Goal: Information Seeking & Learning: Compare options

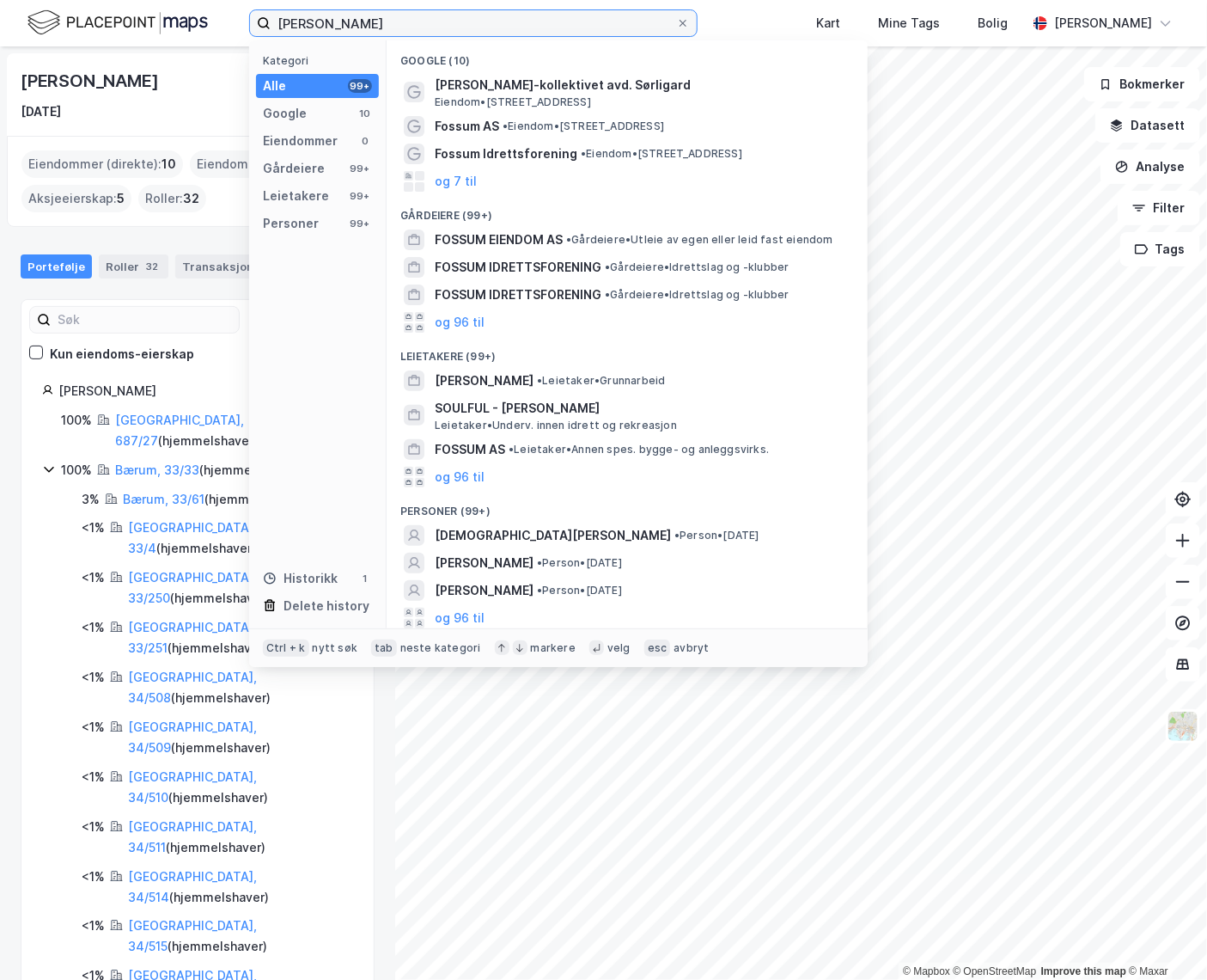
click at [466, 19] on input "christian peder fossum" at bounding box center [473, 23] width 405 height 26
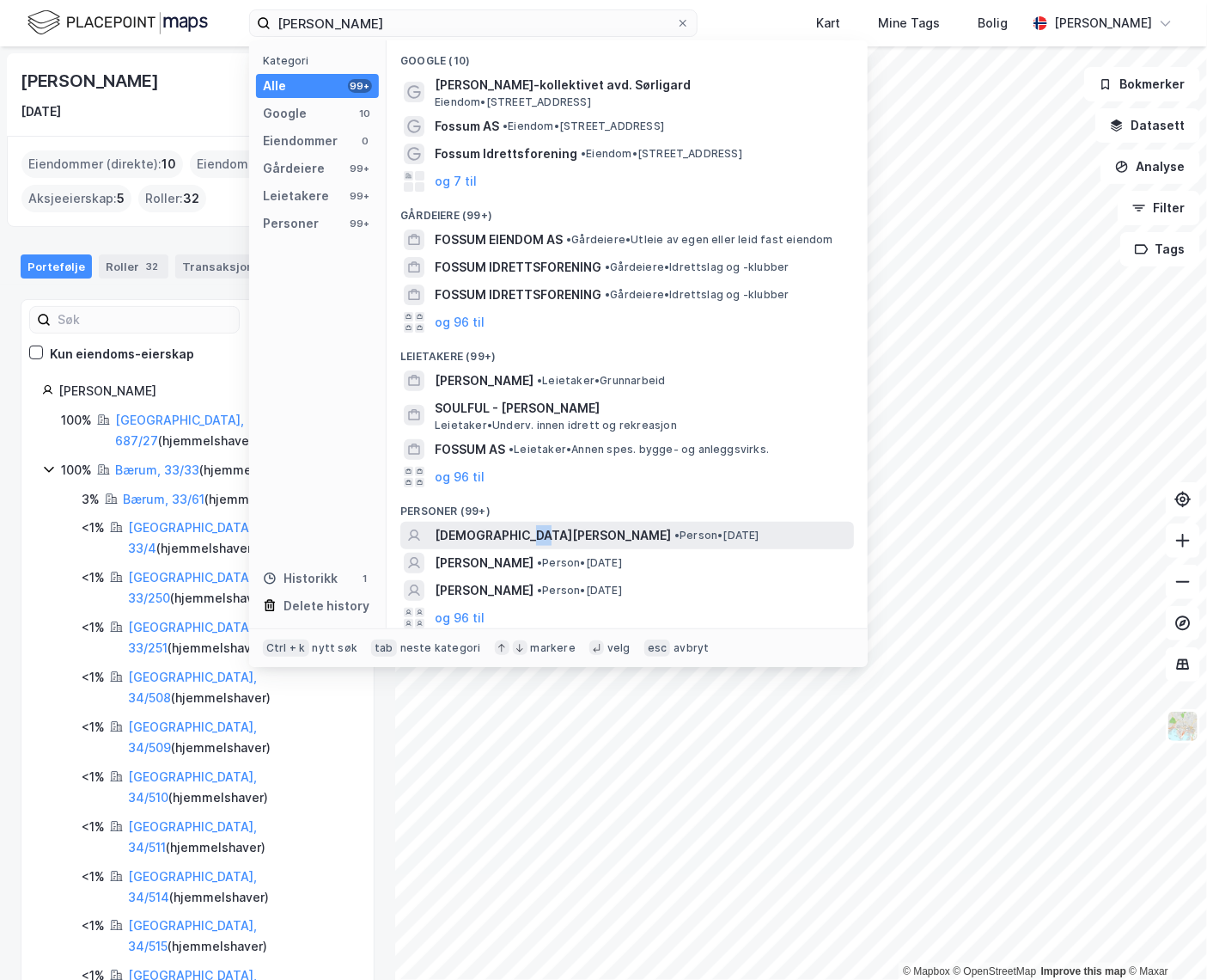
drag, startPoint x: 527, startPoint y: 541, endPoint x: 541, endPoint y: 541, distance: 14.0
click at [541, 541] on span "[PERSON_NAME] [PERSON_NAME]" at bounding box center [553, 535] width 236 height 20
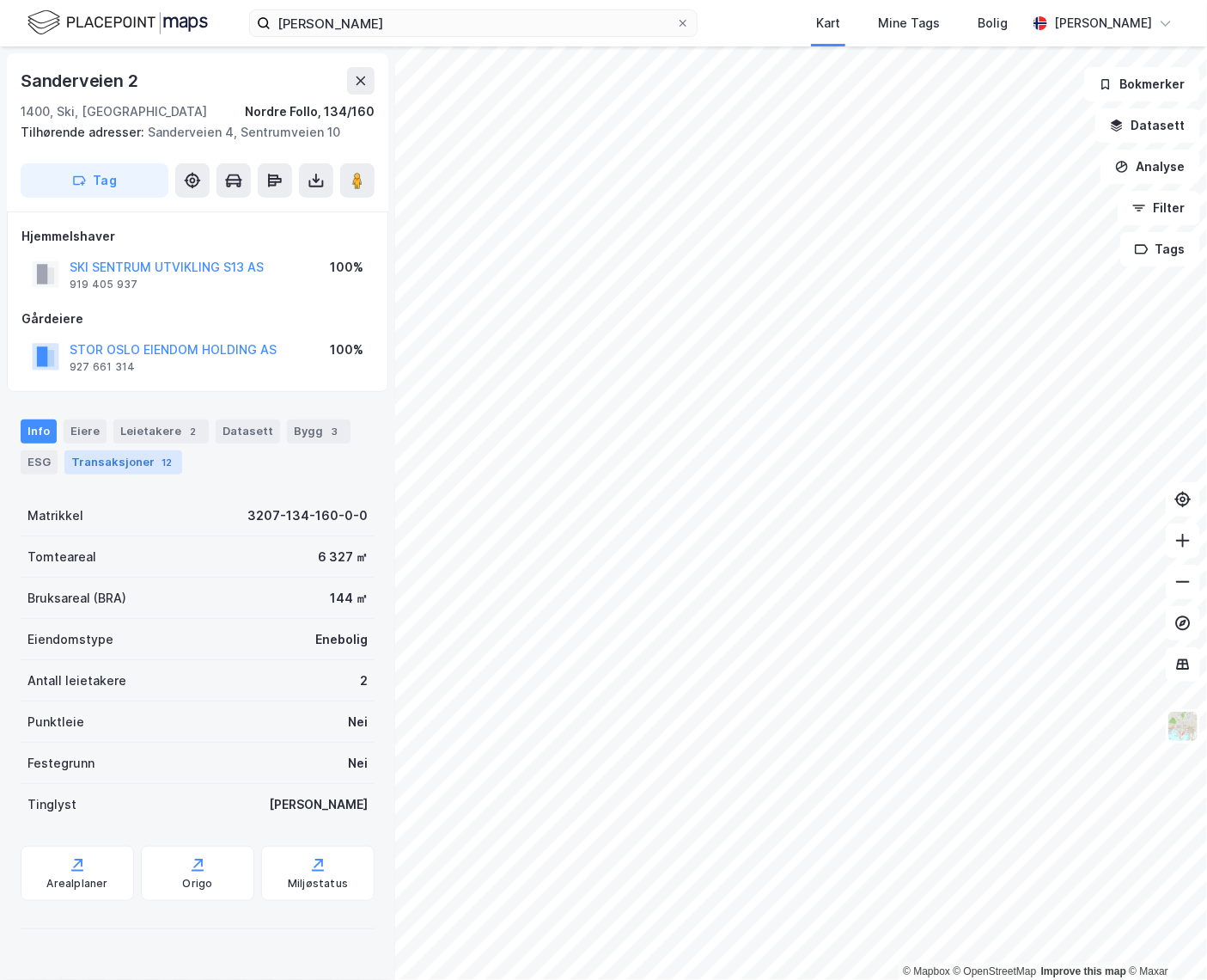
click at [119, 464] on div "Transaksjoner 12" at bounding box center [123, 463] width 118 height 24
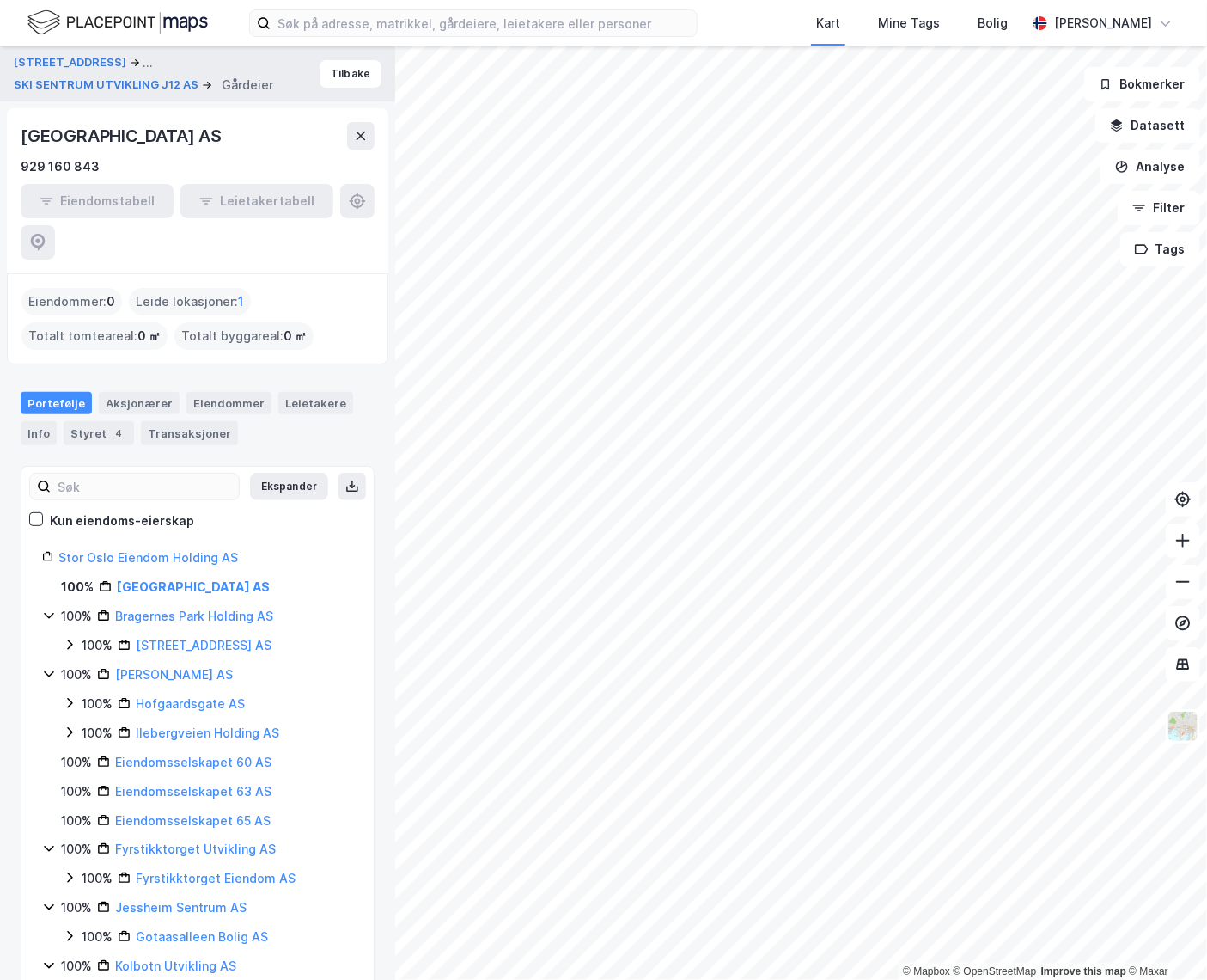
click at [318, 8] on div "Kart Mine Tags [PERSON_NAME] [PERSON_NAME]" at bounding box center [604, 23] width 1207 height 46
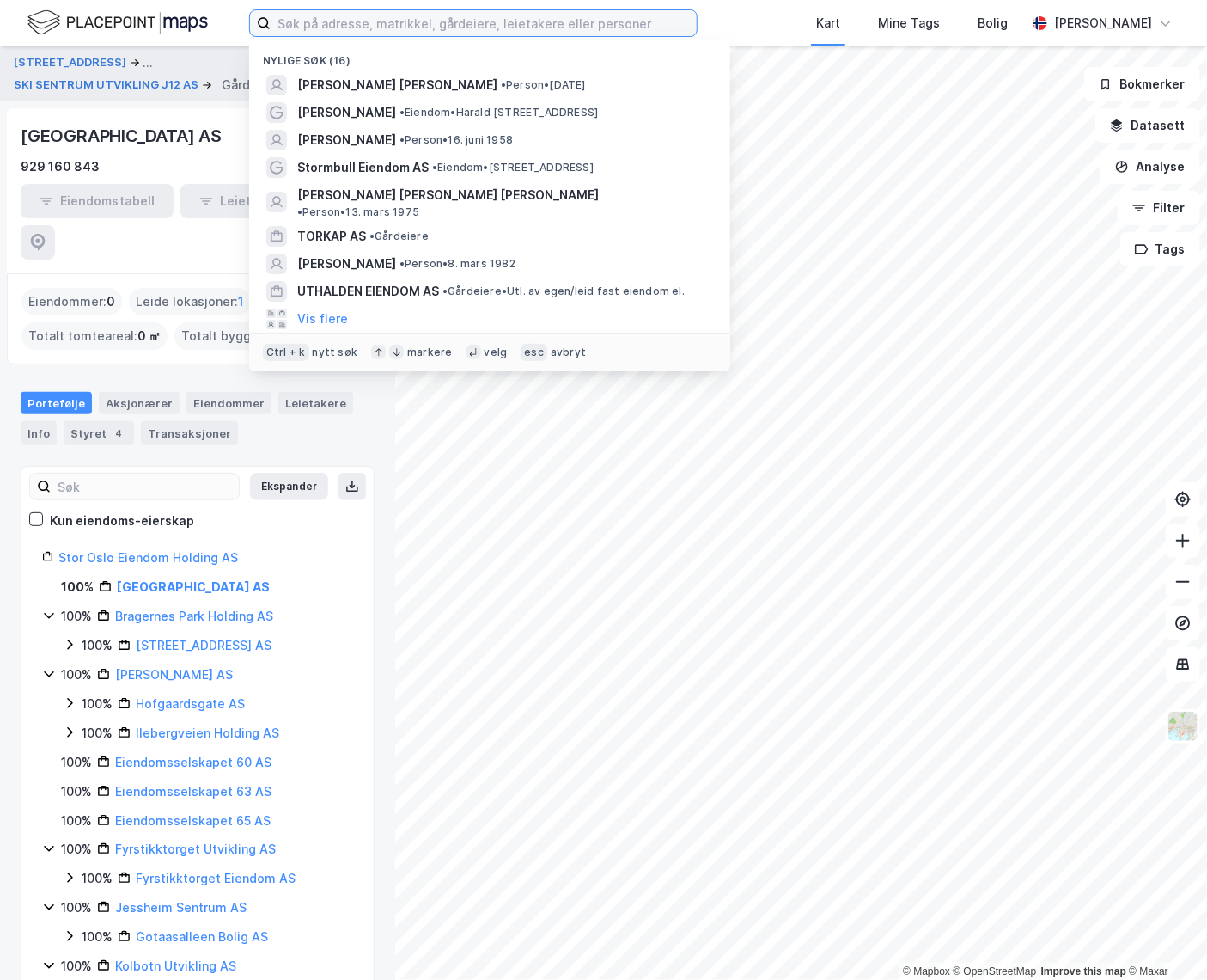
click at [315, 22] on input at bounding box center [484, 23] width 426 height 26
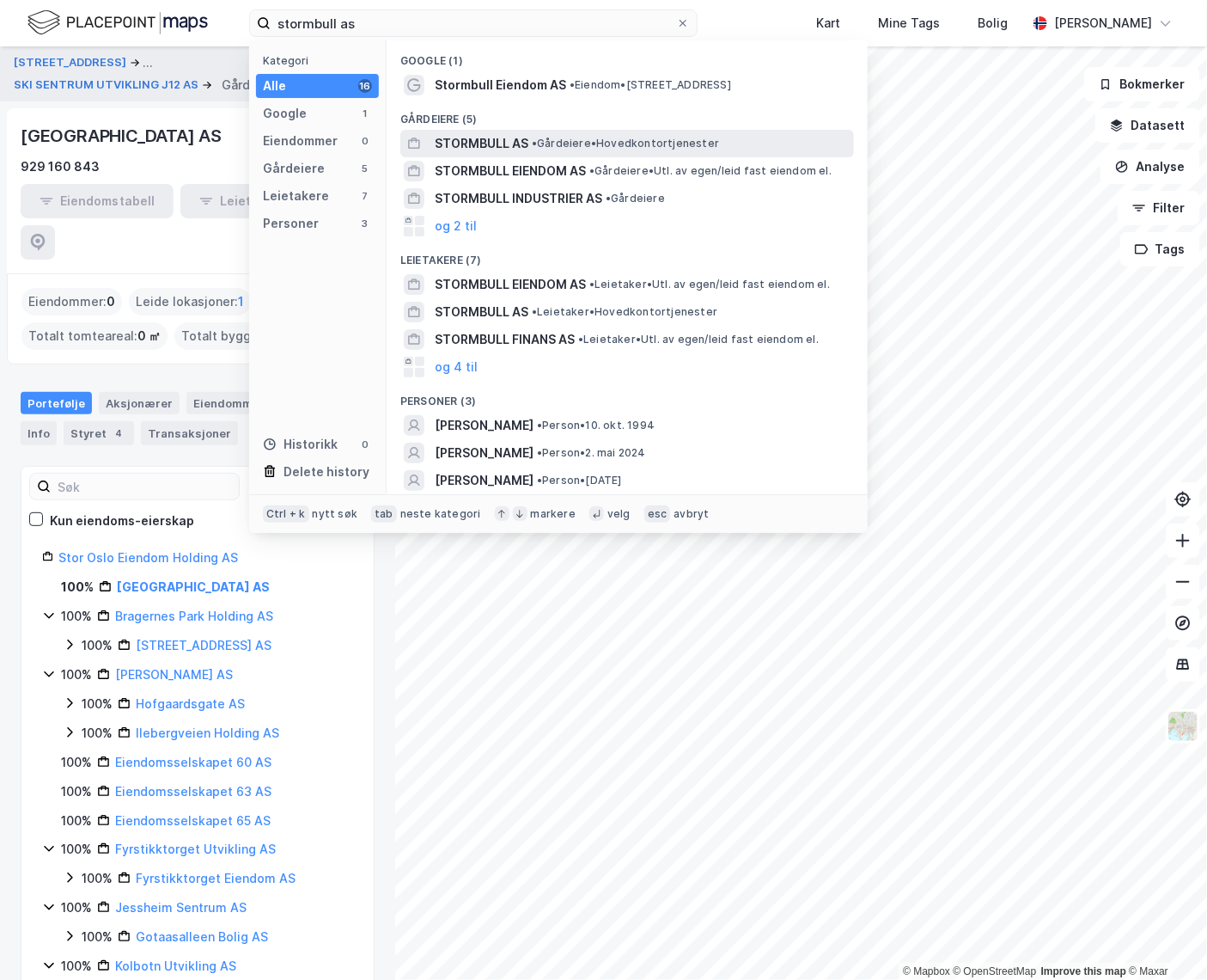
click at [475, 139] on span "STORMBULL AS" at bounding box center [481, 144] width 94 height 20
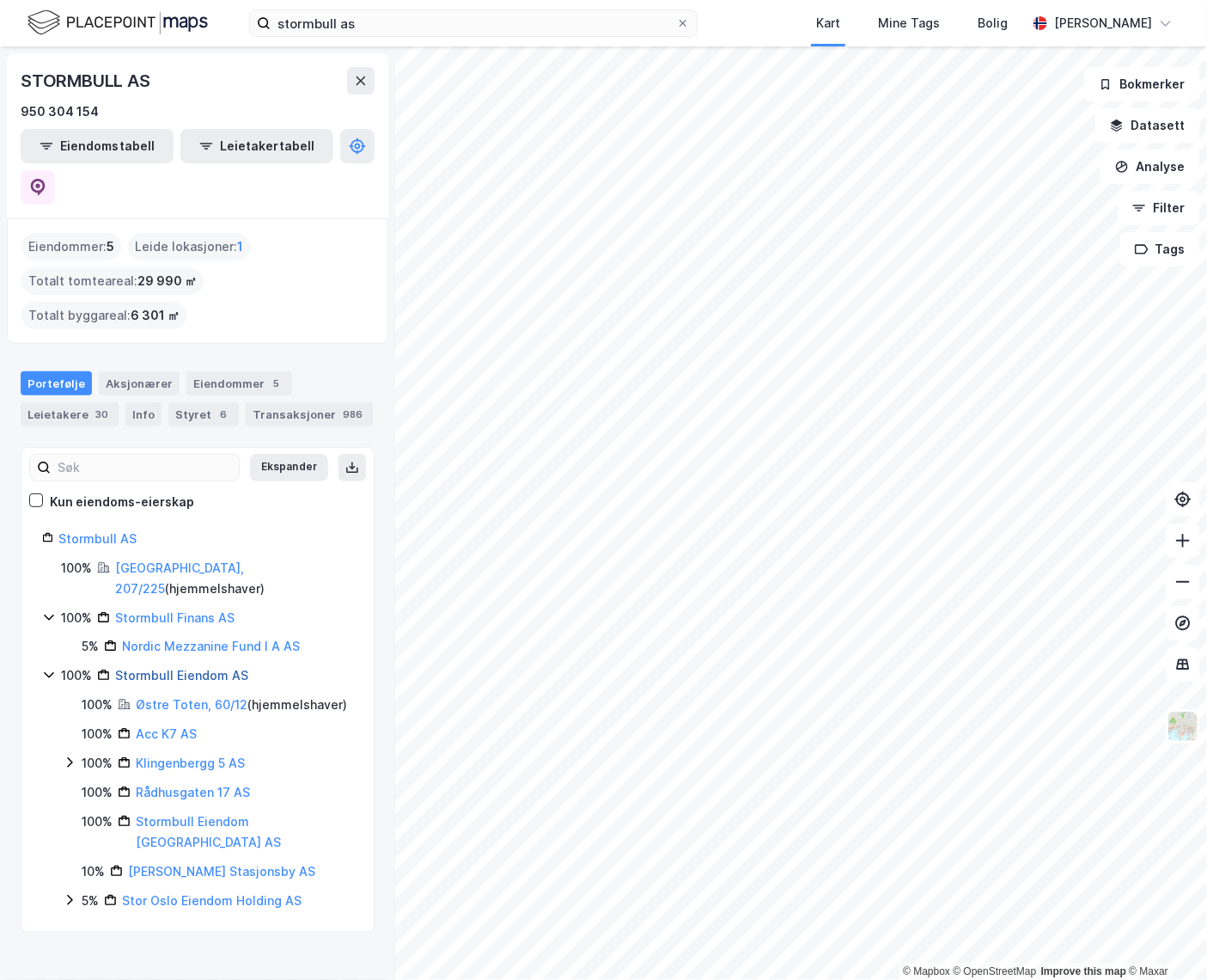
click at [142, 668] on link "Stormbull Eiendom AS" at bounding box center [182, 675] width 133 height 15
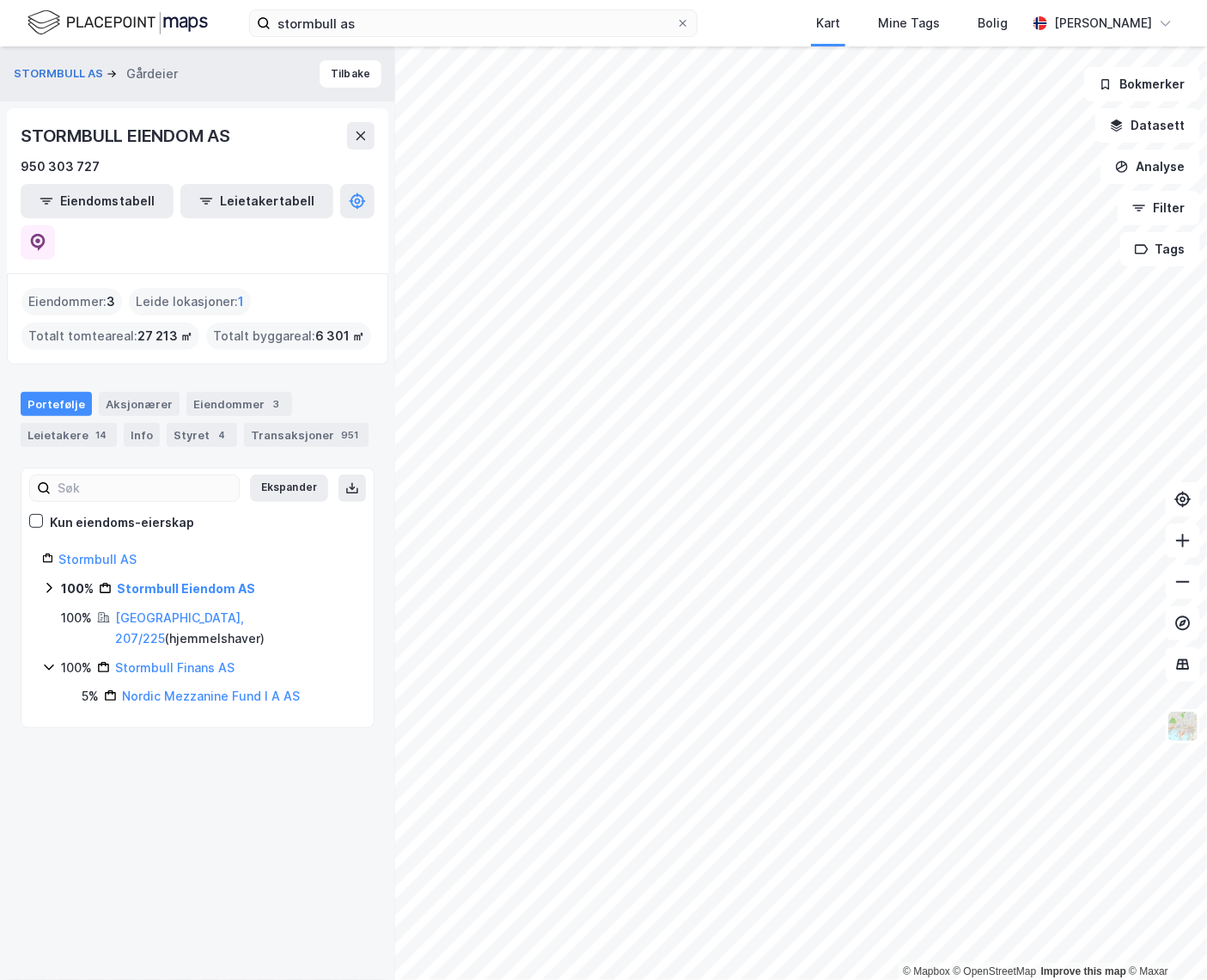
click at [232, 775] on div "STORMBULL AS Gårdeier Tilbake STORMBULL EIENDOM AS 950 303 727 Eiendomstabell L…" at bounding box center [197, 513] width 395 height 934
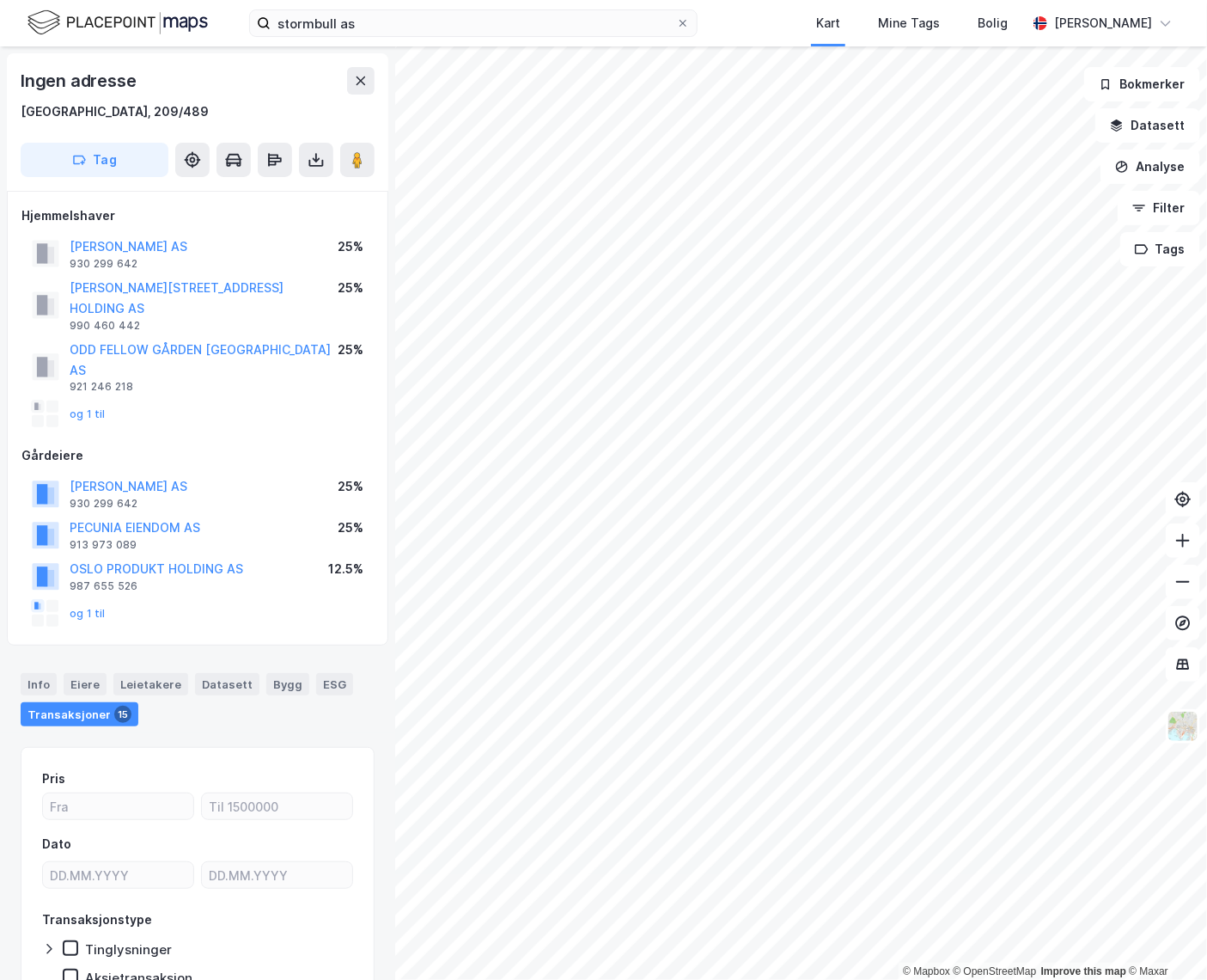
scroll to position [2, 0]
click at [361, 79] on icon at bounding box center [362, 79] width 9 height 8
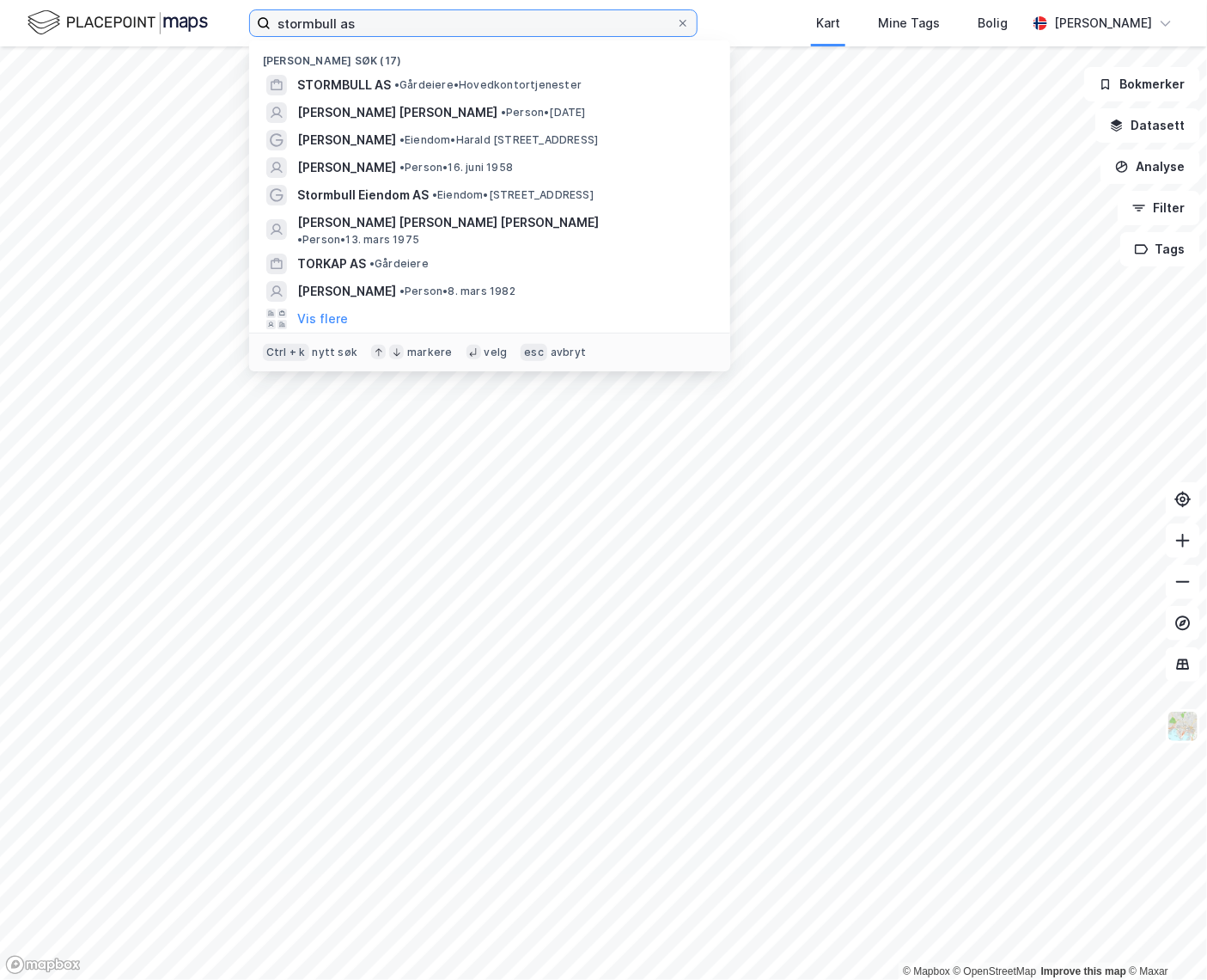
click at [396, 15] on input "stormbull as" at bounding box center [473, 23] width 405 height 26
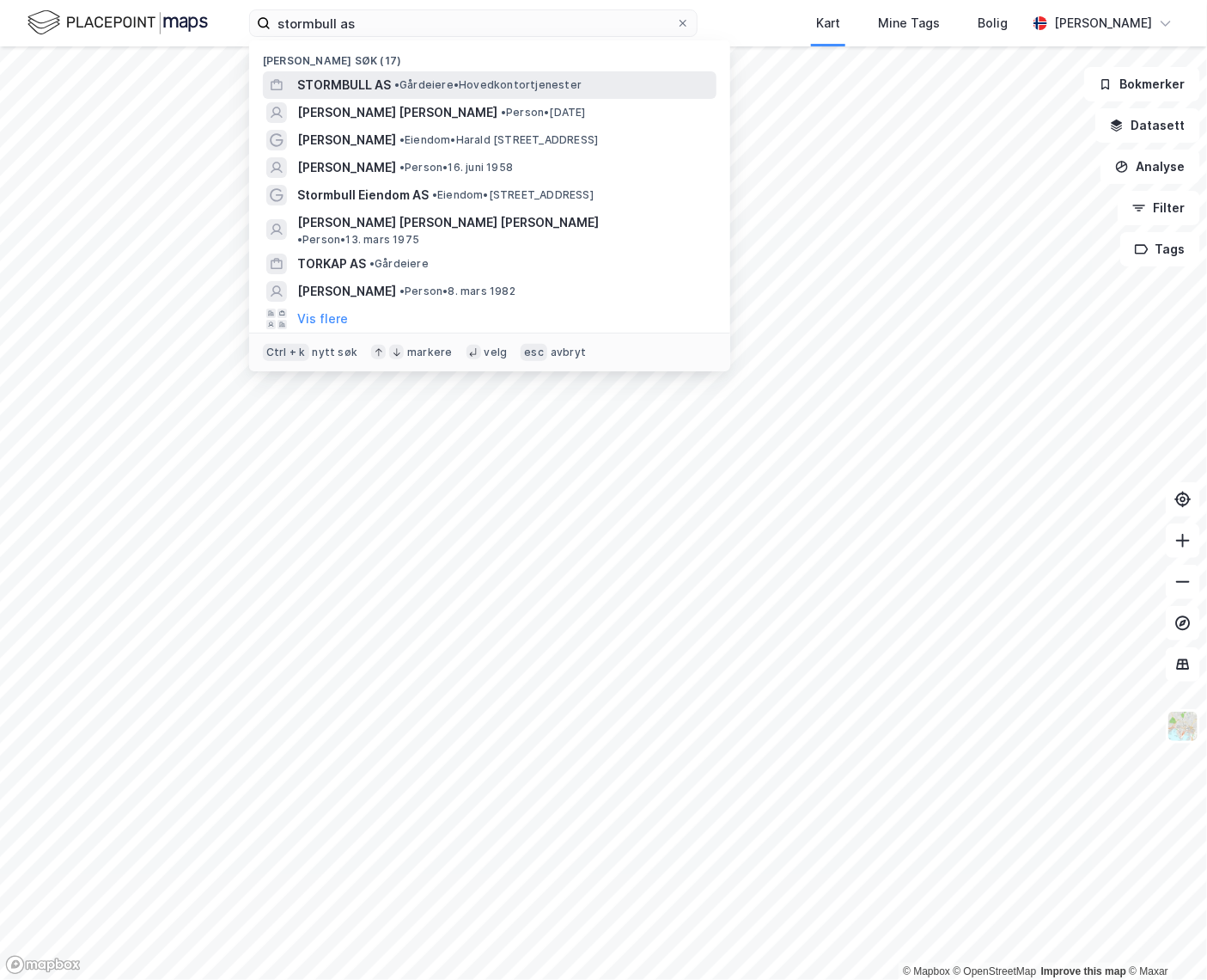
click at [348, 76] on span "STORMBULL AS" at bounding box center [344, 85] width 94 height 20
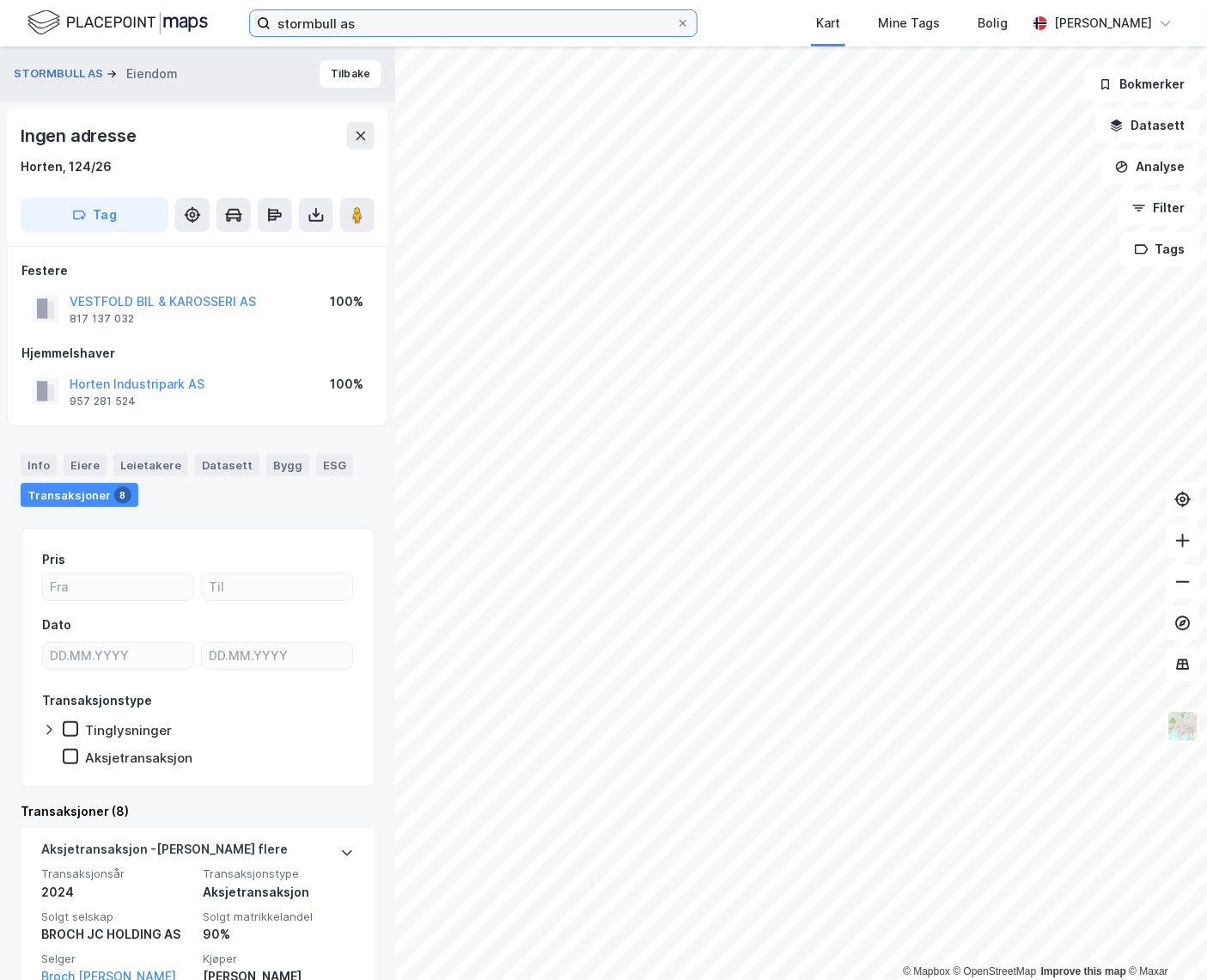
click at [363, 18] on input "stormbull as" at bounding box center [473, 23] width 405 height 26
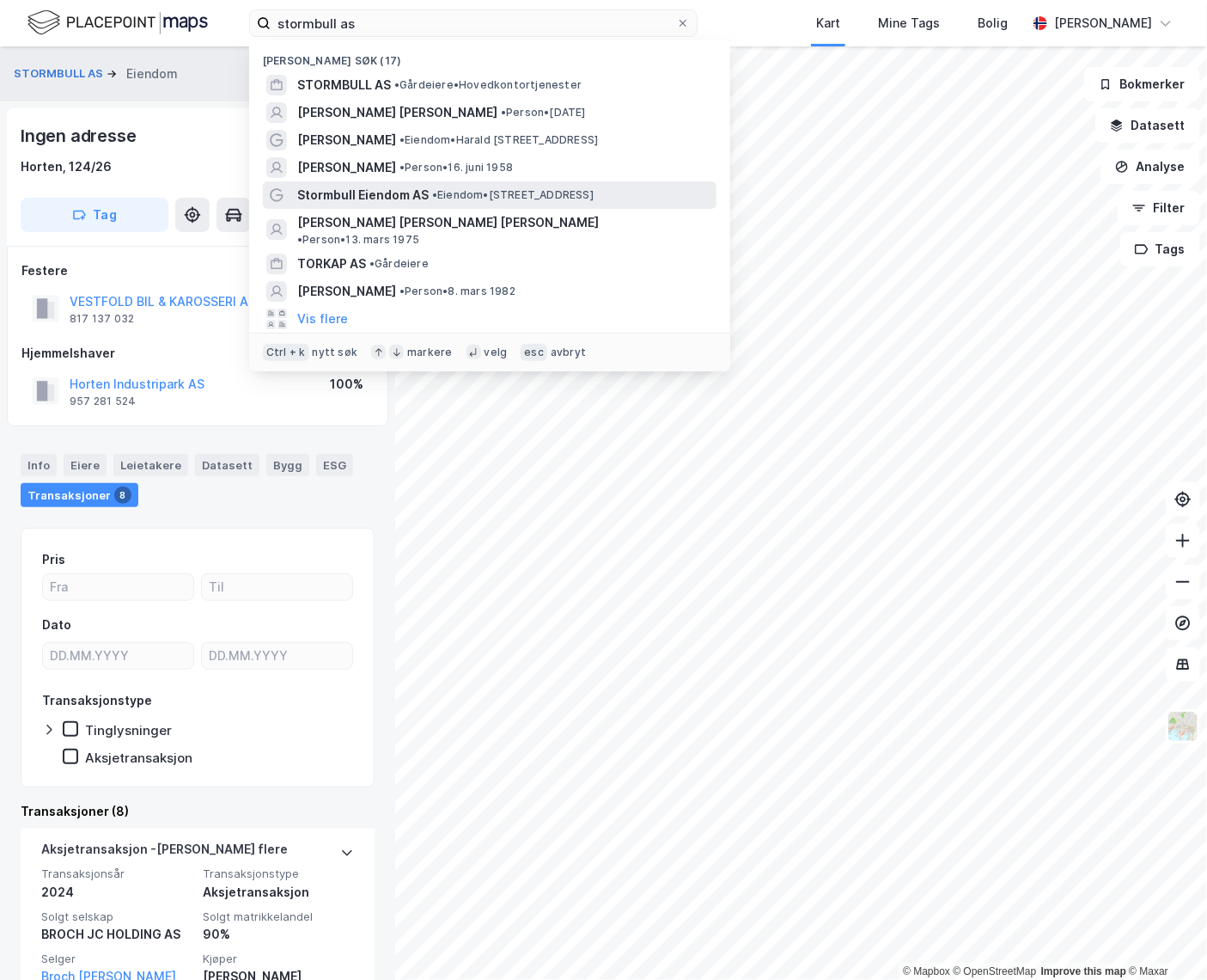
click at [354, 194] on span "Stormbull Eiendom AS" at bounding box center [363, 195] width 132 height 20
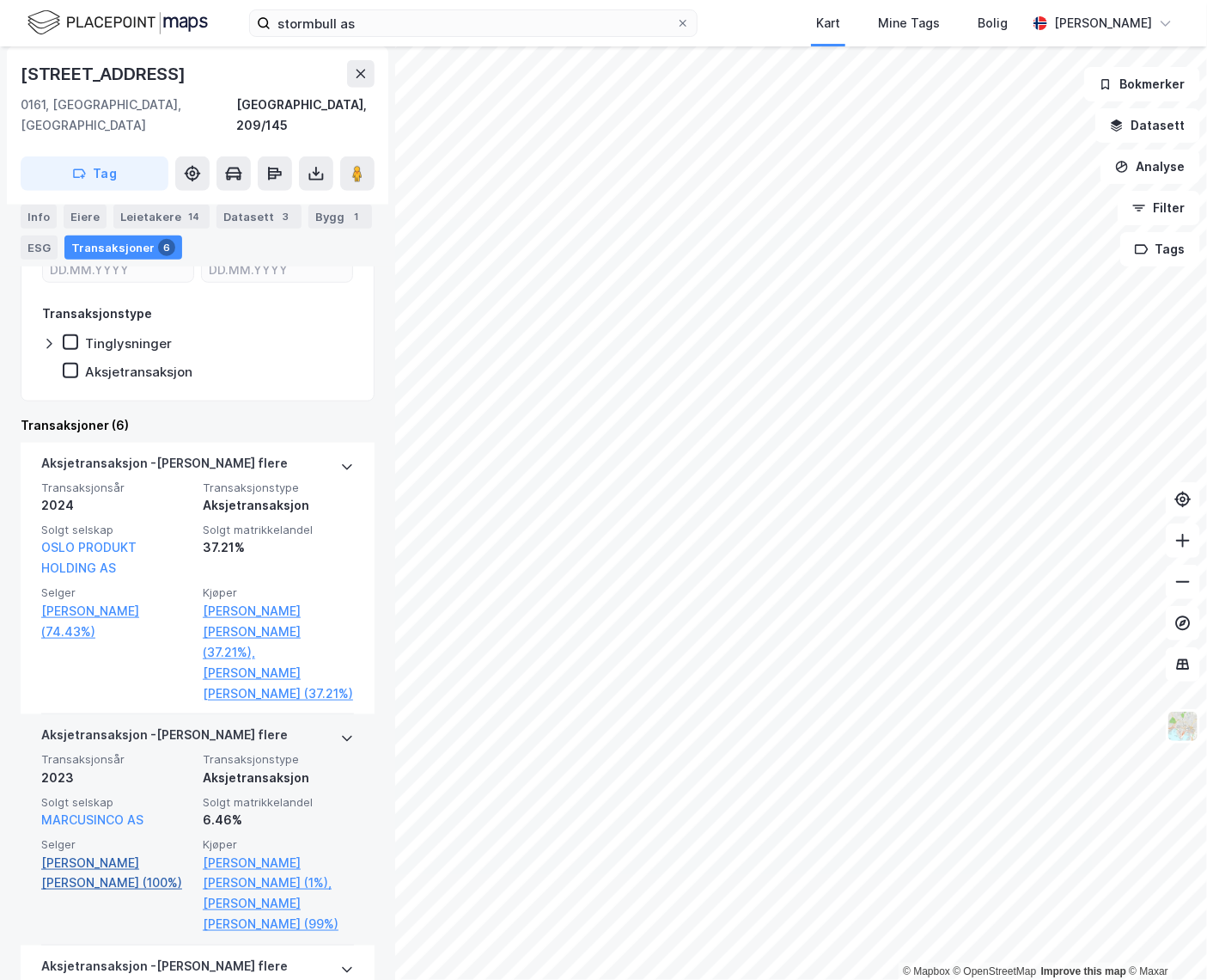
scroll to position [390, 0]
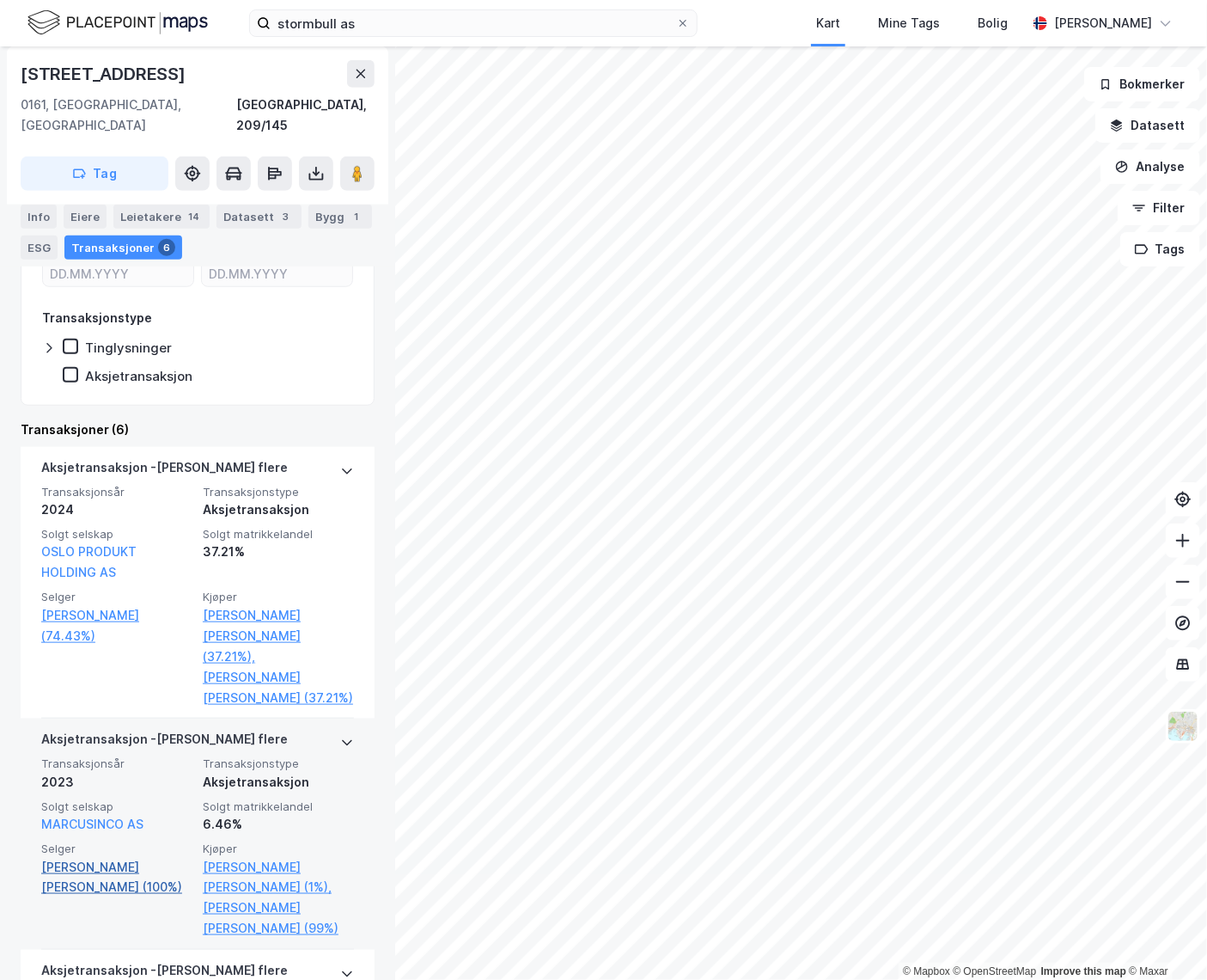
click at [137, 857] on link "[PERSON_NAME] [PERSON_NAME] (100%)" at bounding box center [116, 877] width 151 height 41
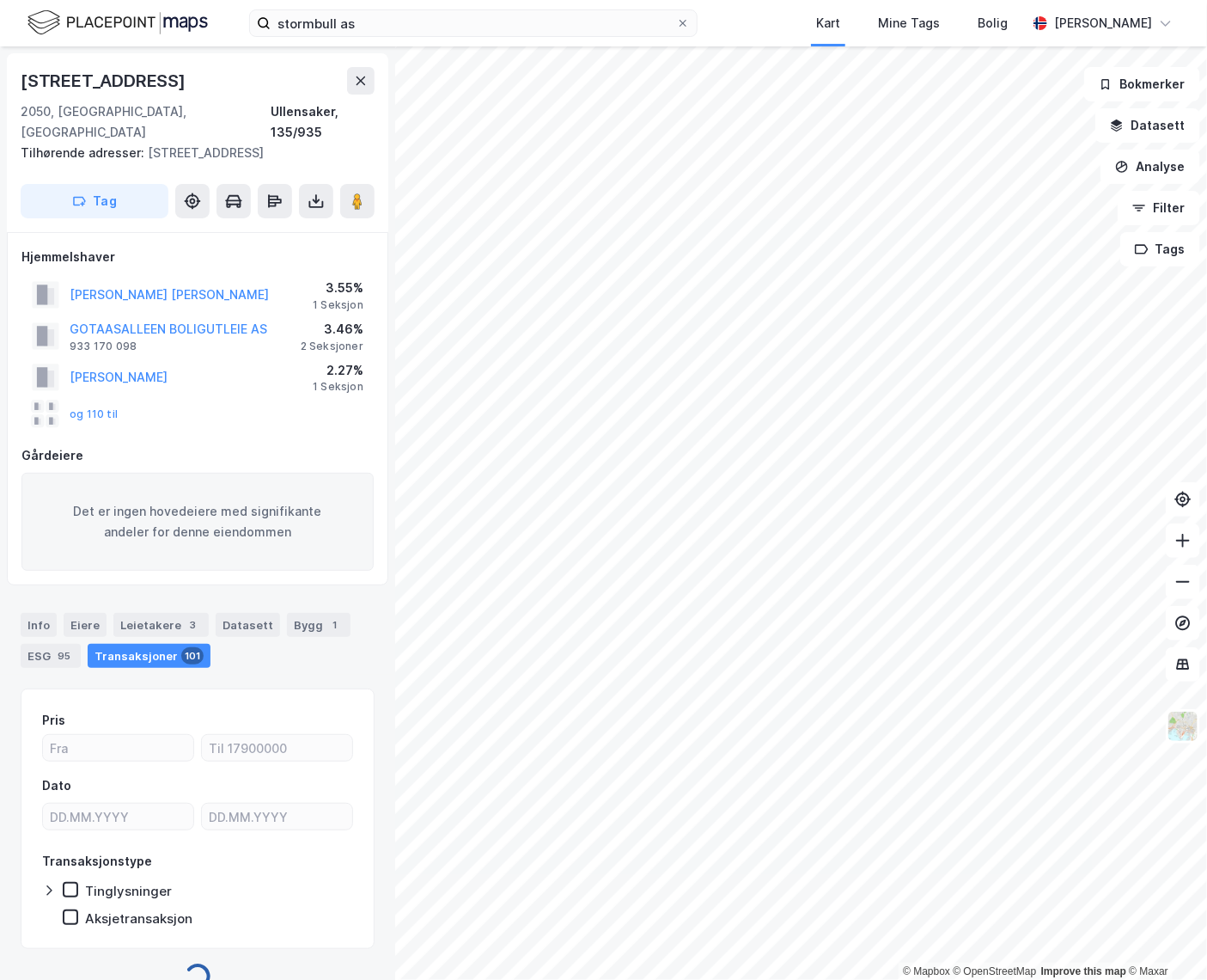
scroll to position [8, 0]
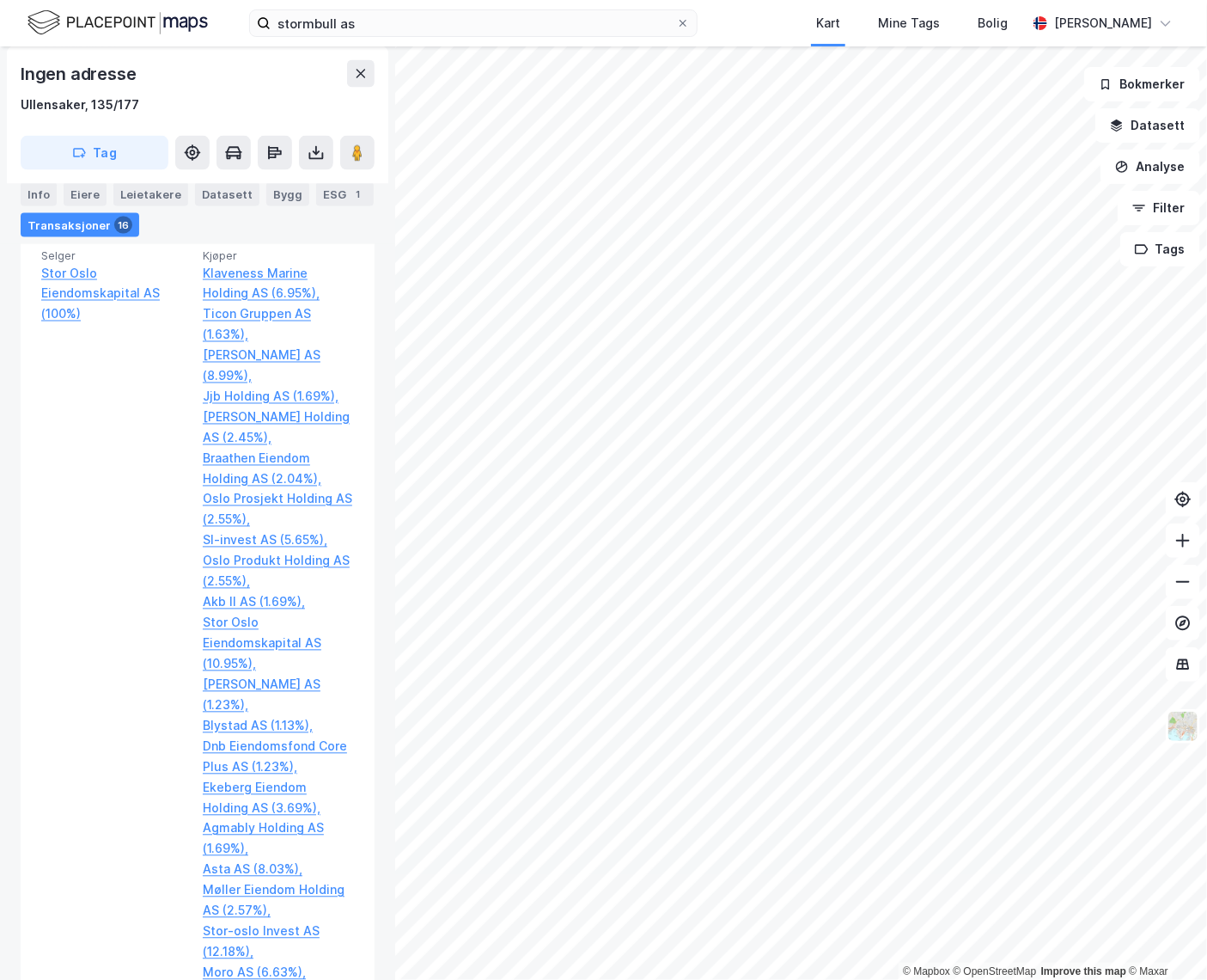
scroll to position [1083, 0]
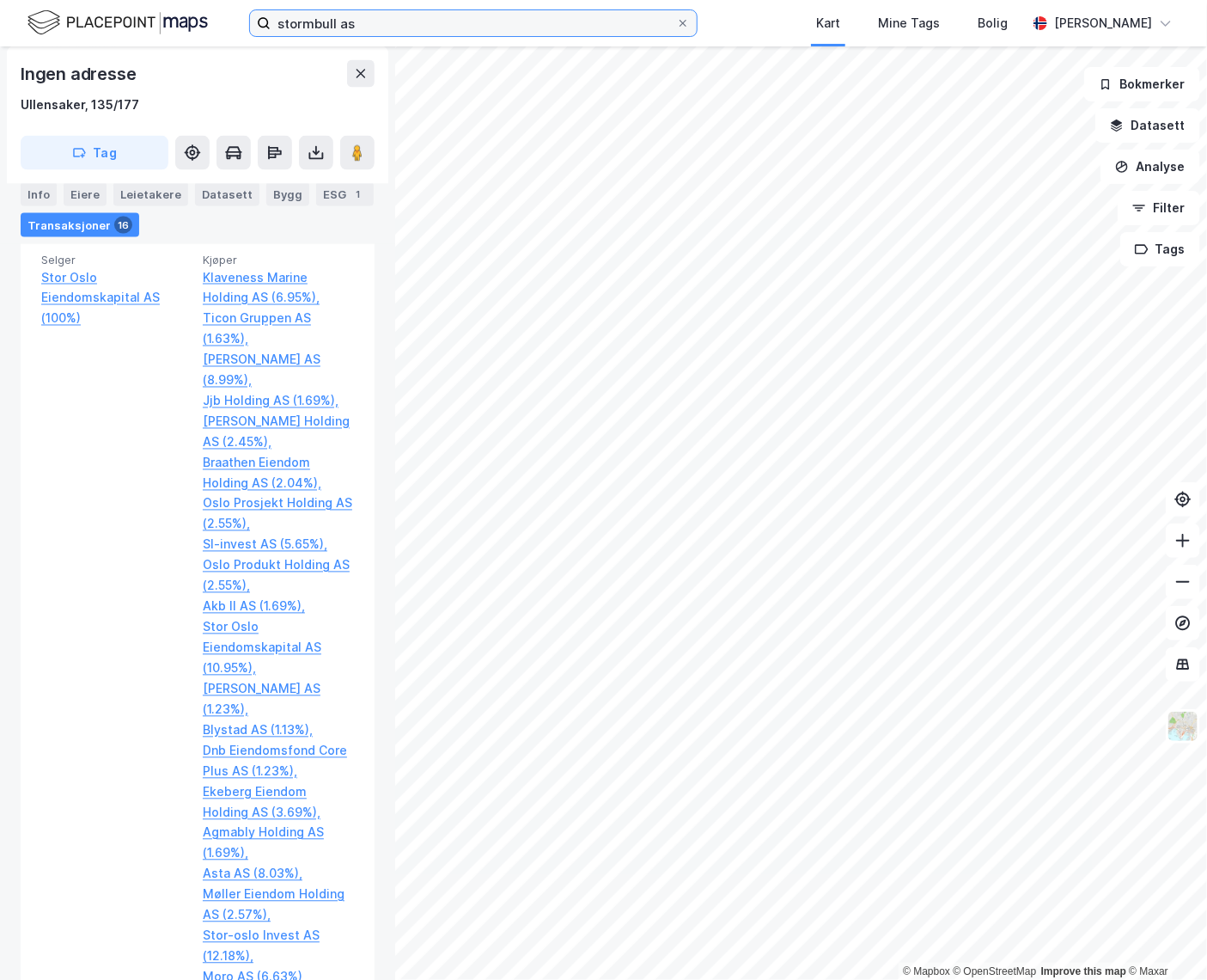
click at [409, 29] on input "stormbull as" at bounding box center [473, 23] width 405 height 26
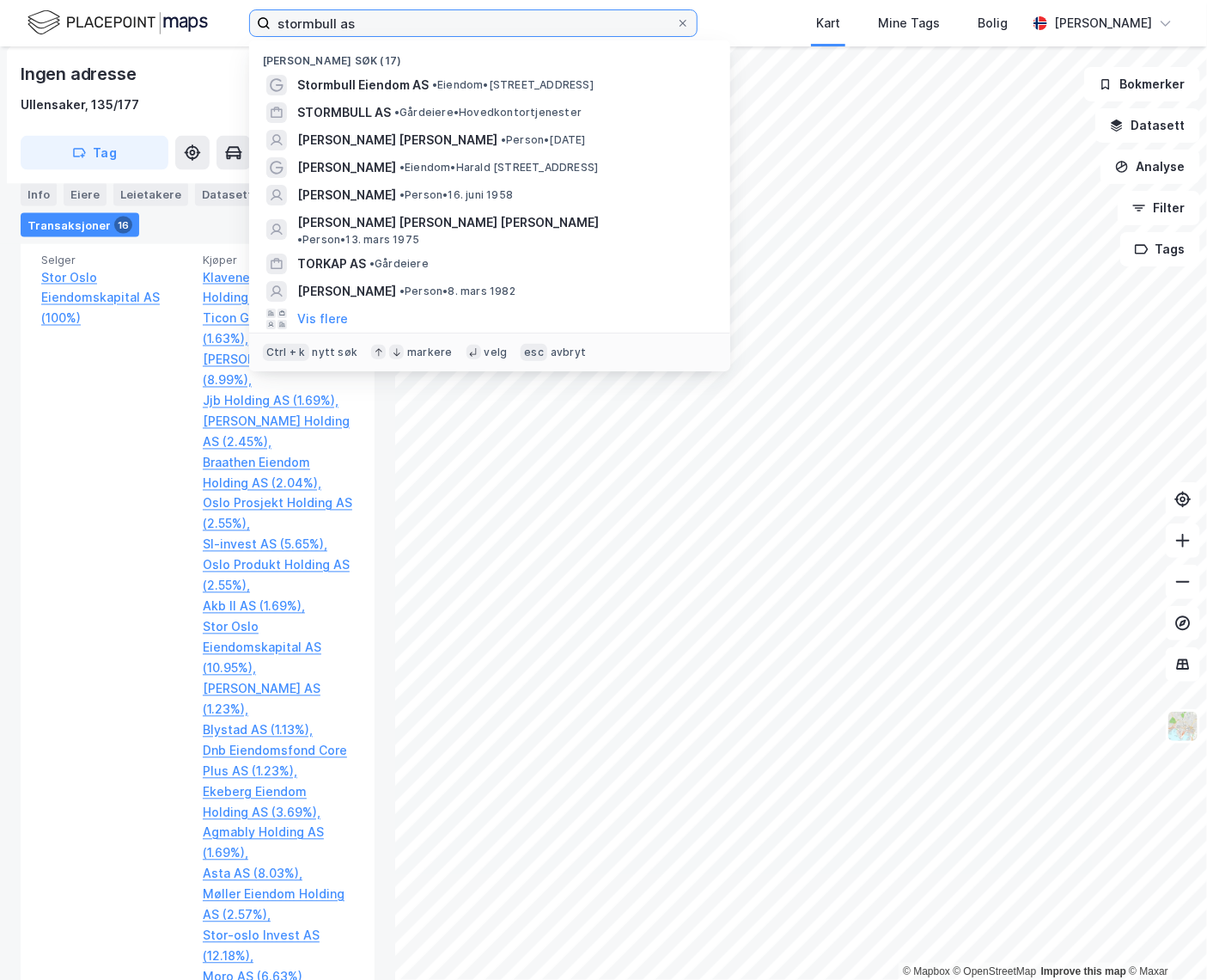
click at [409, 28] on input "stormbull as" at bounding box center [473, 23] width 405 height 26
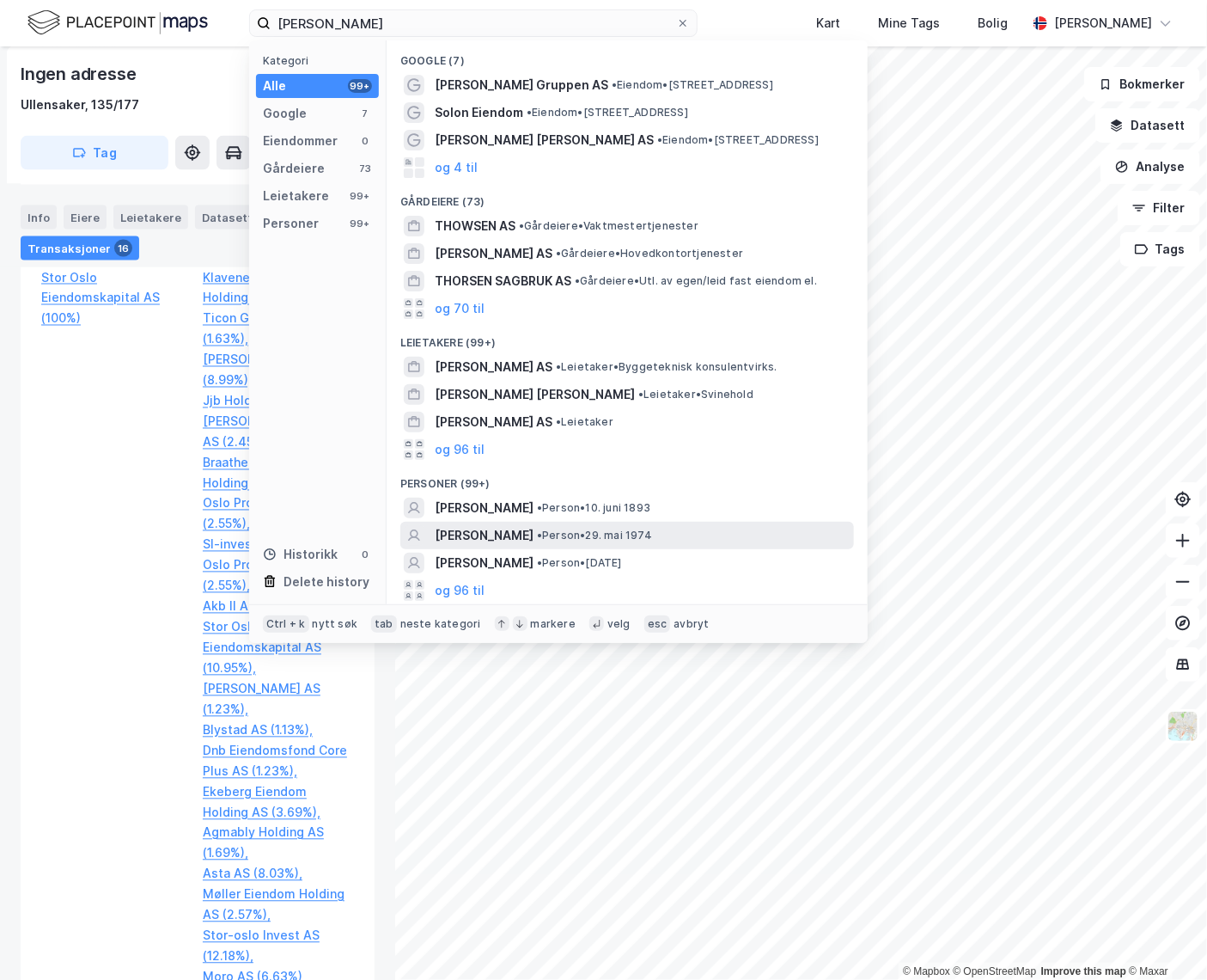
click at [565, 540] on span "• Person • 29. mai 1974" at bounding box center [594, 535] width 115 height 14
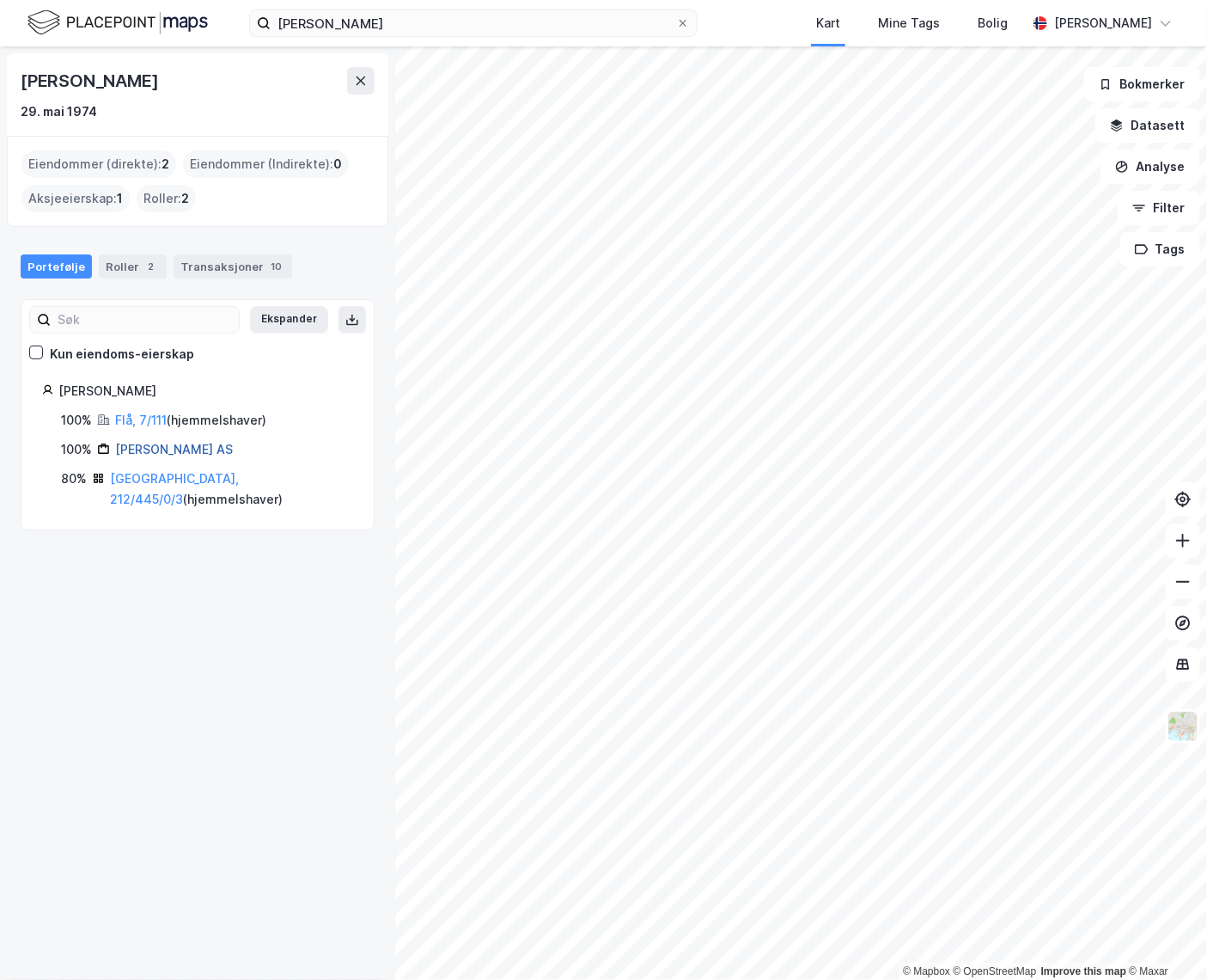
click at [159, 446] on link "[PERSON_NAME] AS" at bounding box center [173, 449] width 118 height 15
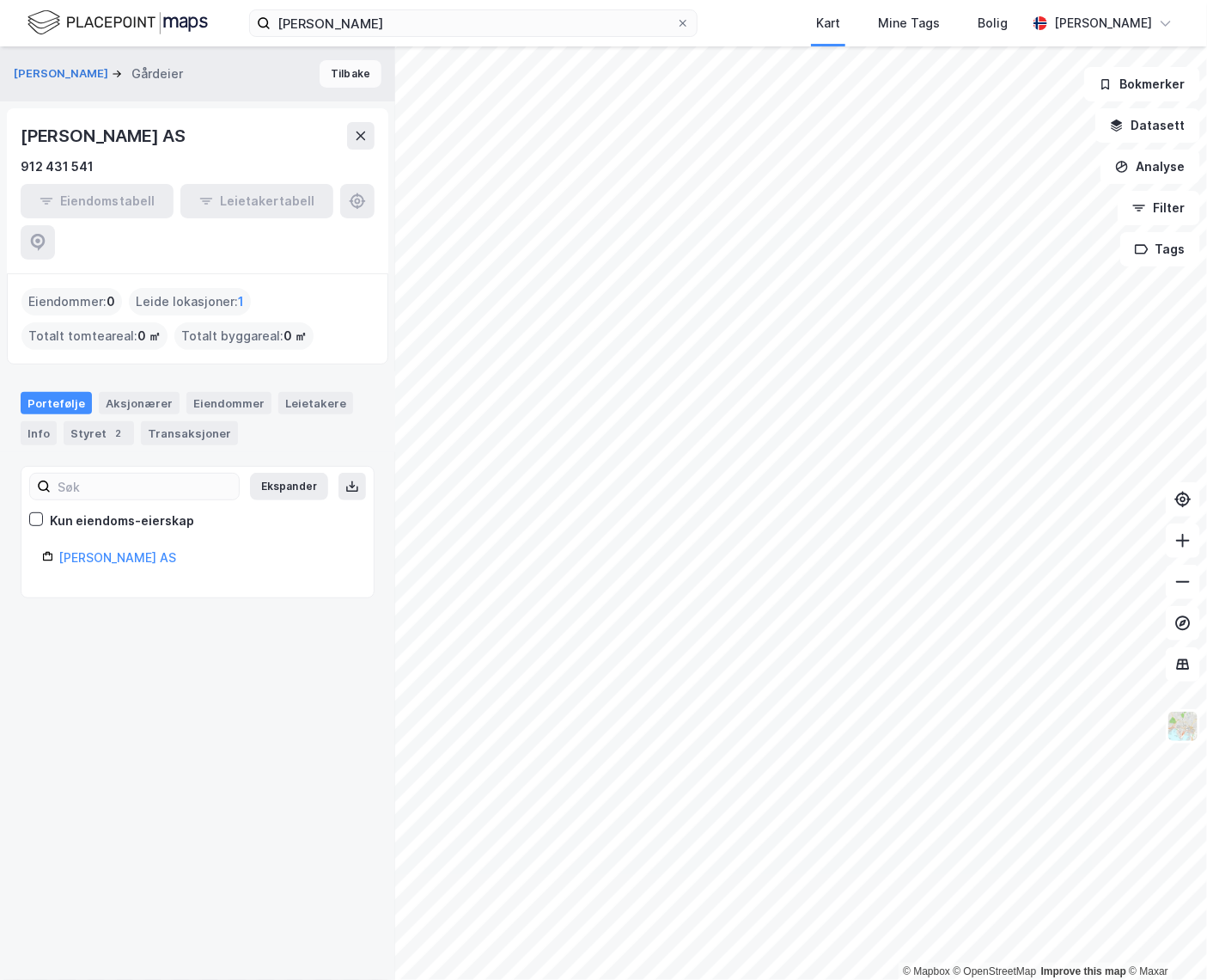
click at [347, 67] on button "Tilbake" at bounding box center [350, 74] width 62 height 28
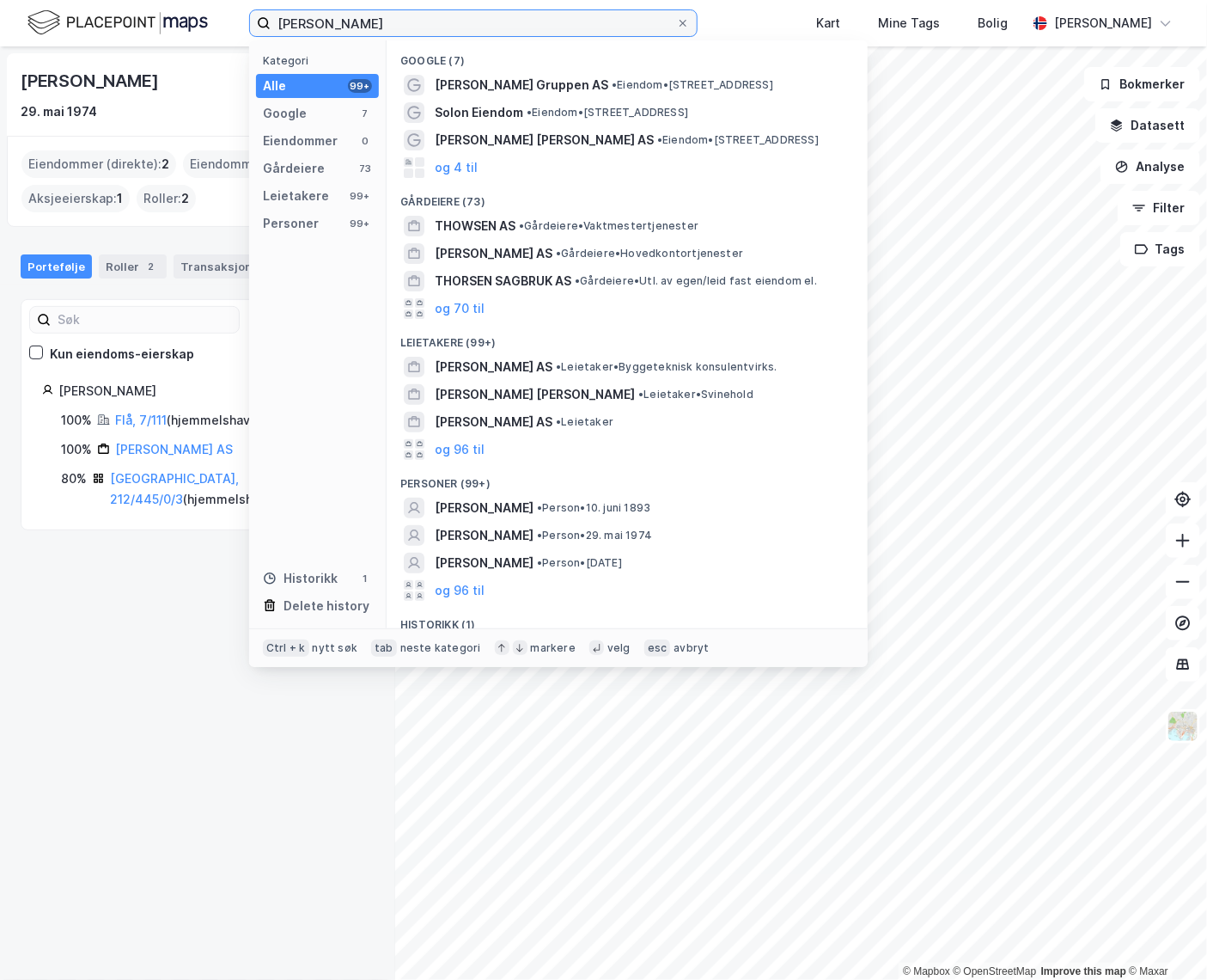
click at [386, 24] on input "[PERSON_NAME]" at bounding box center [473, 23] width 405 height 26
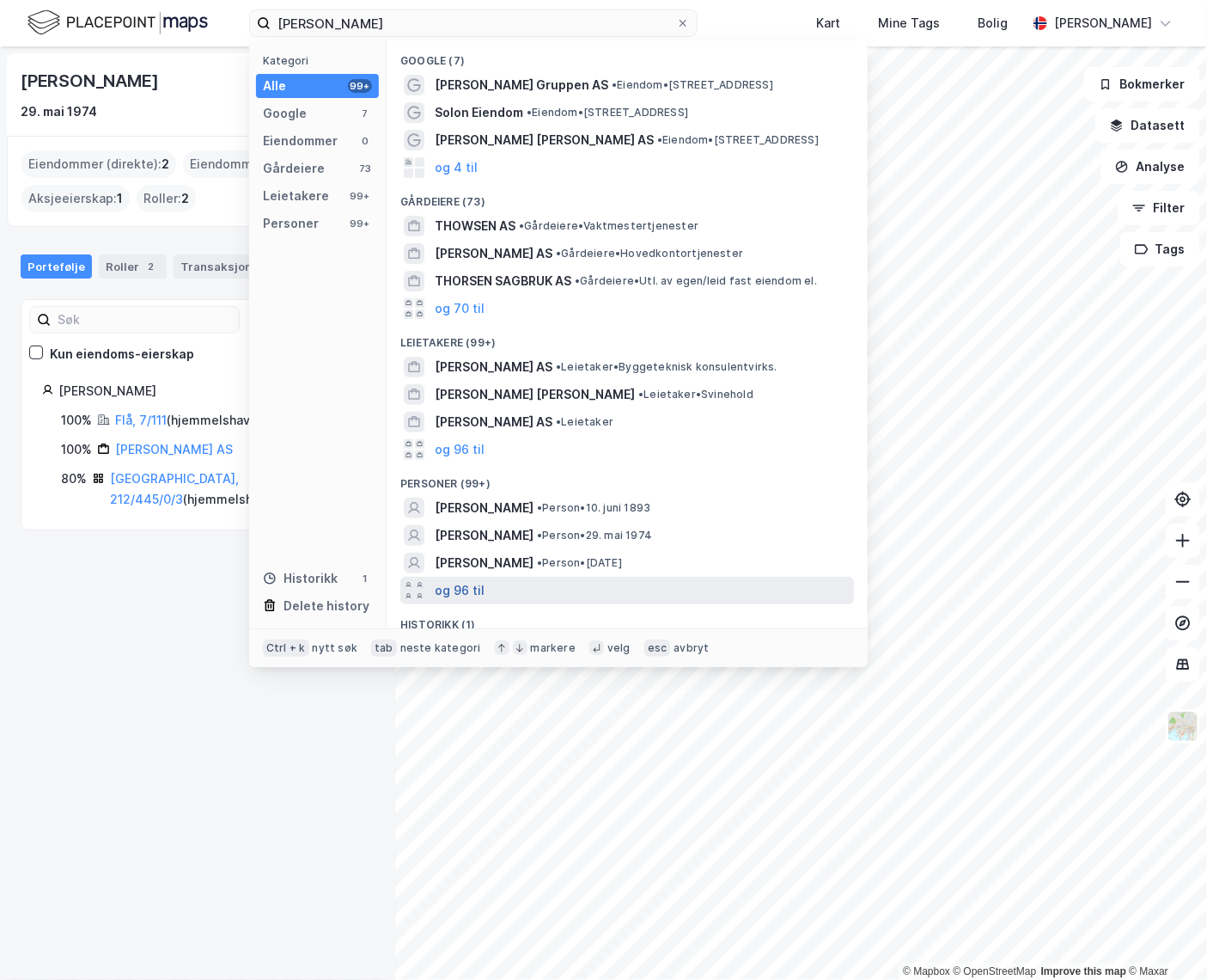
click at [450, 592] on button "og 96 til" at bounding box center [460, 591] width 50 height 20
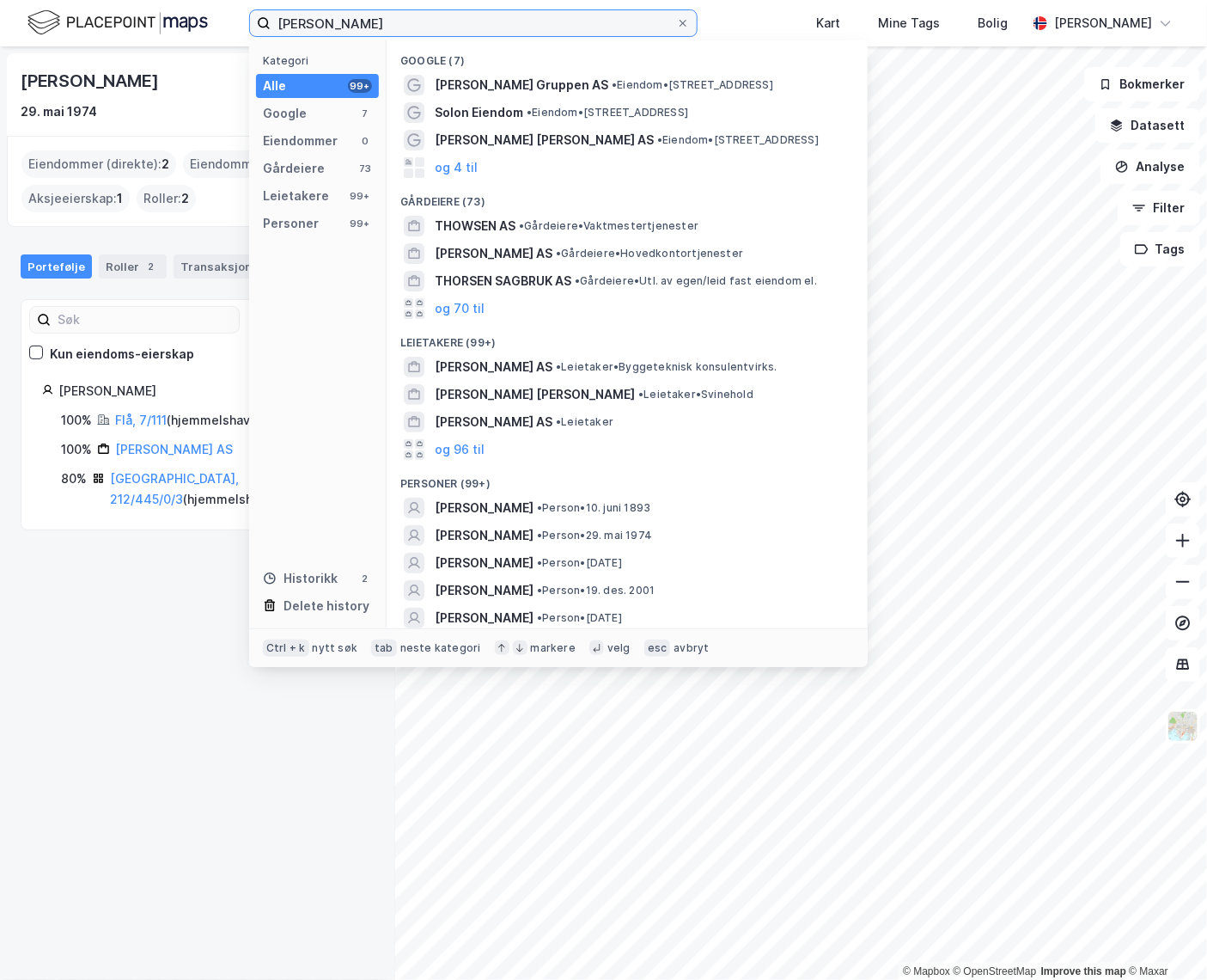
drag, startPoint x: 370, startPoint y: 30, endPoint x: 258, endPoint y: 18, distance: 112.6
click at [258, 18] on label "[PERSON_NAME]" at bounding box center [474, 23] width 449 height 28
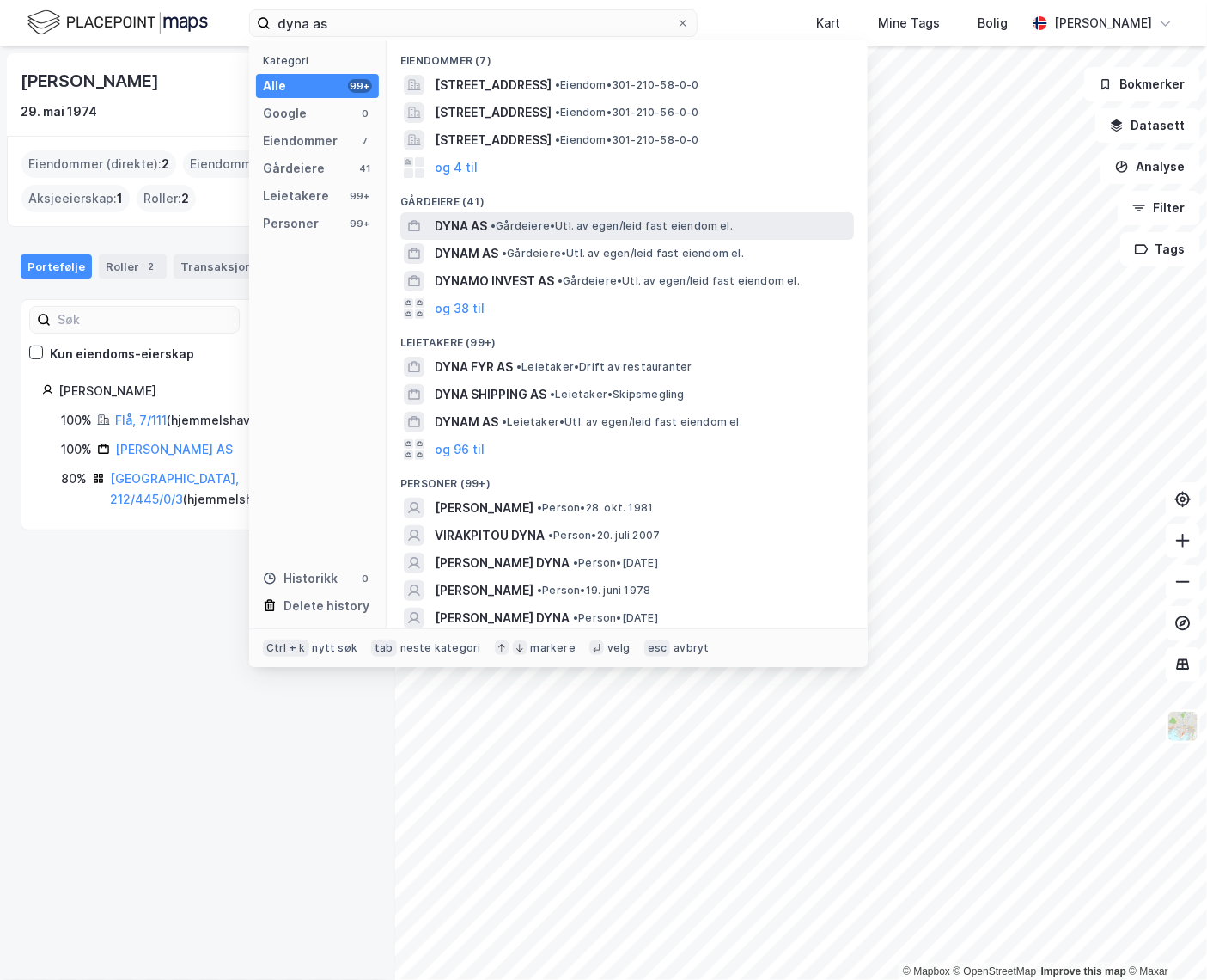
click at [481, 229] on span "DYNA AS" at bounding box center [461, 226] width 53 height 20
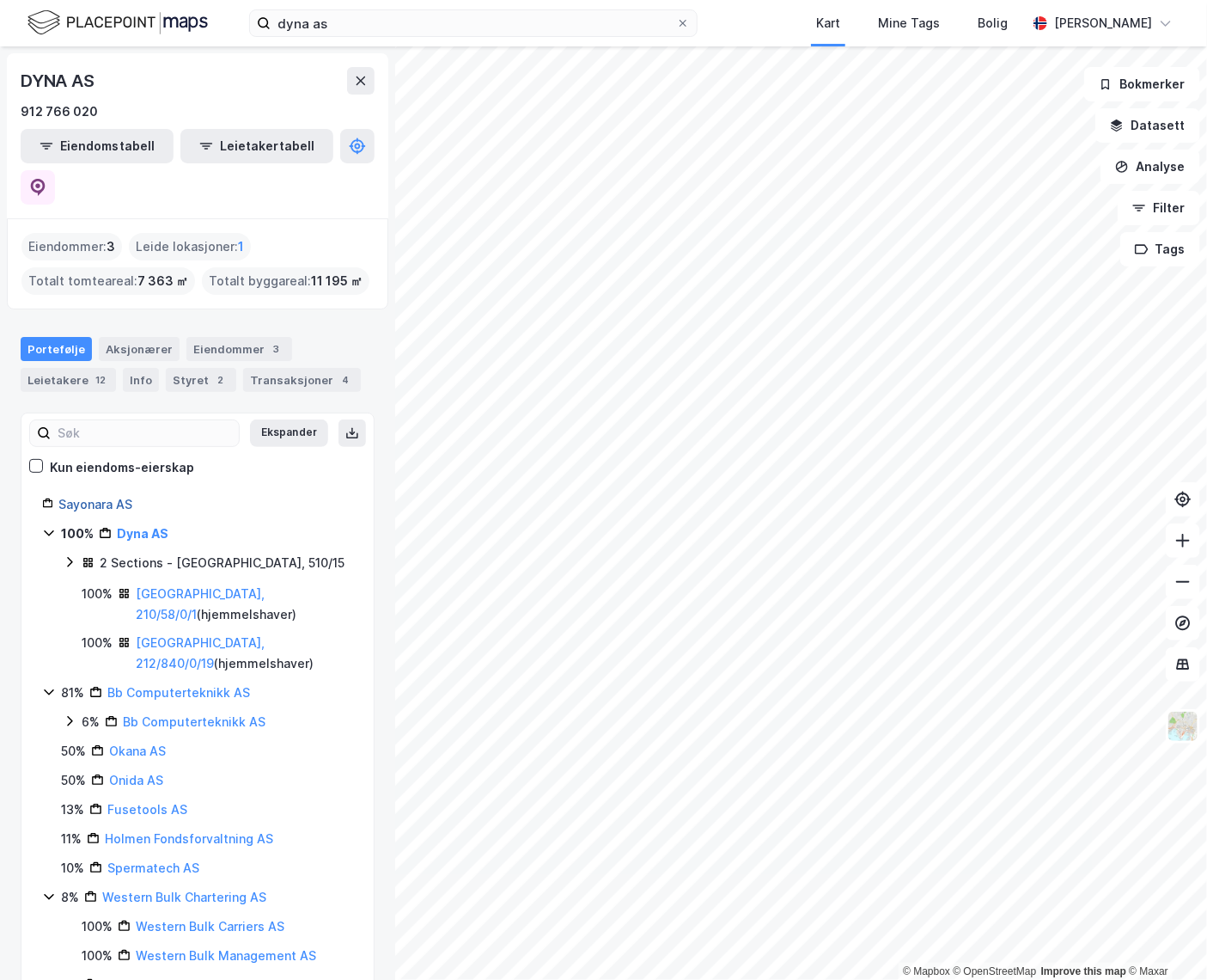
click at [95, 497] on link "Sayonara AS" at bounding box center [95, 504] width 74 height 15
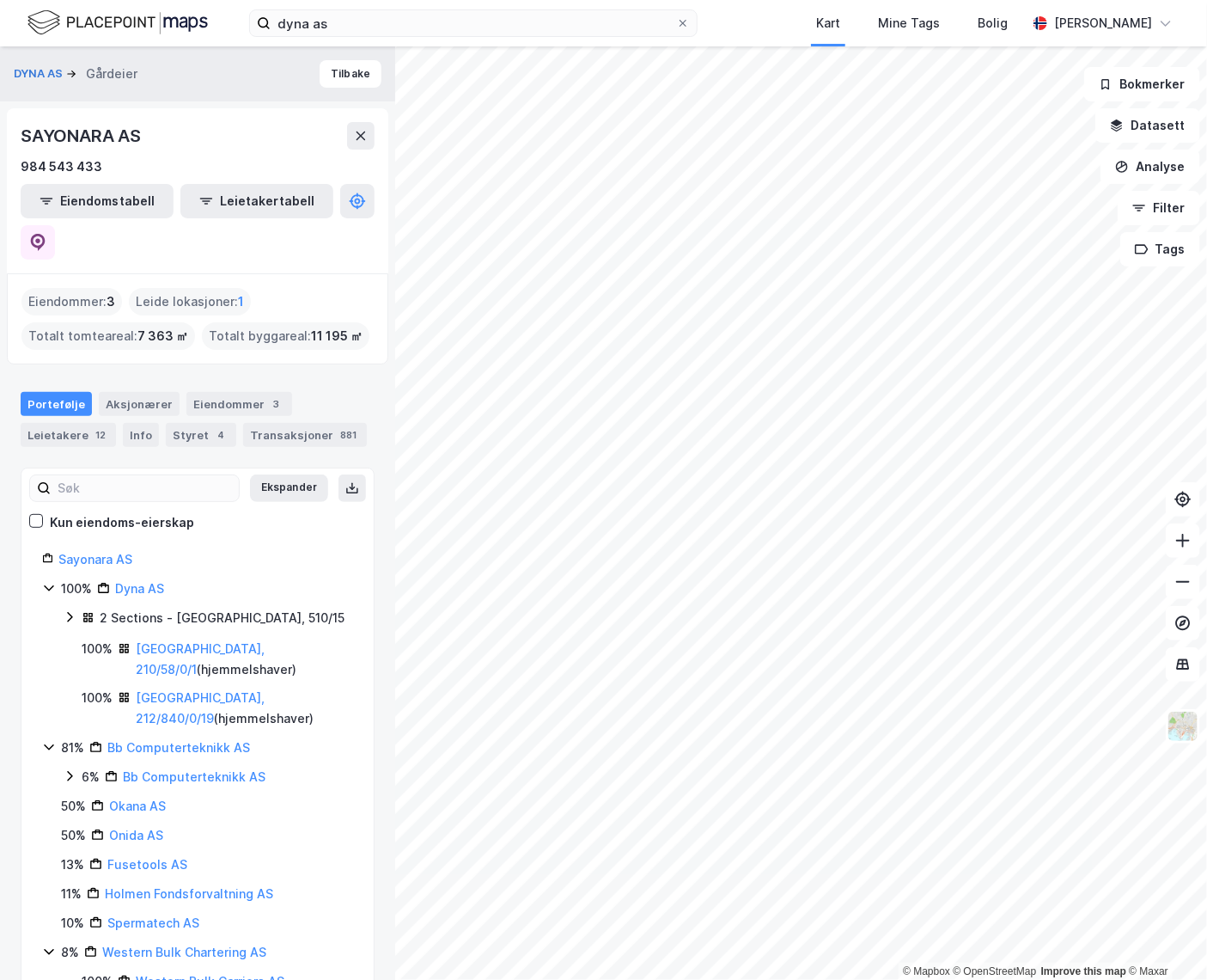
click at [327, 77] on button "Tilbake" at bounding box center [350, 74] width 62 height 28
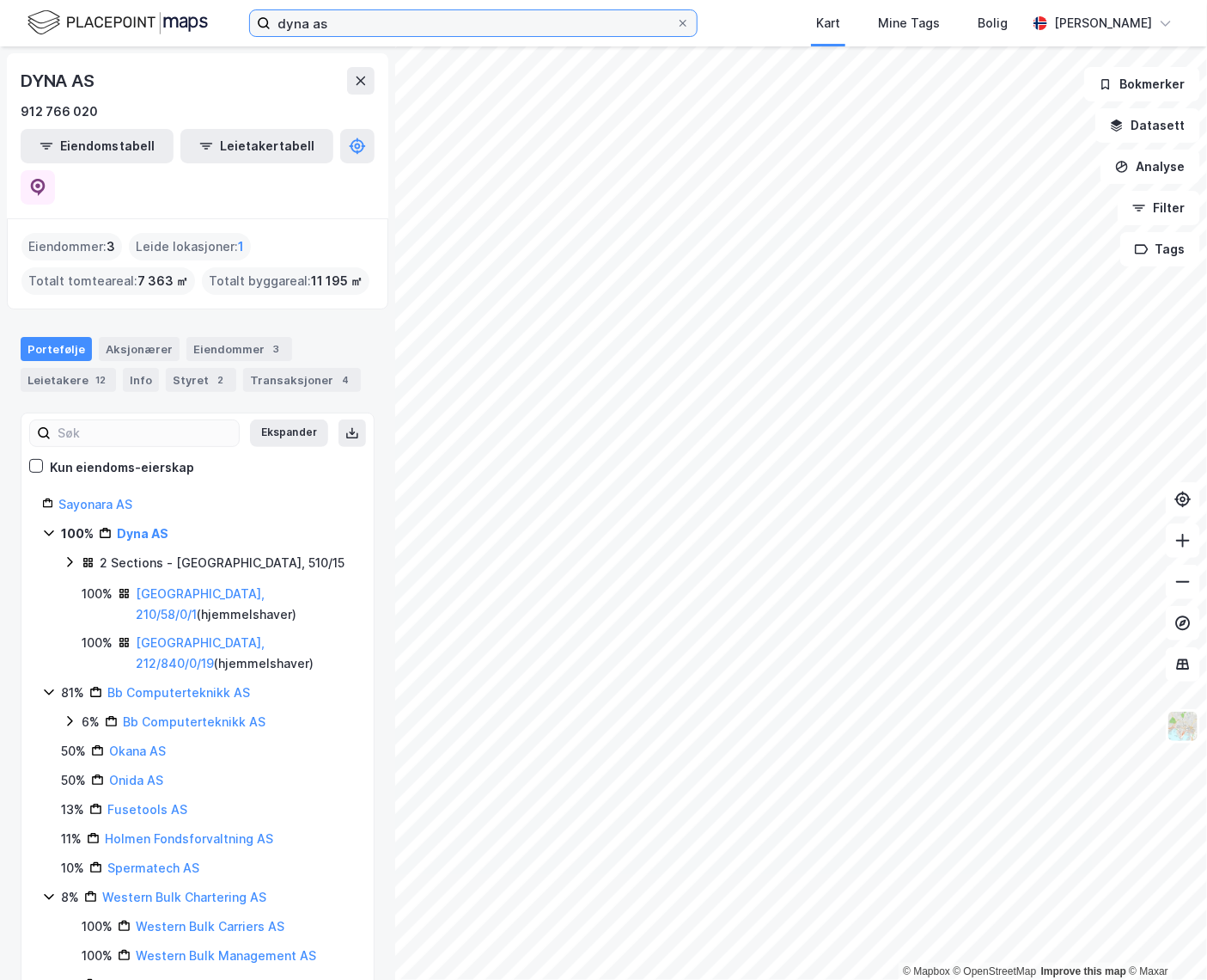
click at [333, 23] on input "dyna as" at bounding box center [473, 23] width 405 height 26
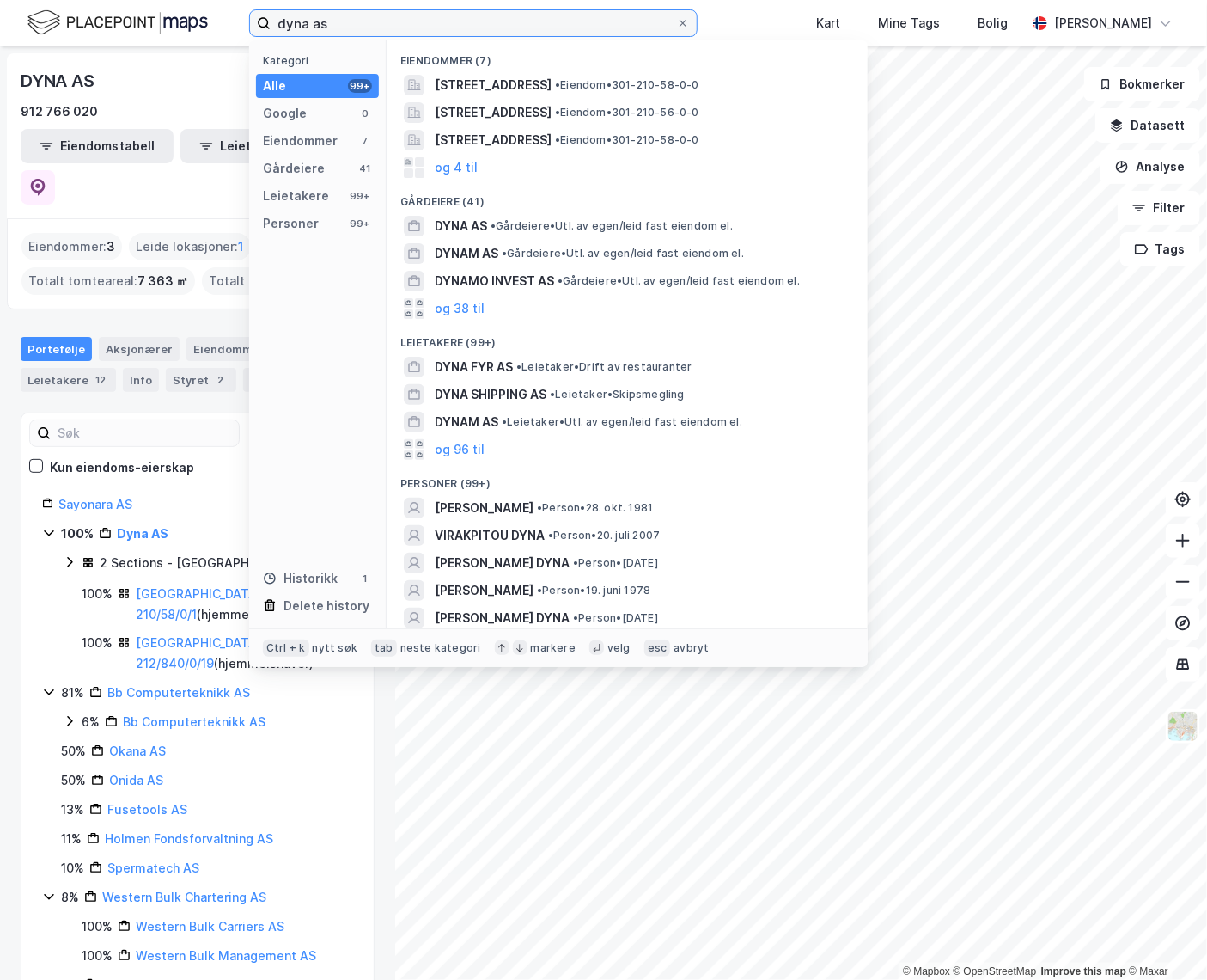
click at [332, 23] on input "dyna as" at bounding box center [473, 23] width 405 height 26
drag, startPoint x: 331, startPoint y: 22, endPoint x: 318, endPoint y: 29, distance: 14.8
click at [330, 22] on input "dyna as" at bounding box center [473, 23] width 405 height 26
click at [320, 30] on input "dyna as" at bounding box center [473, 23] width 405 height 26
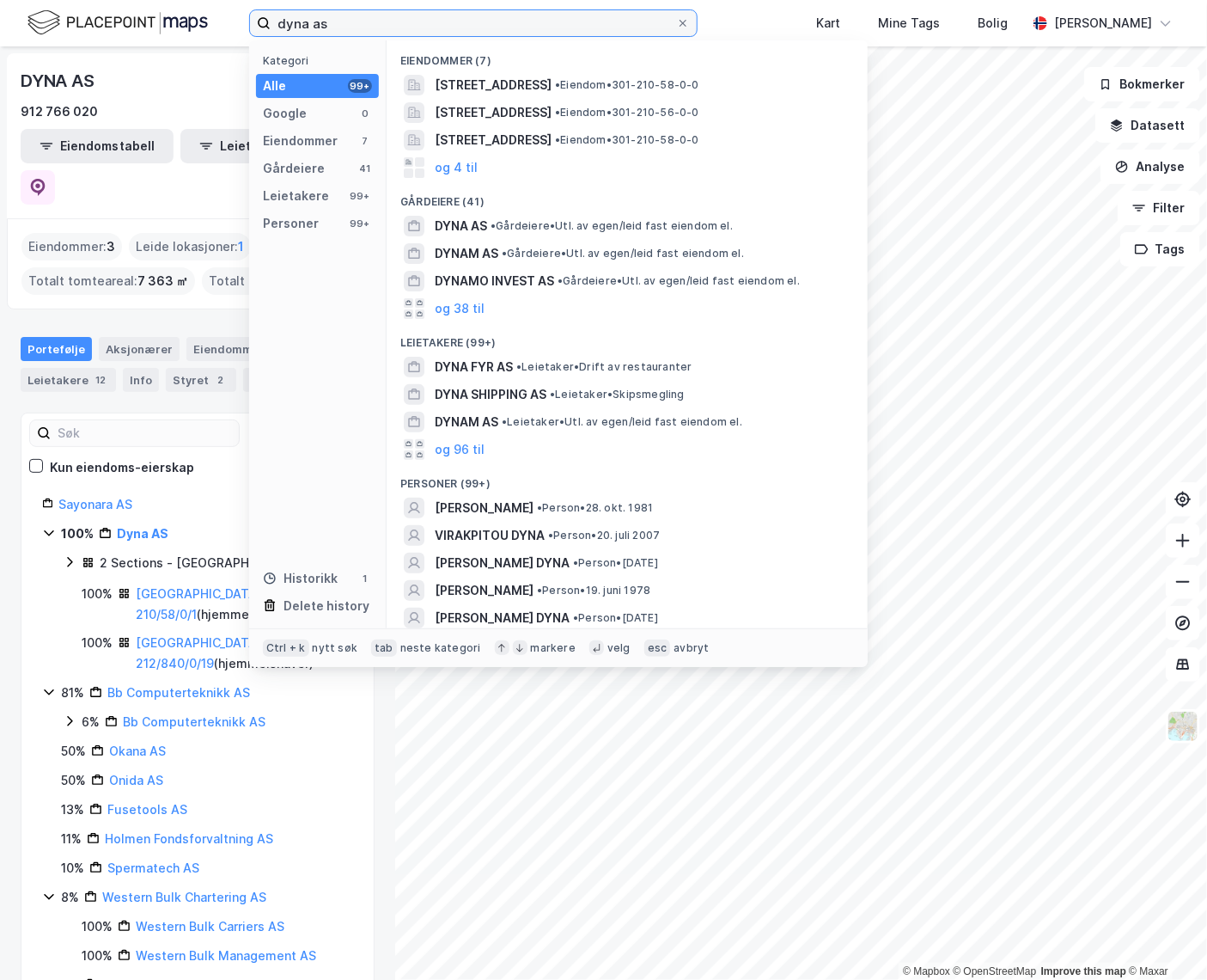
click at [320, 29] on input "dyna as" at bounding box center [473, 23] width 405 height 26
type input "d"
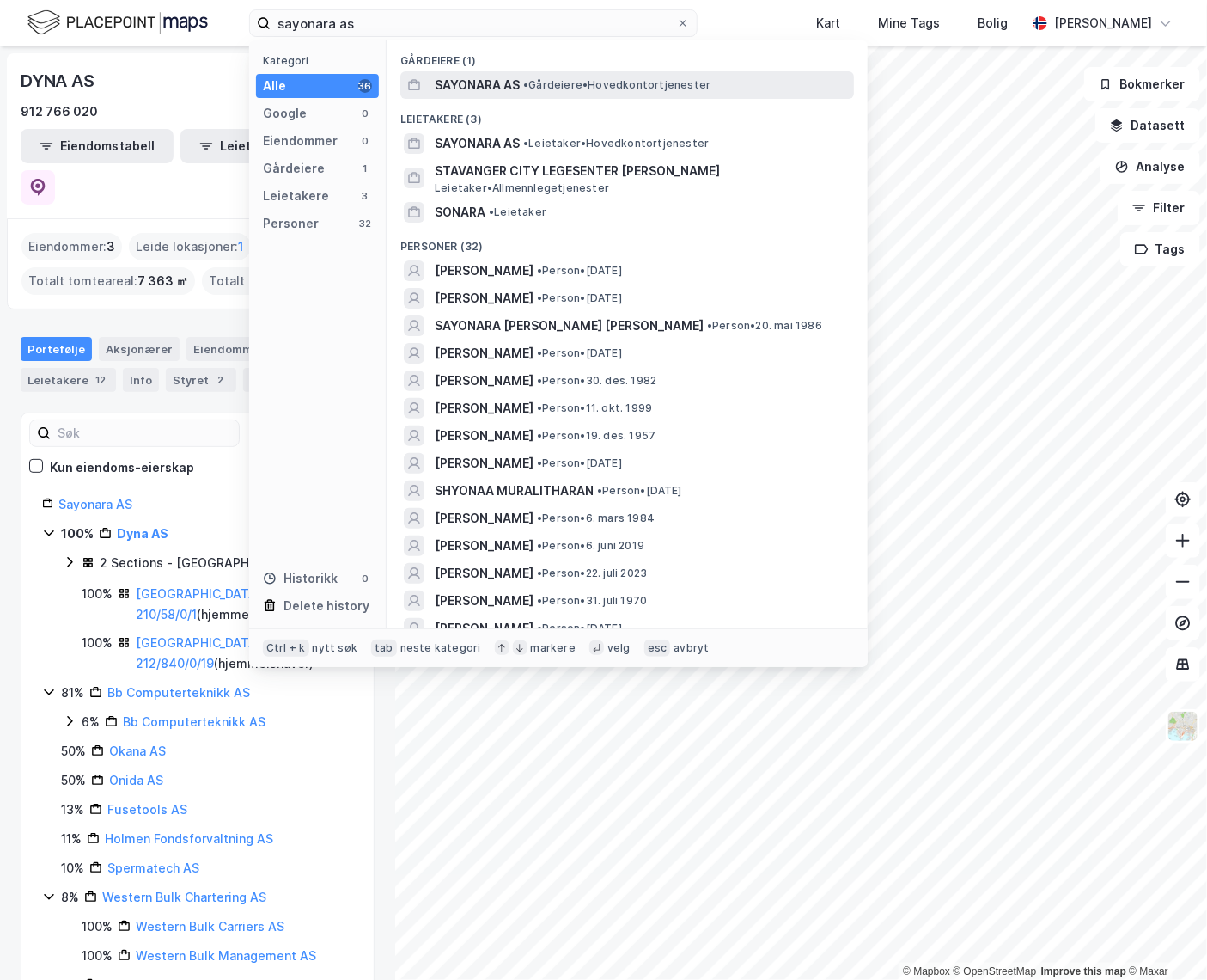
click at [499, 82] on span "SAYONARA AS" at bounding box center [477, 85] width 85 height 20
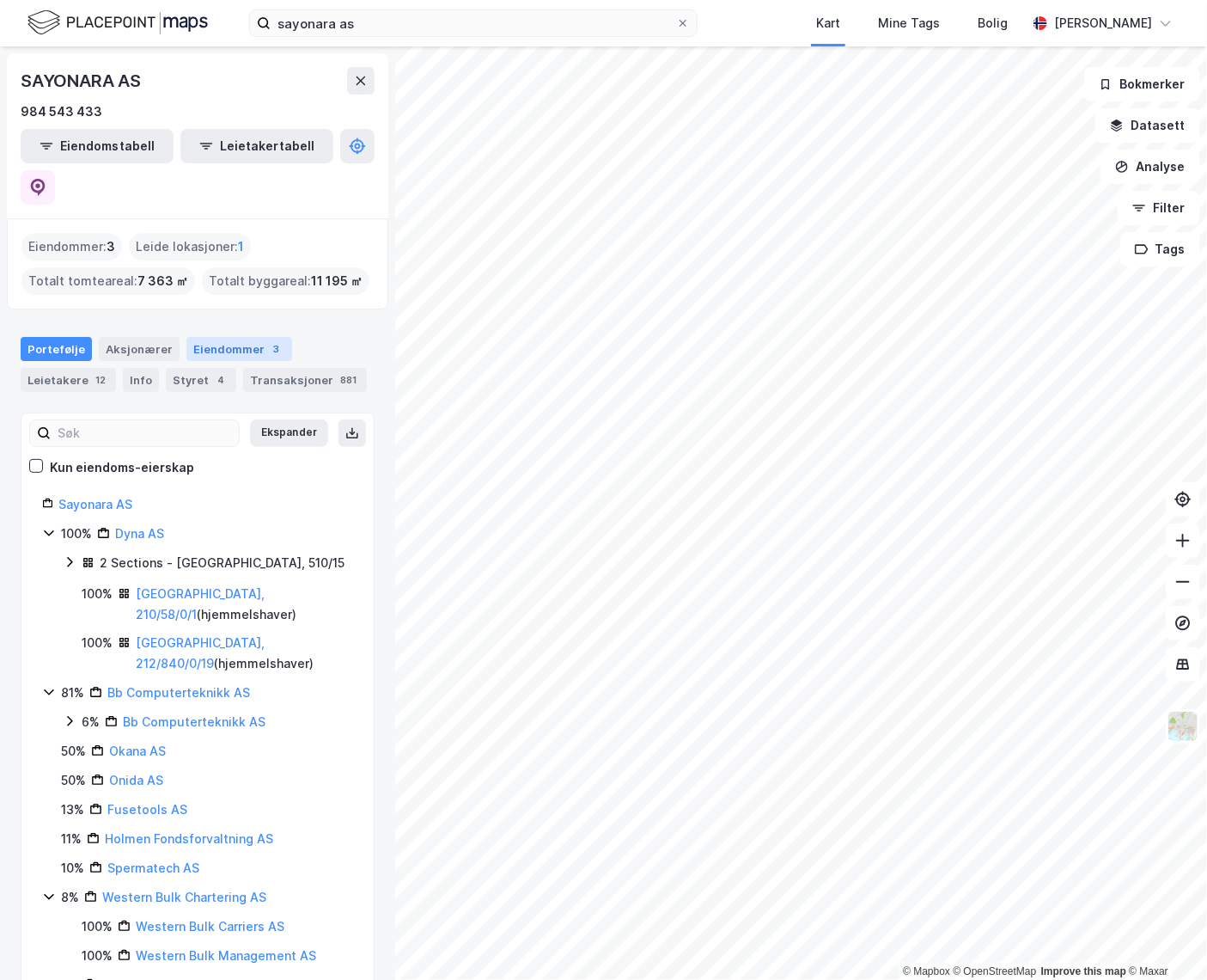
click at [234, 337] on div "Eiendommer 3" at bounding box center [239, 349] width 106 height 24
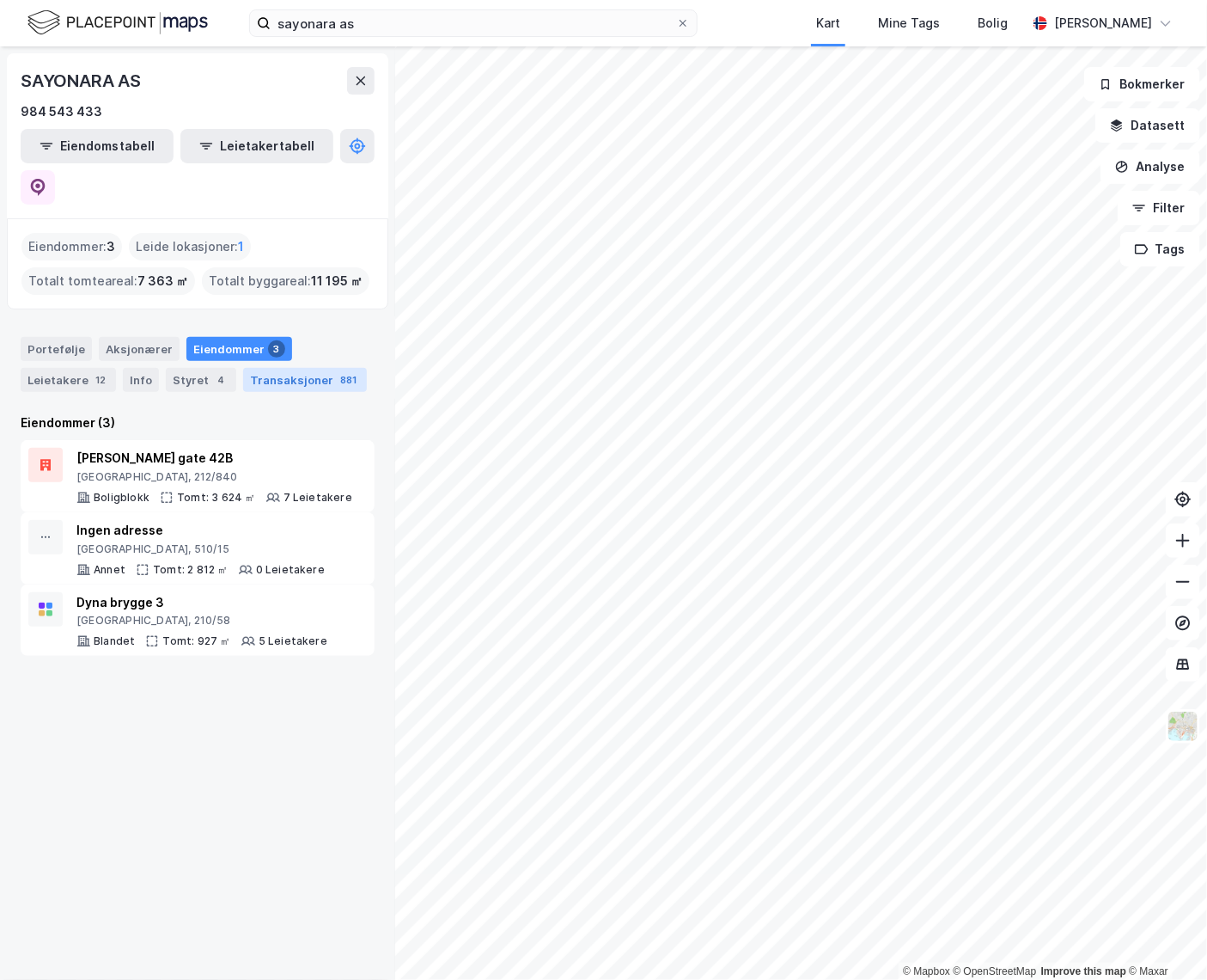
click at [276, 368] on div "Transaksjoner 881" at bounding box center [304, 380] width 123 height 24
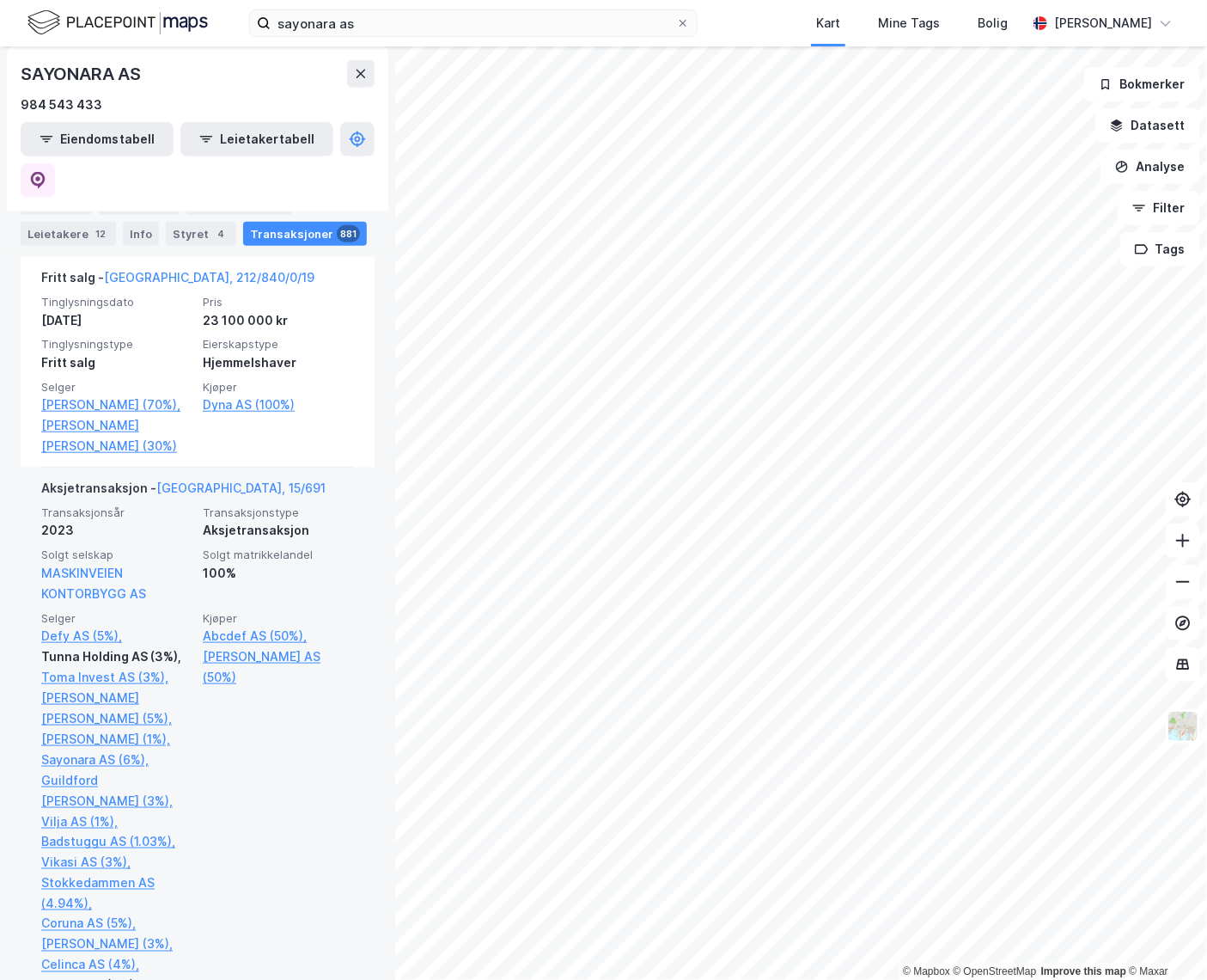
scroll to position [468, 0]
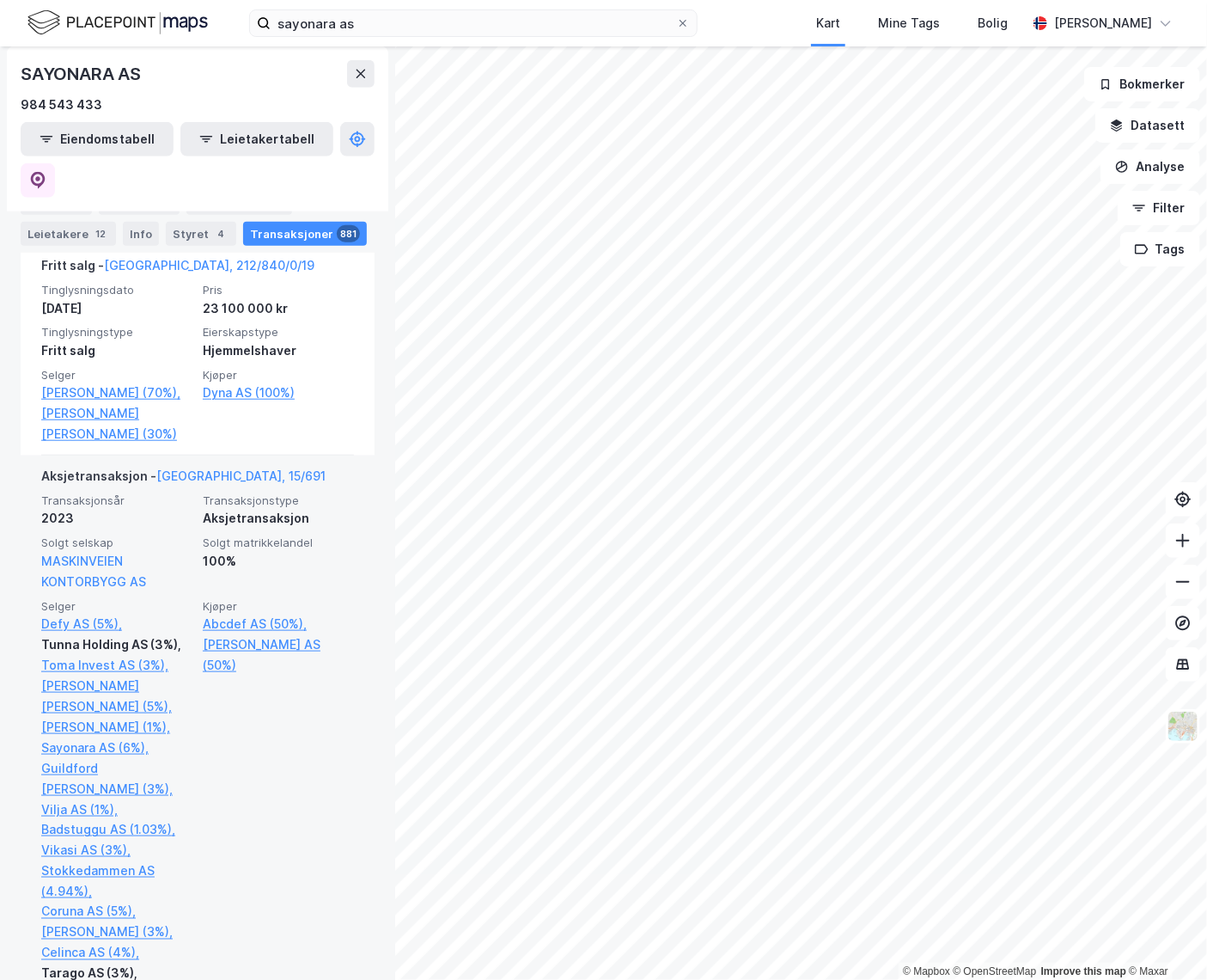
click at [95, 551] on div "MASKINVEIEN KONTORBYGG AS" at bounding box center [116, 571] width 151 height 41
click at [95, 554] on link "MASKINVEIEN KONTORBYGG AS" at bounding box center [93, 571] width 105 height 35
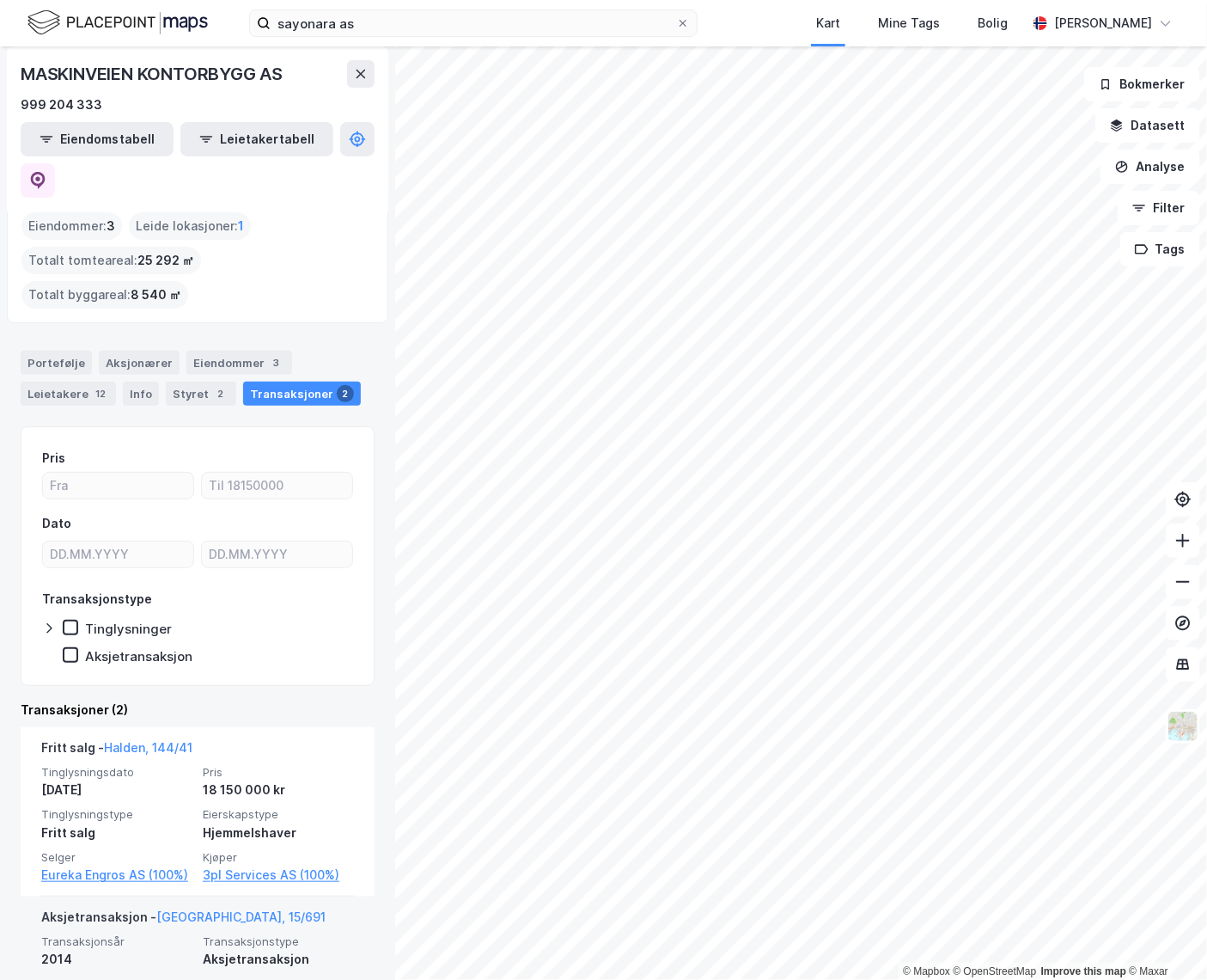
scroll to position [125, 0]
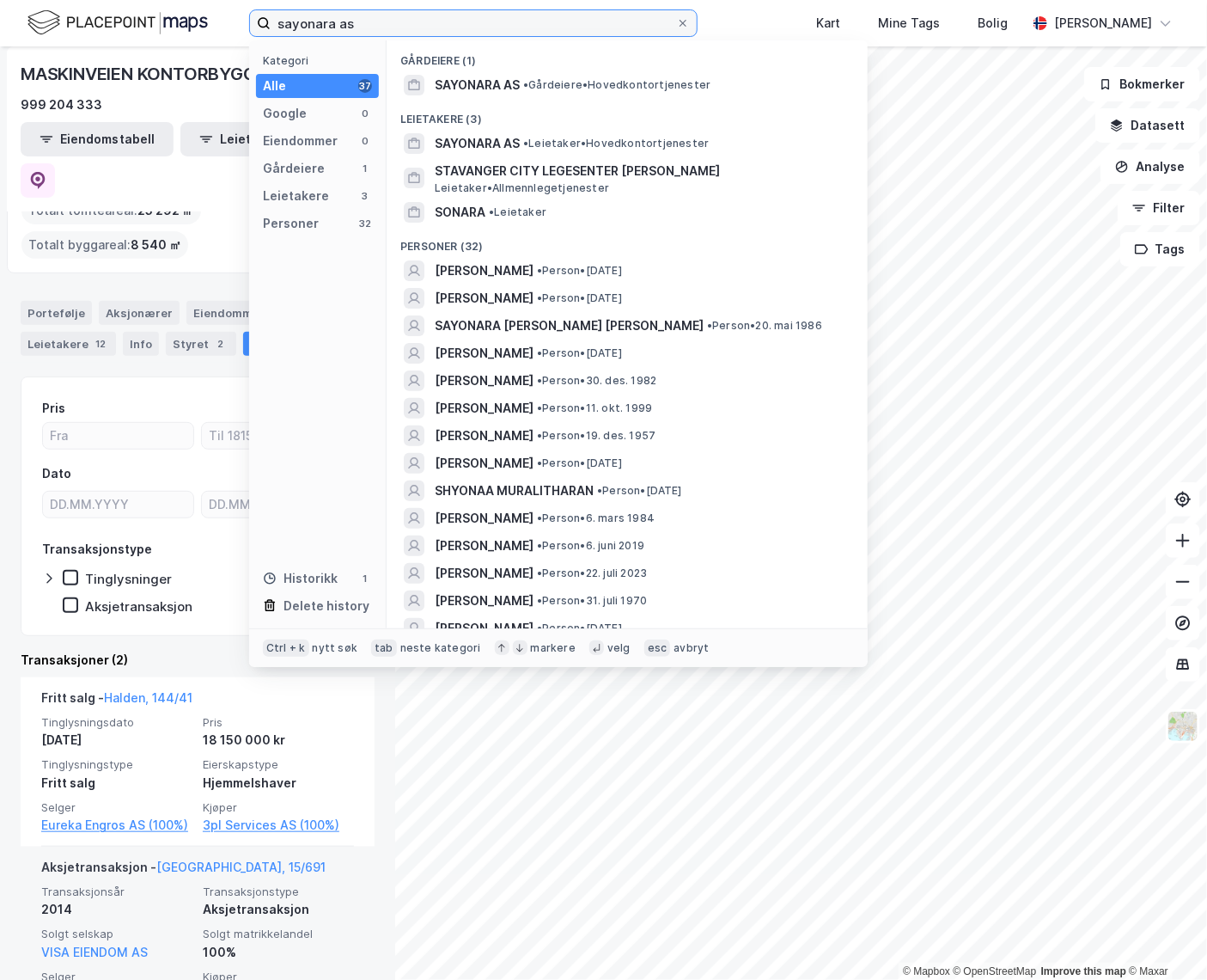
click at [363, 18] on input "sayonara as" at bounding box center [473, 23] width 405 height 26
drag, startPoint x: 361, startPoint y: 25, endPoint x: 197, endPoint y: 34, distance: 164.2
click at [197, 34] on div "sayonara as Kategori Alle 37 Google 0 Eiendommer 0 Gårdeiere 1 Leietakere 3 Per…" at bounding box center [604, 23] width 1207 height 46
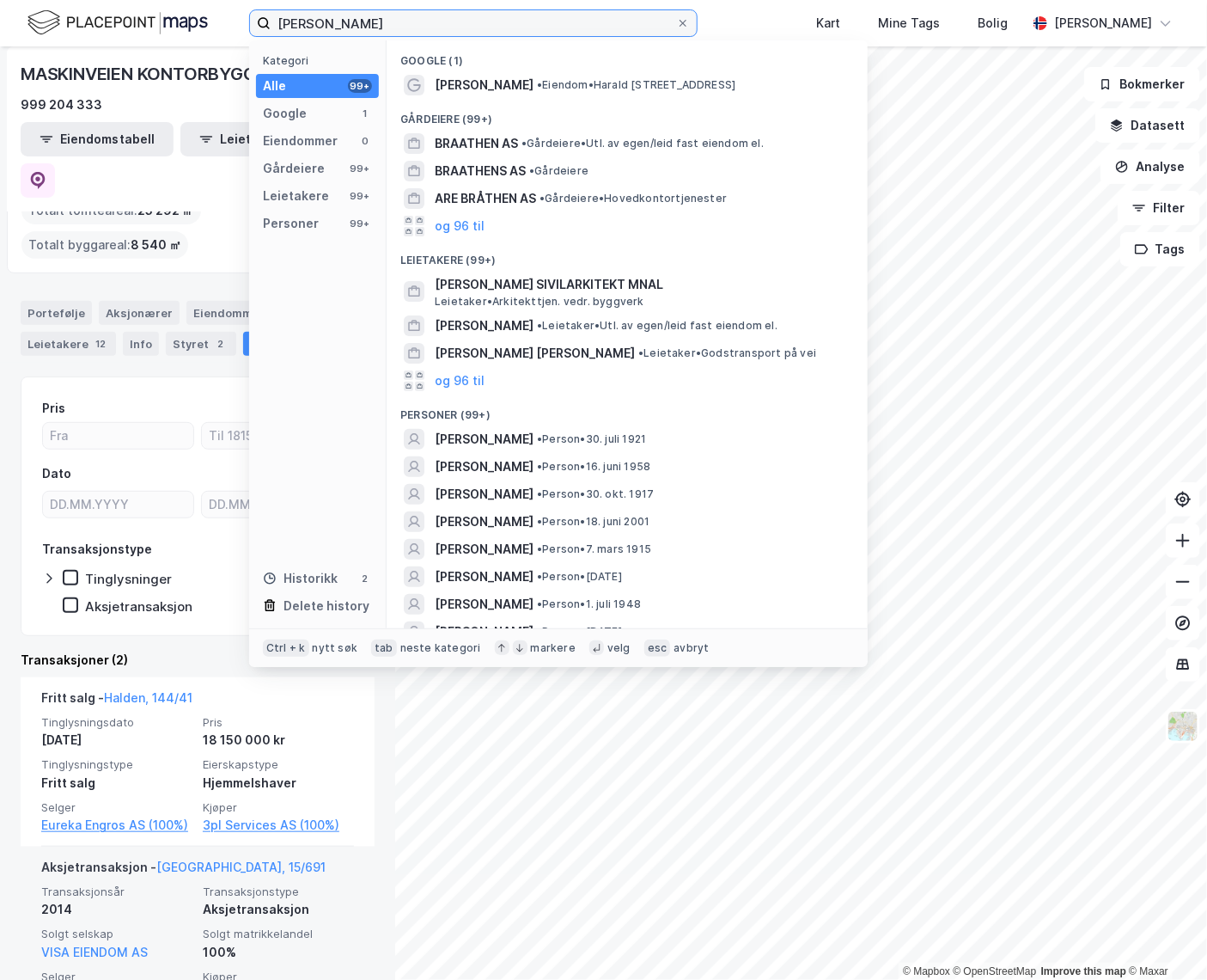
click at [299, 27] on input "[PERSON_NAME]" at bounding box center [473, 23] width 405 height 26
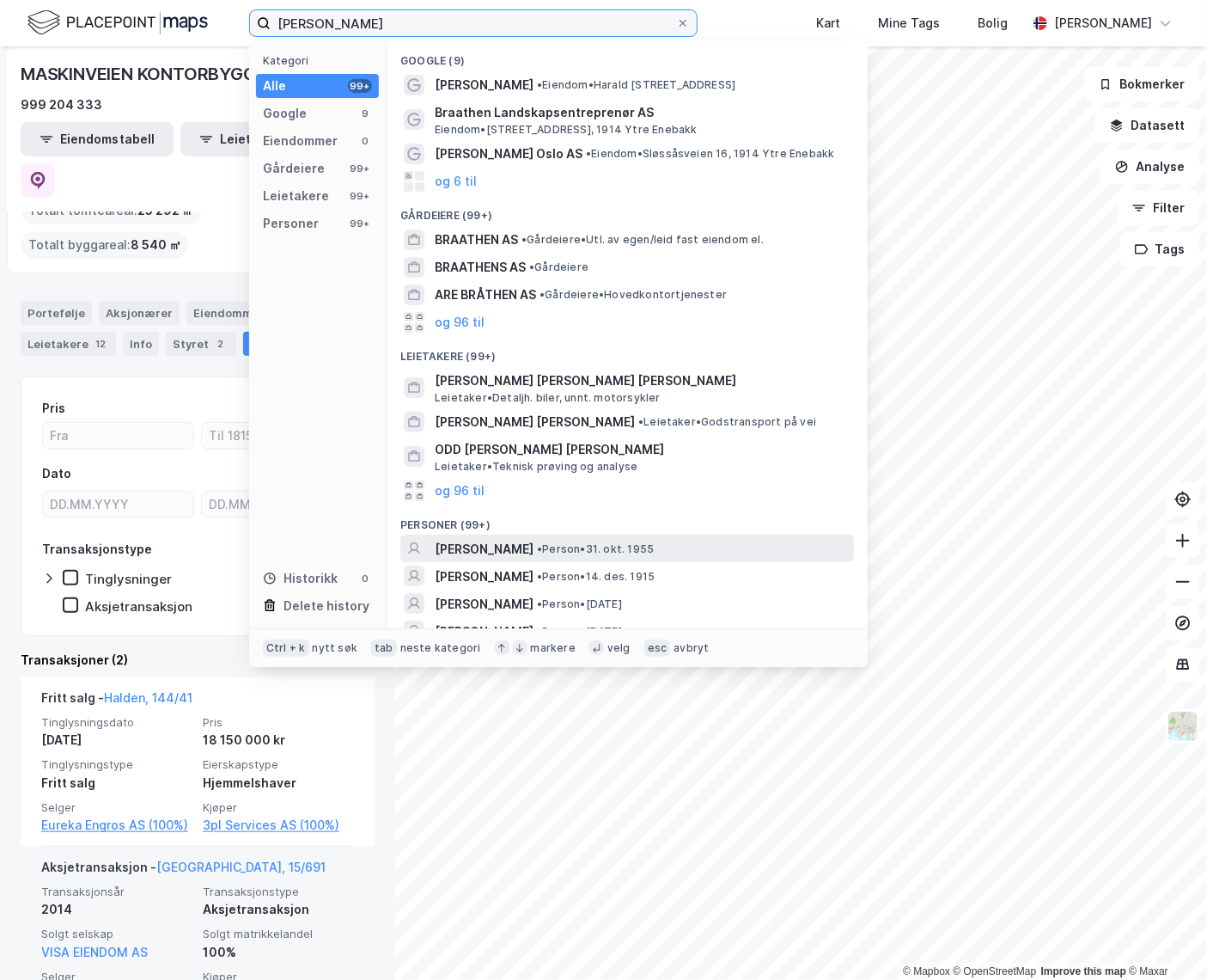
type input "[PERSON_NAME]"
click at [542, 546] on span "•" at bounding box center [540, 549] width 6 height 13
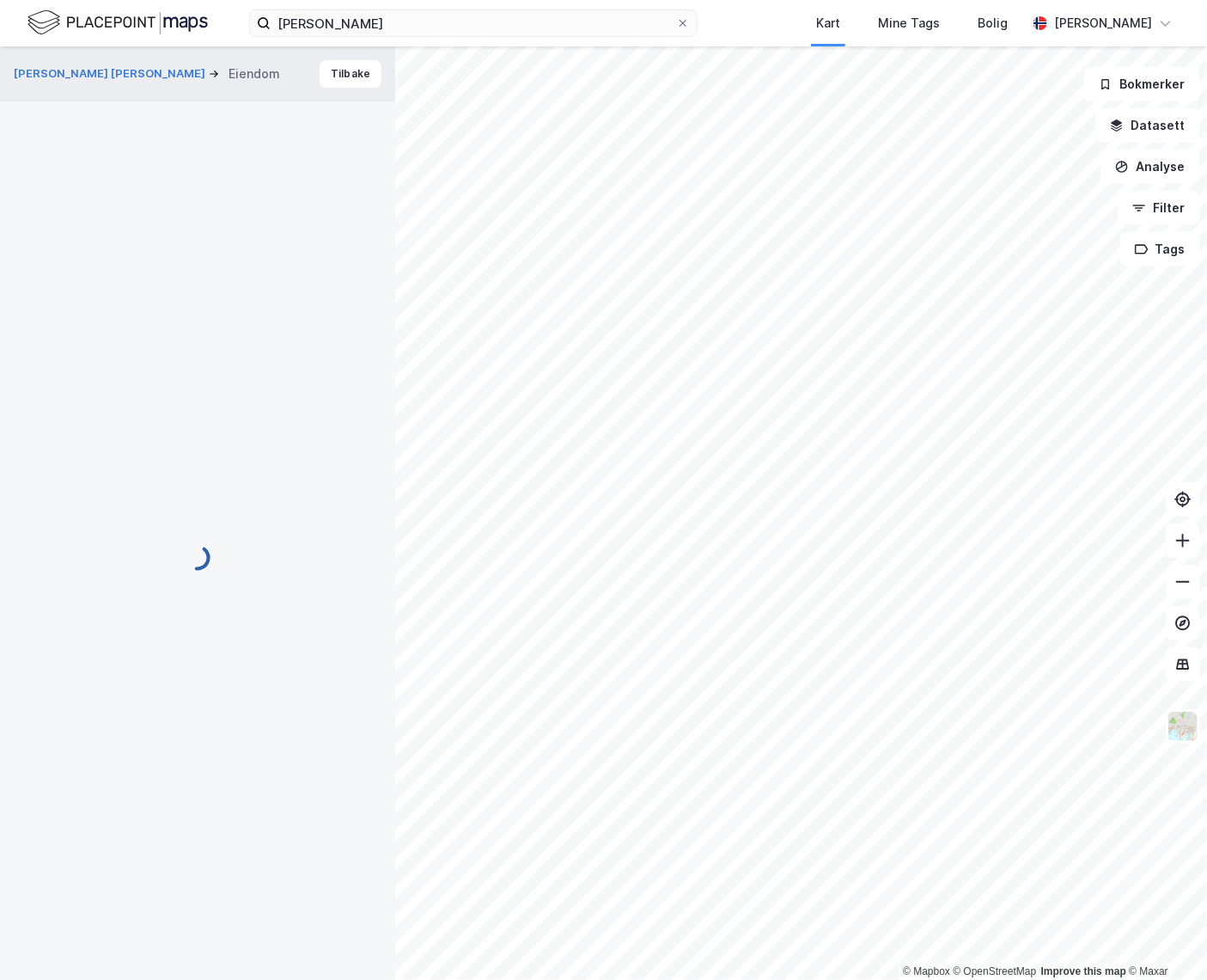
scroll to position [85, 0]
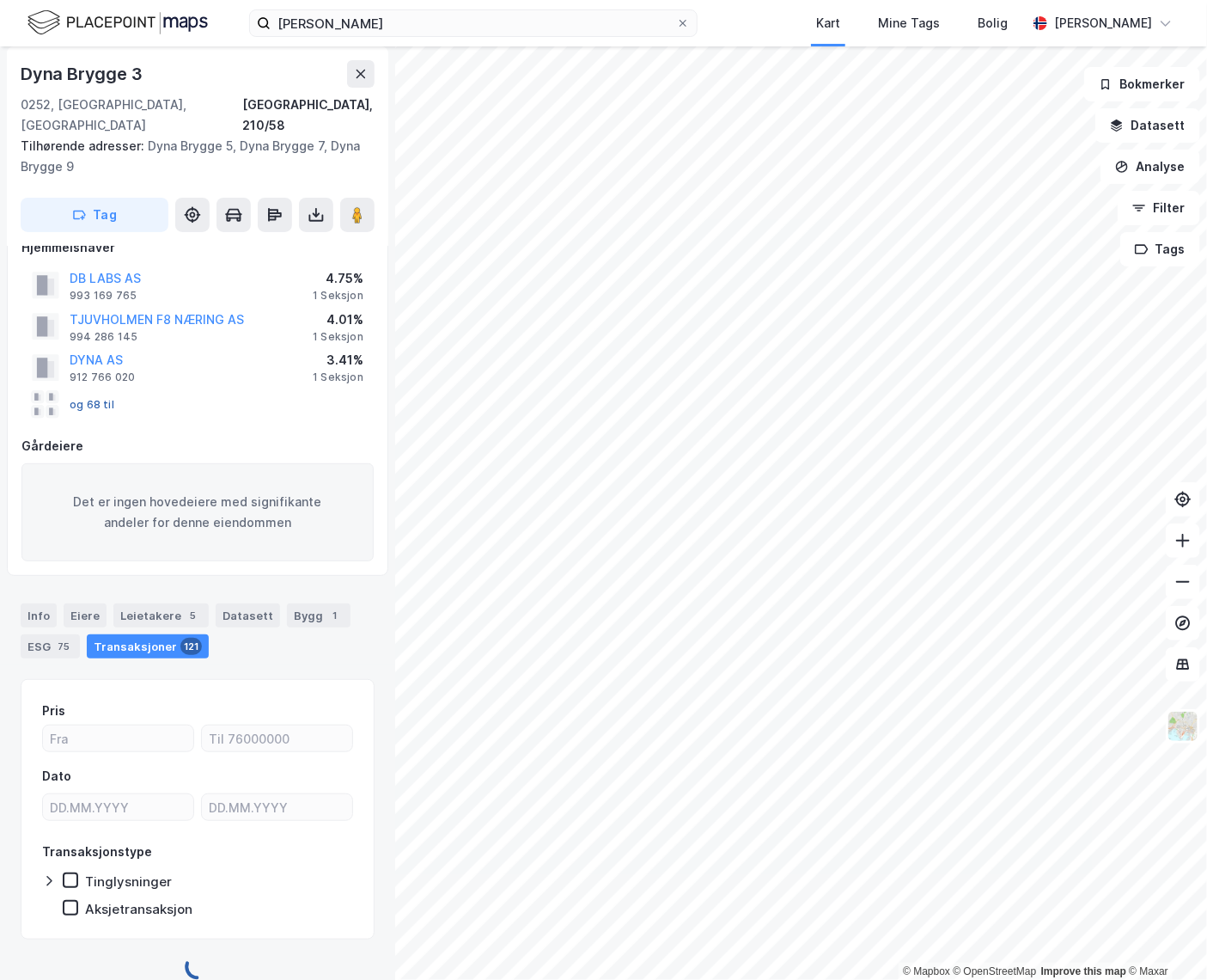
click at [0, 0] on button "og 68 til" at bounding box center [0, 0] width 0 height 0
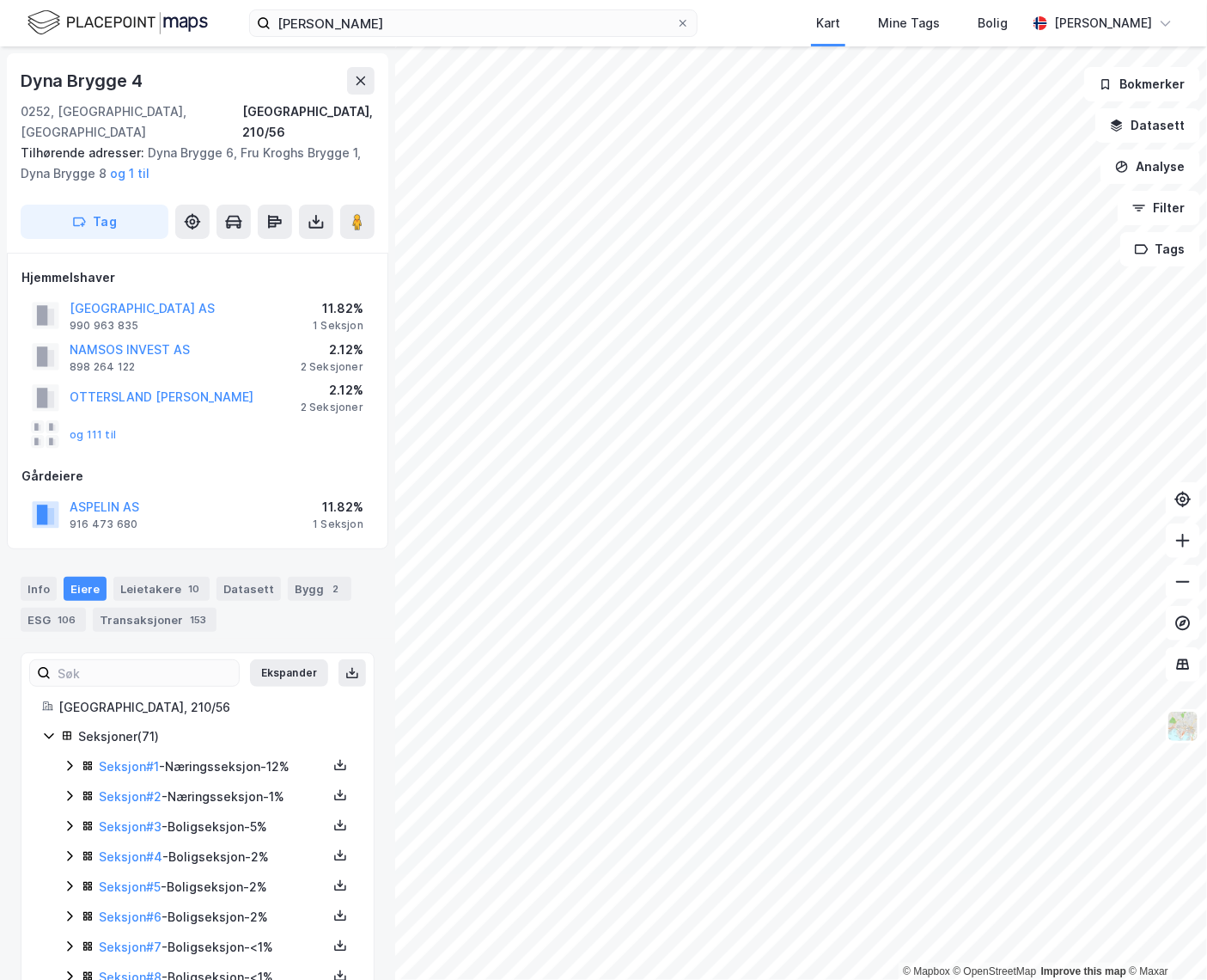
click at [91, 421] on div "og 111 til" at bounding box center [73, 435] width 84 height 28
click at [0, 0] on button "og 111 til" at bounding box center [0, 0] width 0 height 0
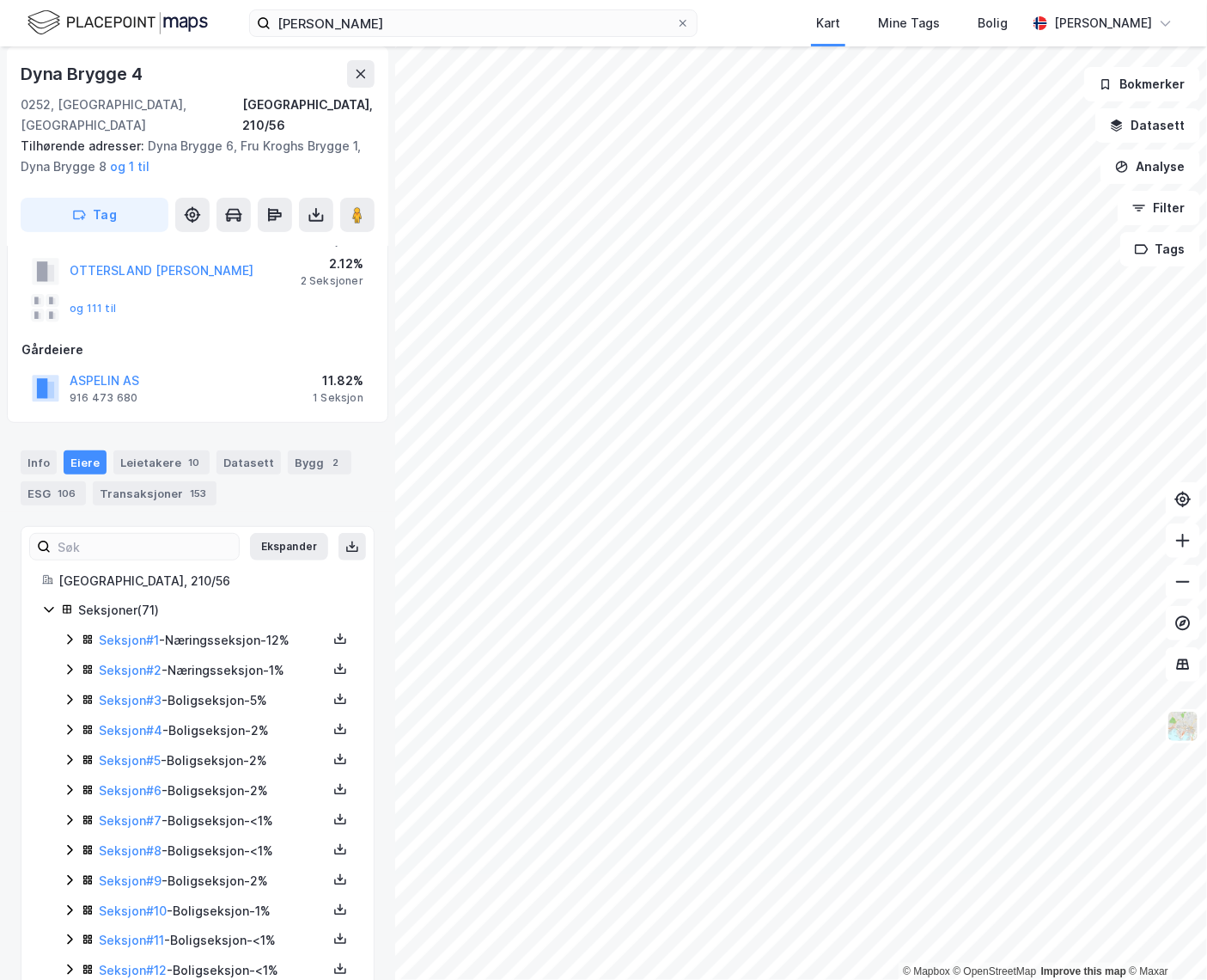
scroll to position [312, 0]
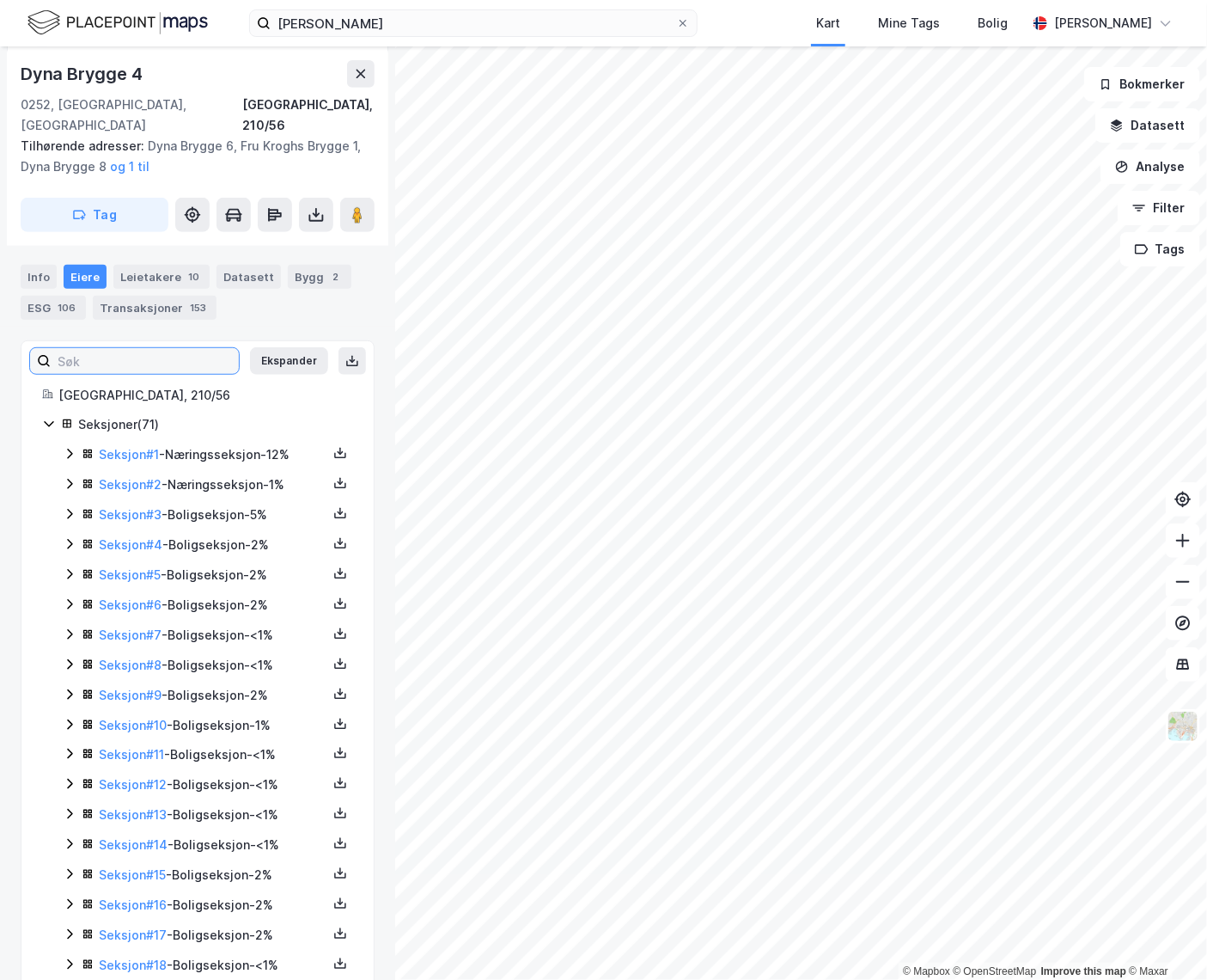
click at [96, 348] on input at bounding box center [145, 361] width 188 height 26
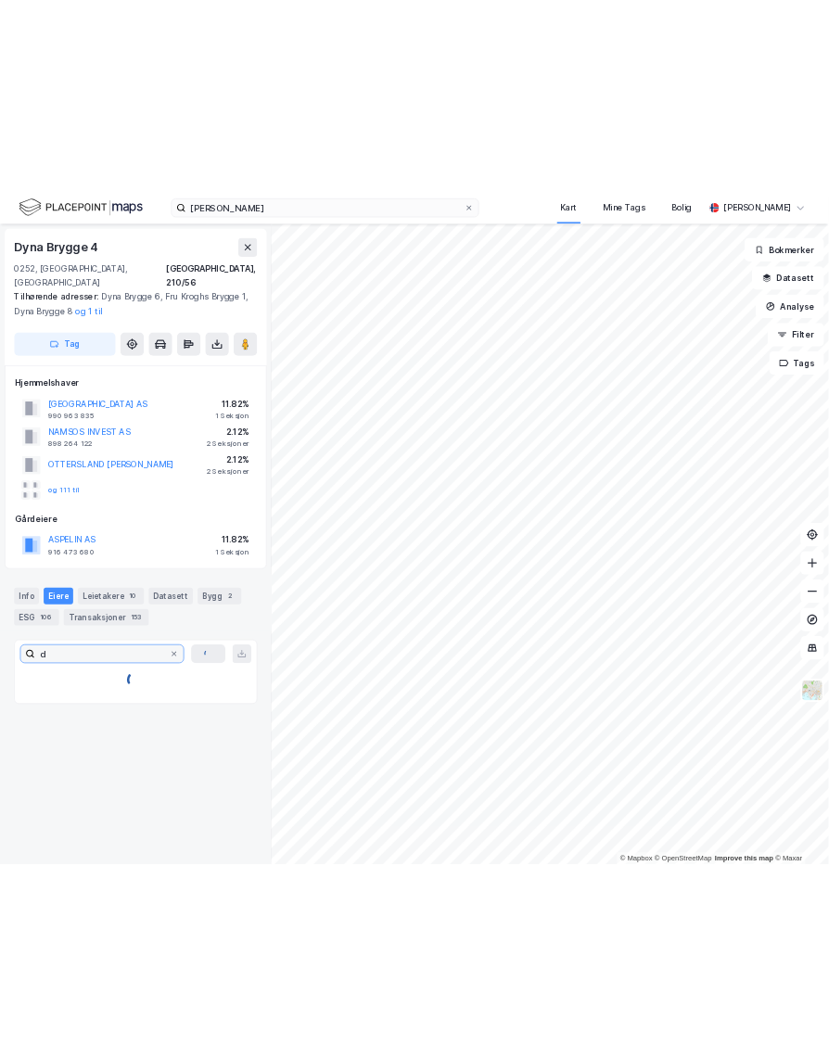
scroll to position [0, 0]
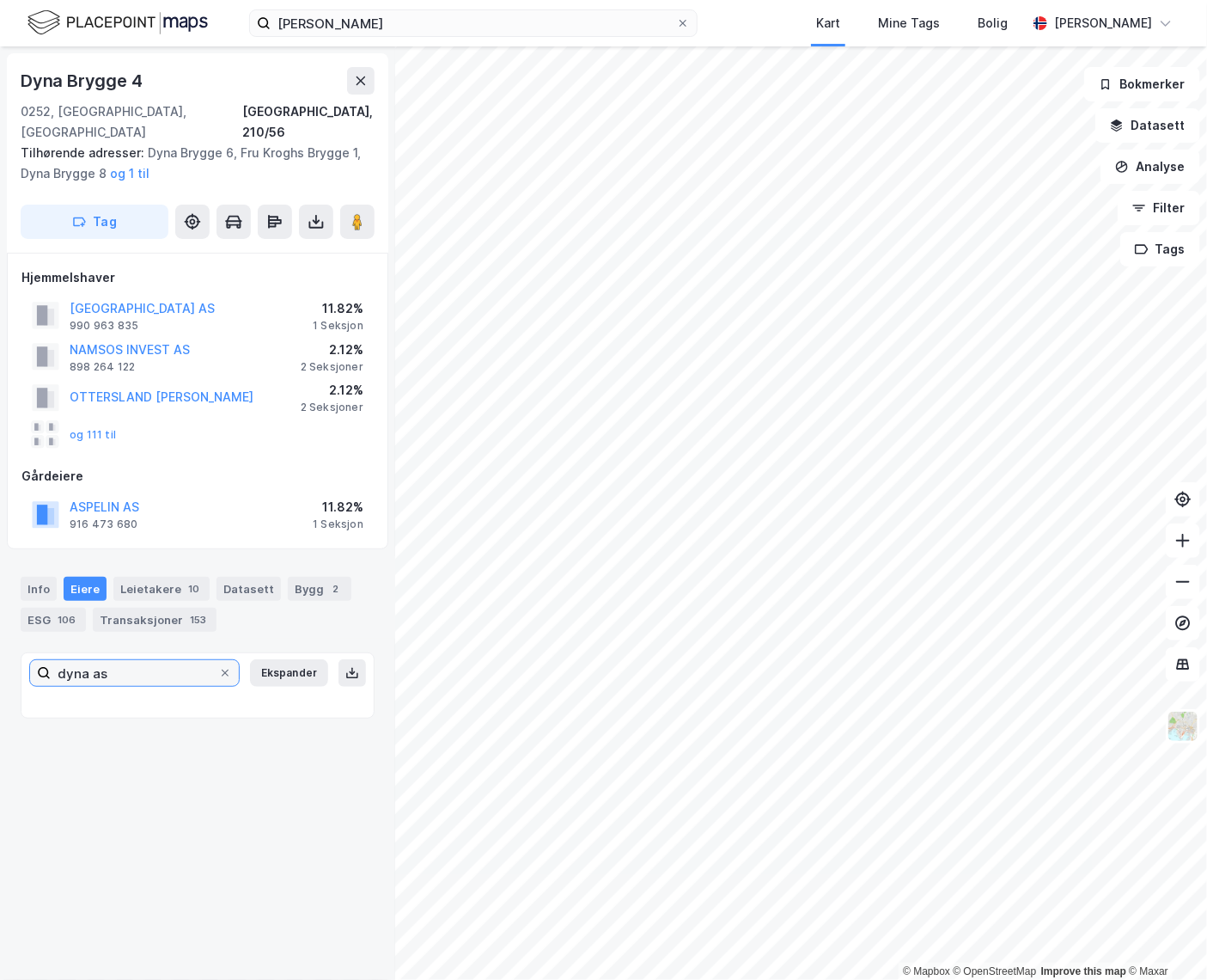
type input "dyna as"
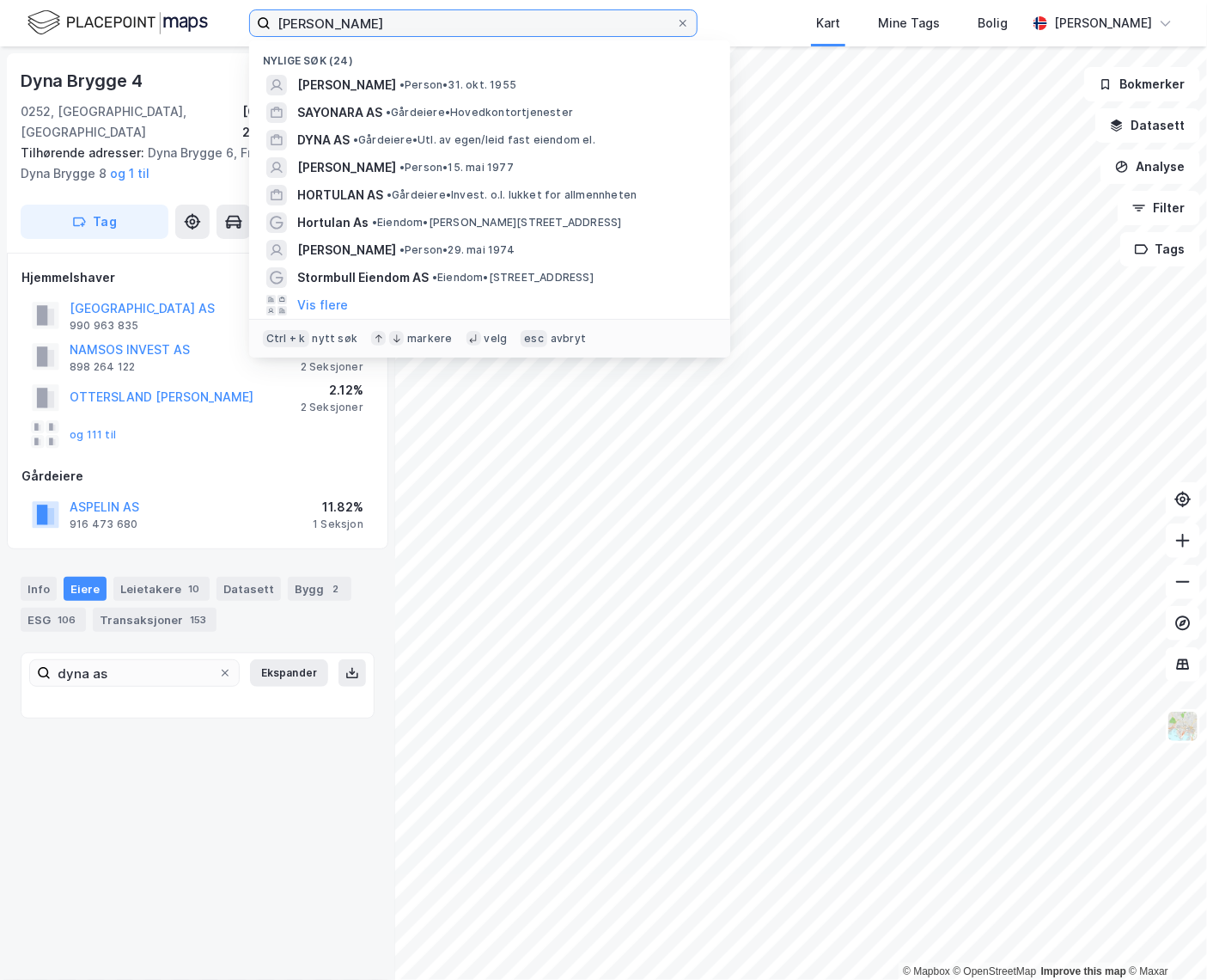
drag, startPoint x: 405, startPoint y: 24, endPoint x: 143, endPoint y: 53, distance: 263.6
click at [143, 53] on div "[PERSON_NAME] søk (24) [PERSON_NAME] • Person • 31. okt. 1955 SAYONARA AS • Går…" at bounding box center [604, 490] width 1207 height 980
paste input "Grenland Eiendom AS"
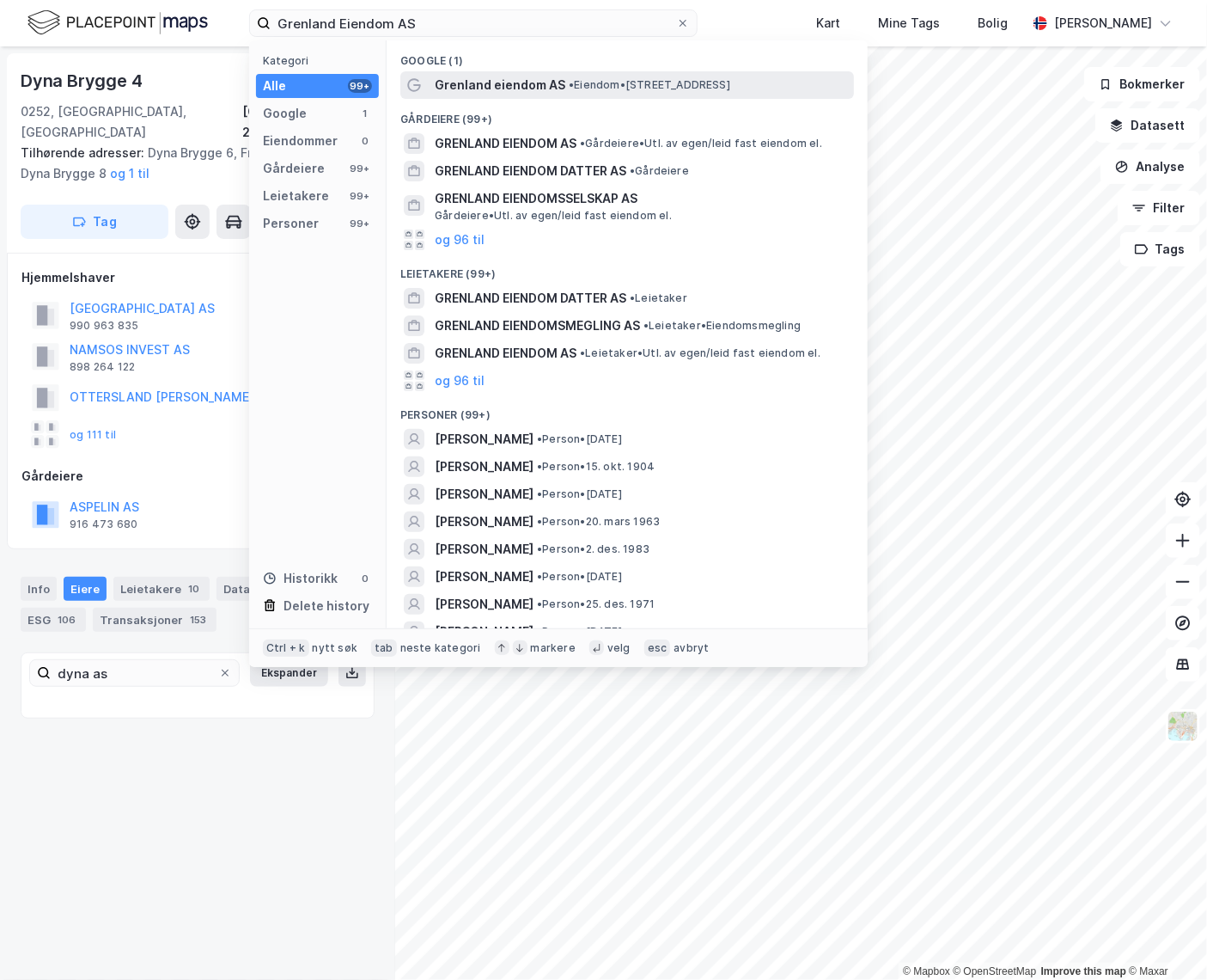
click at [629, 82] on span "• Eiendom • [STREET_ADDRESS]" at bounding box center [650, 84] width 161 height 14
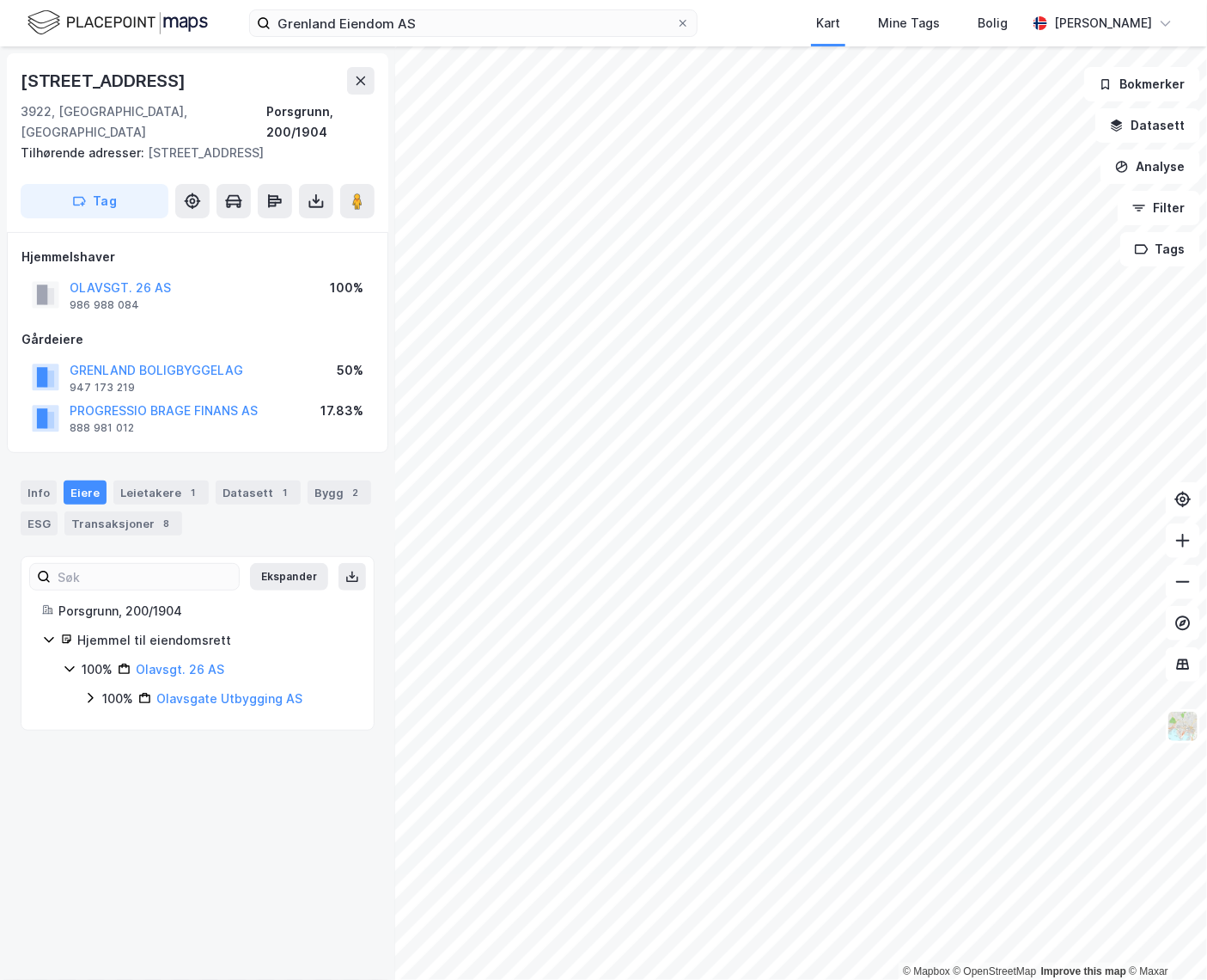
click at [427, 45] on div "Grenland Eiendom AS Kart Mine Tags [PERSON_NAME] [PERSON_NAME]" at bounding box center [604, 23] width 1207 height 46
click at [431, 31] on input "Grenland Eiendom AS" at bounding box center [473, 23] width 405 height 26
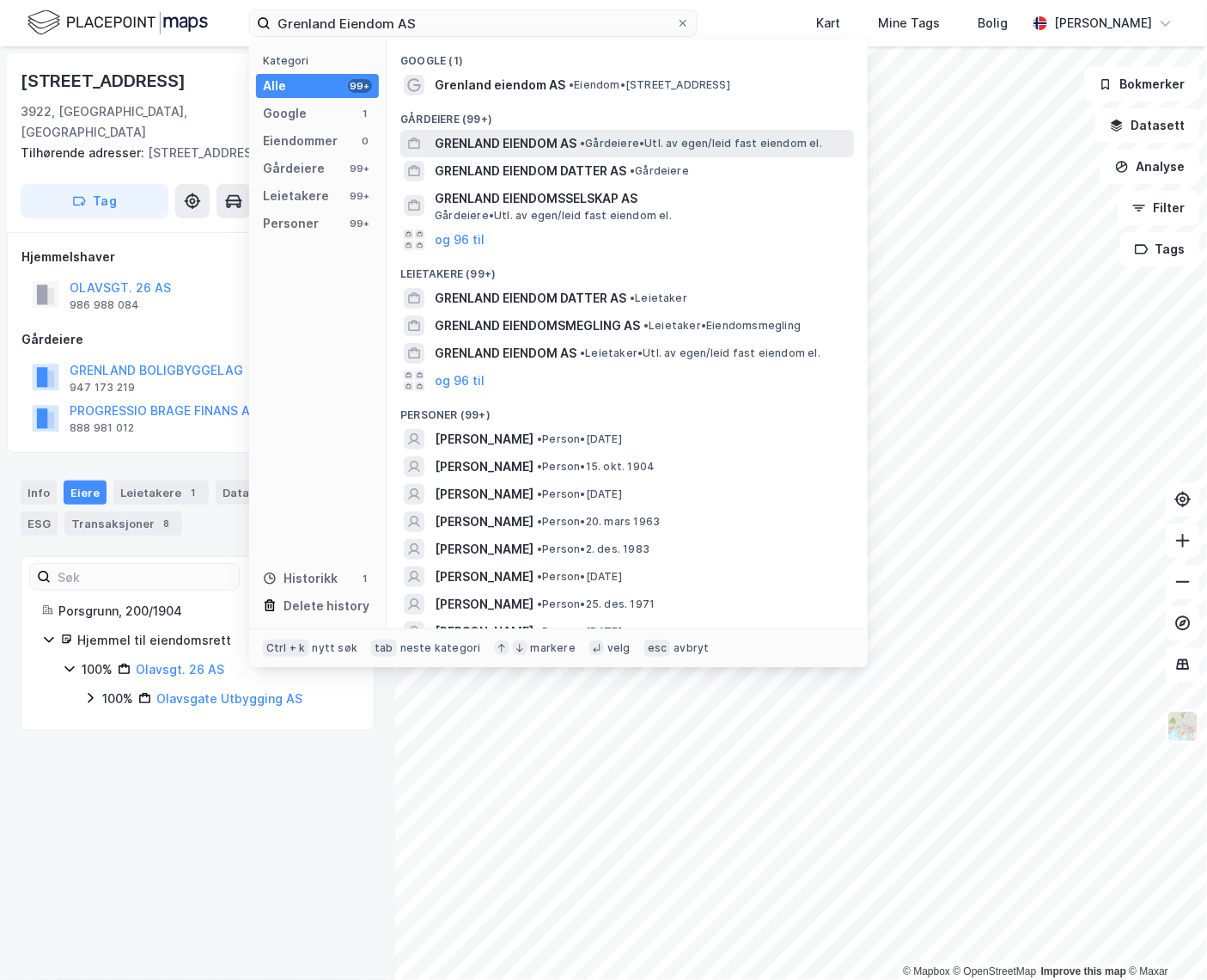
click at [515, 141] on span "GRENLAND EIENDOM AS" at bounding box center [505, 144] width 142 height 20
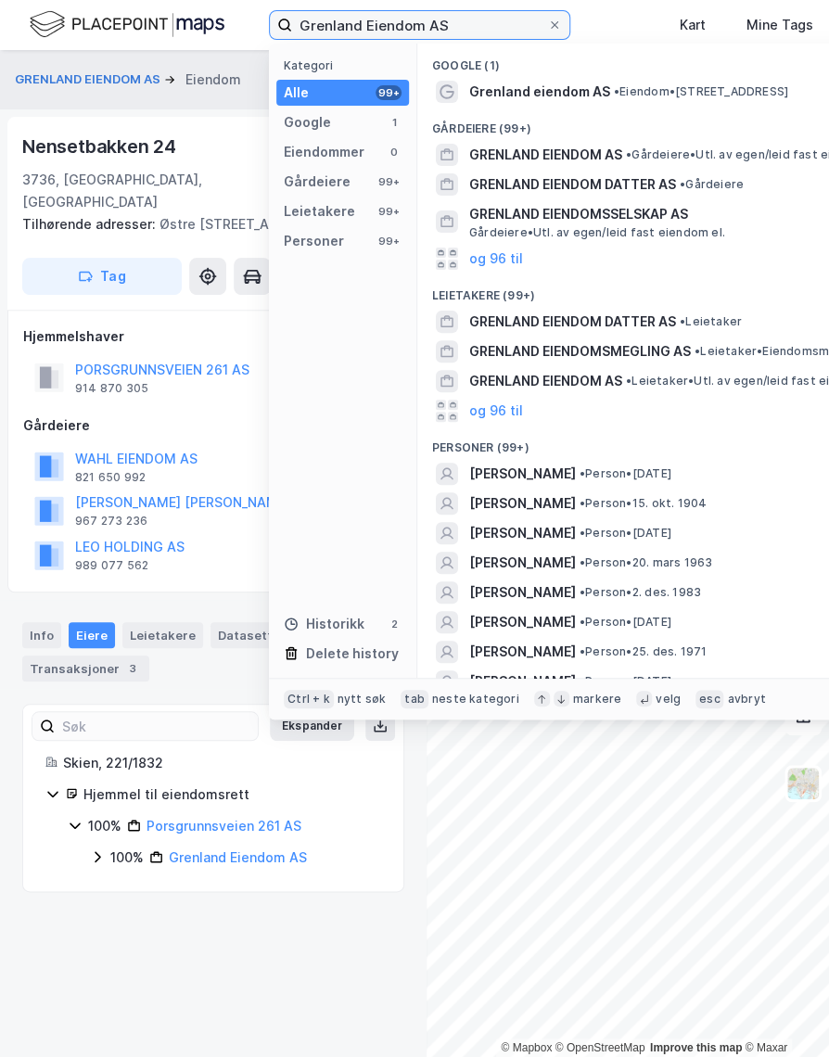
click at [354, 15] on input "Grenland Eiendom AS" at bounding box center [419, 25] width 255 height 28
paste input "Bedriftsveien 24"
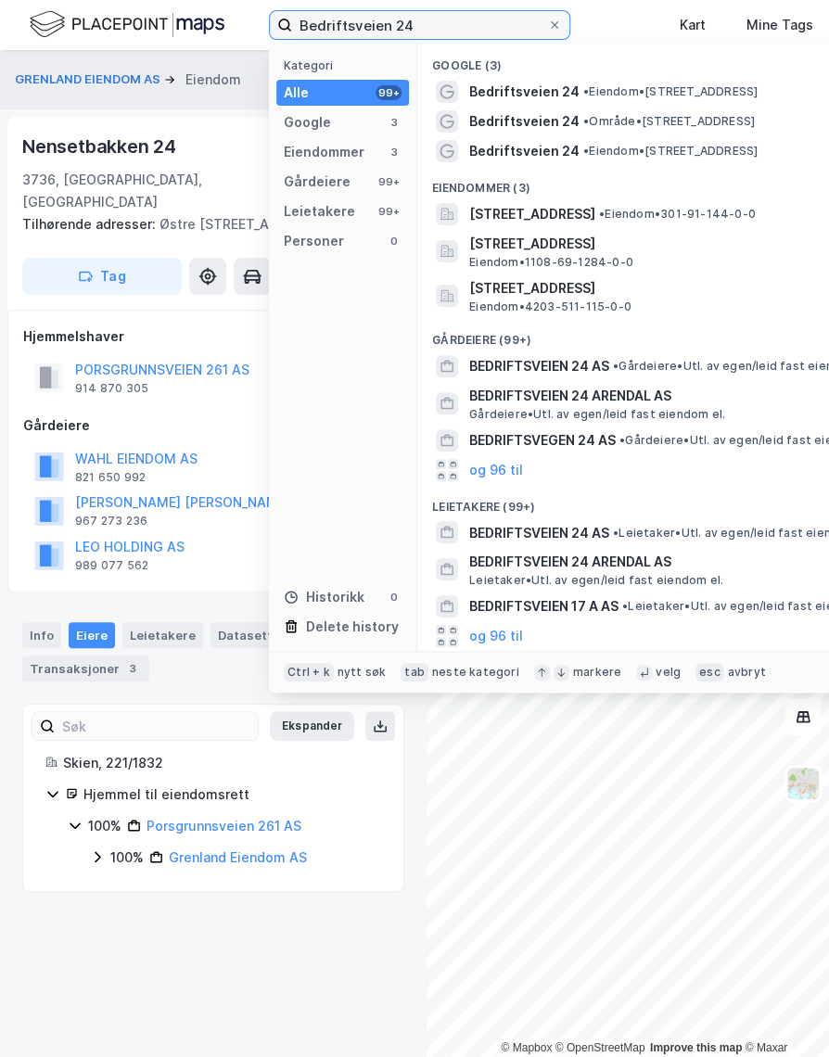
drag, startPoint x: 427, startPoint y: 30, endPoint x: 245, endPoint y: 49, distance: 183.6
click at [245, 49] on div "Bedriftsveien 24 Kategori Alle 99+ Google 3 Eiendommer 3 Gårdeiere 99+ Leietake…" at bounding box center [414, 25] width 829 height 50
click at [430, 23] on input "Bedriftsveien 24" at bounding box center [419, 25] width 255 height 28
drag, startPoint x: 430, startPoint y: 23, endPoint x: 280, endPoint y: 21, distance: 150.2
click at [280, 21] on label "Bedriftsveien 24" at bounding box center [419, 25] width 301 height 30
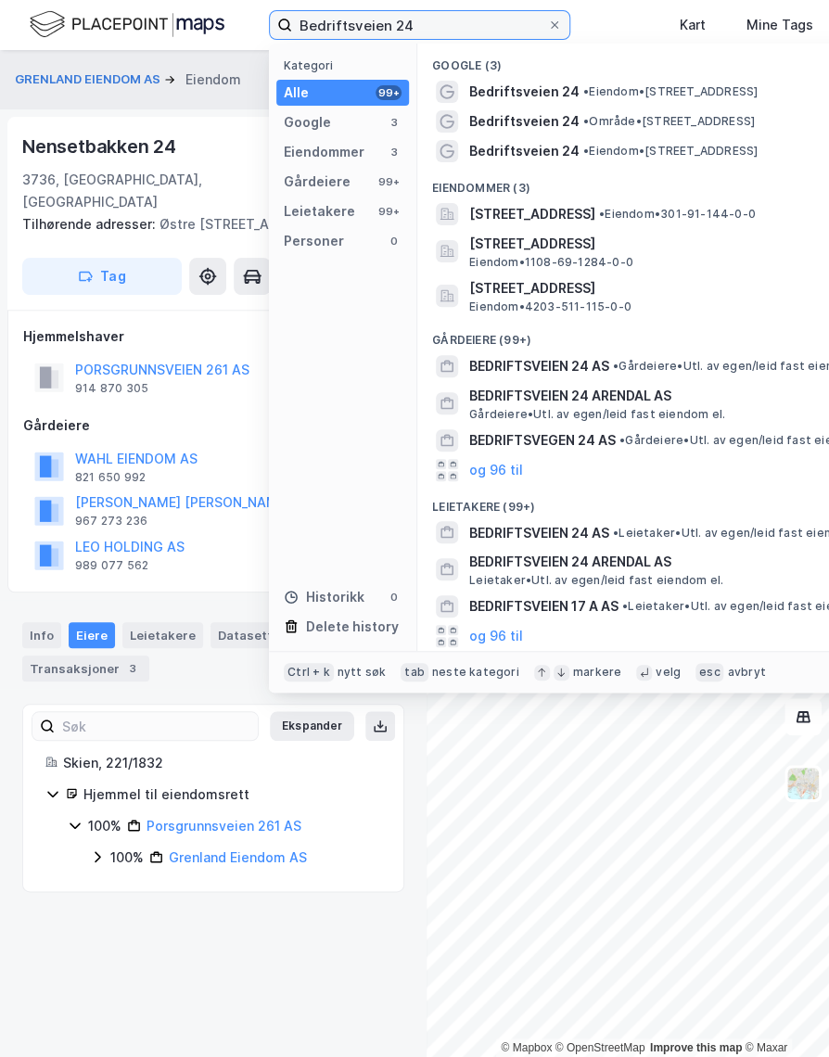
click at [292, 21] on input "Bedriftsveien 24" at bounding box center [419, 25] width 255 height 28
paste input "Røraskogen 2"
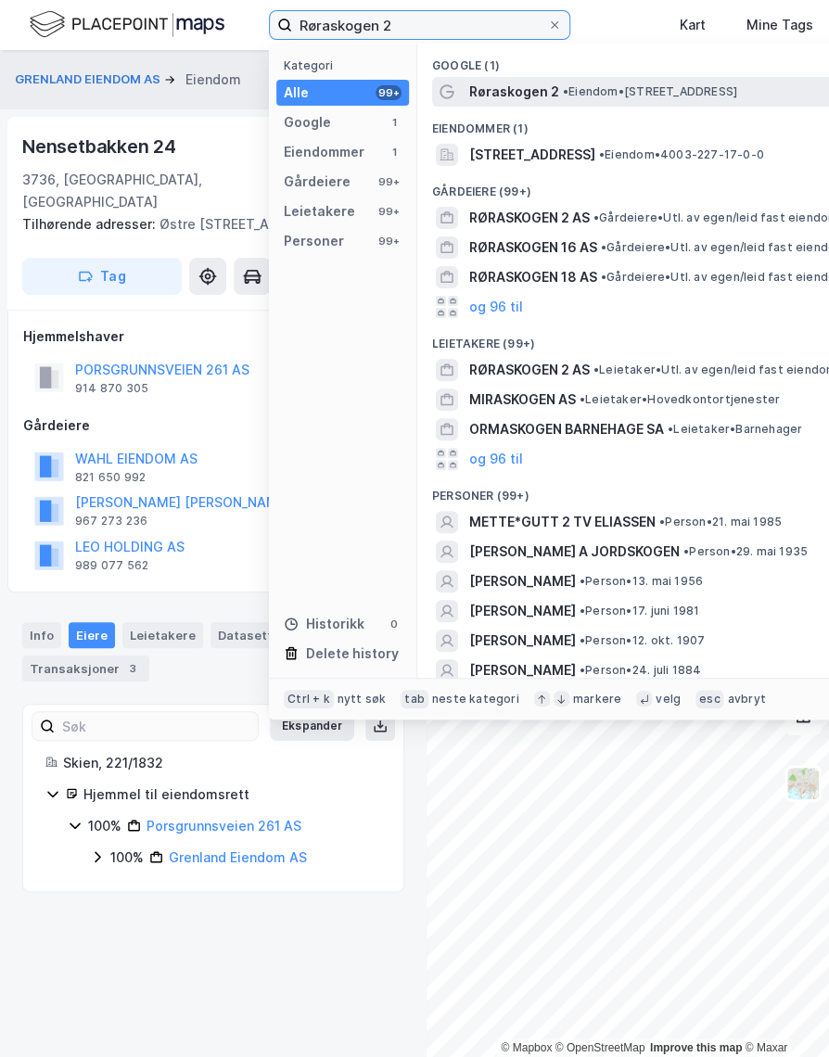
type input "Røraskogen 2"
click at [616, 94] on span "• Eiendom • [STREET_ADDRESS]" at bounding box center [650, 91] width 174 height 15
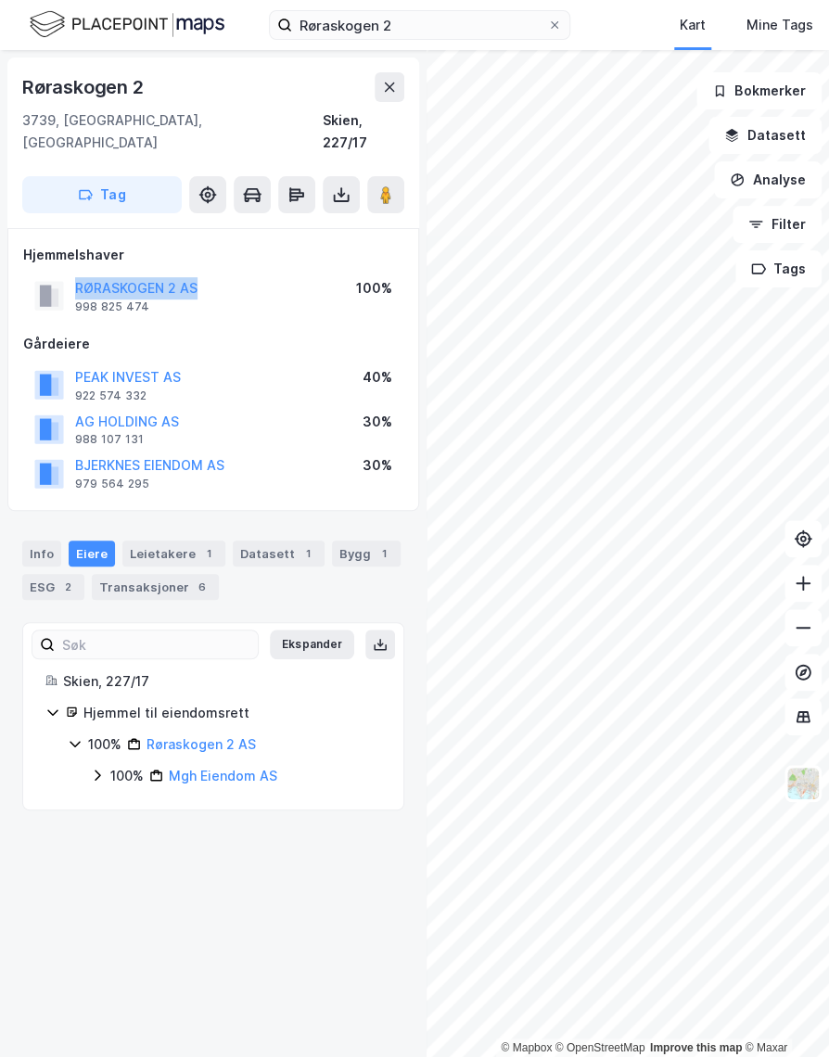
drag, startPoint x: 223, startPoint y: 257, endPoint x: 70, endPoint y: 263, distance: 154.0
click at [70, 273] on div "RØRASKOGEN 2 AS 998 825 474 100%" at bounding box center [213, 295] width 380 height 44
copy button "RØRASKOGEN 2 AS"
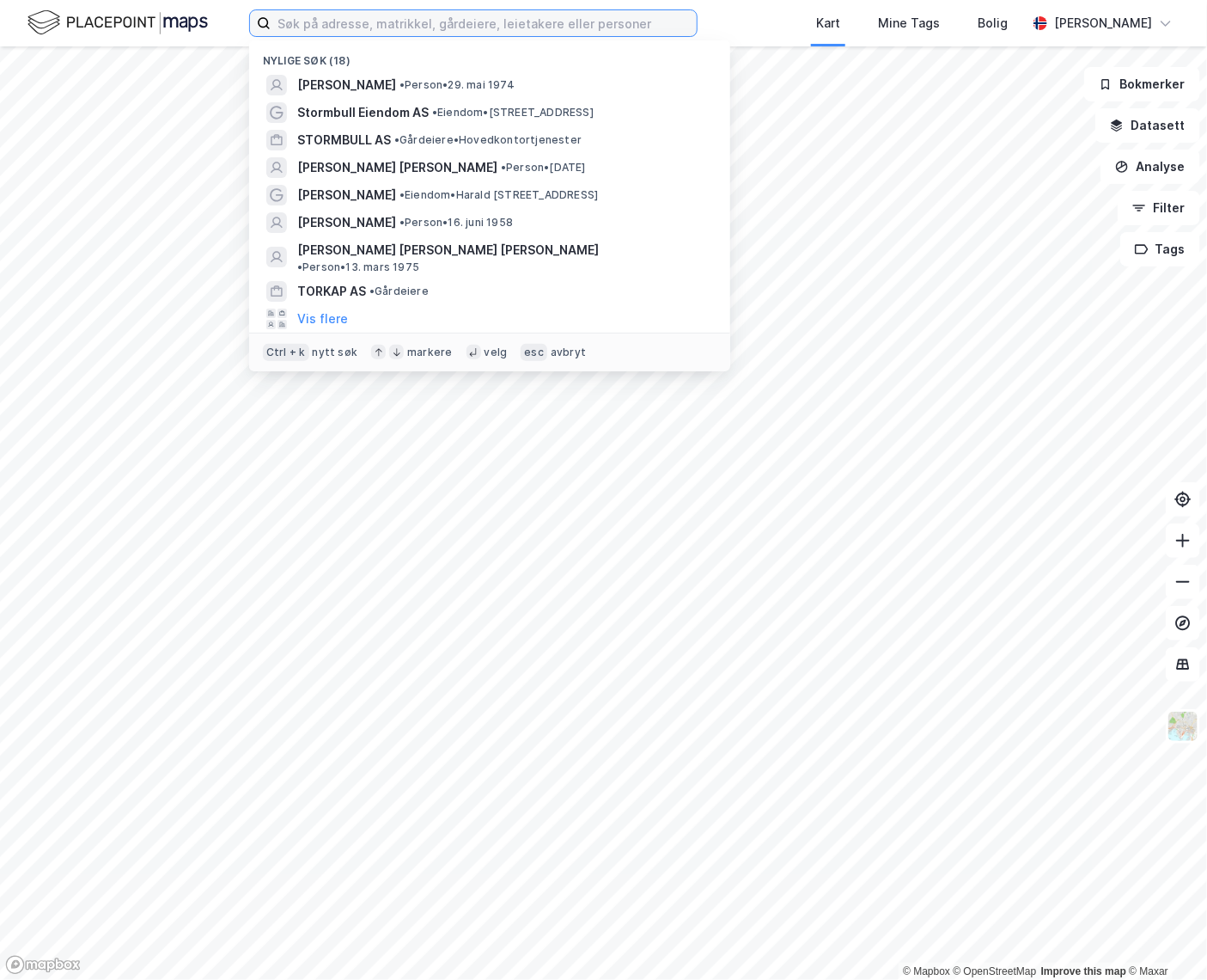
click at [384, 17] on input at bounding box center [484, 23] width 426 height 26
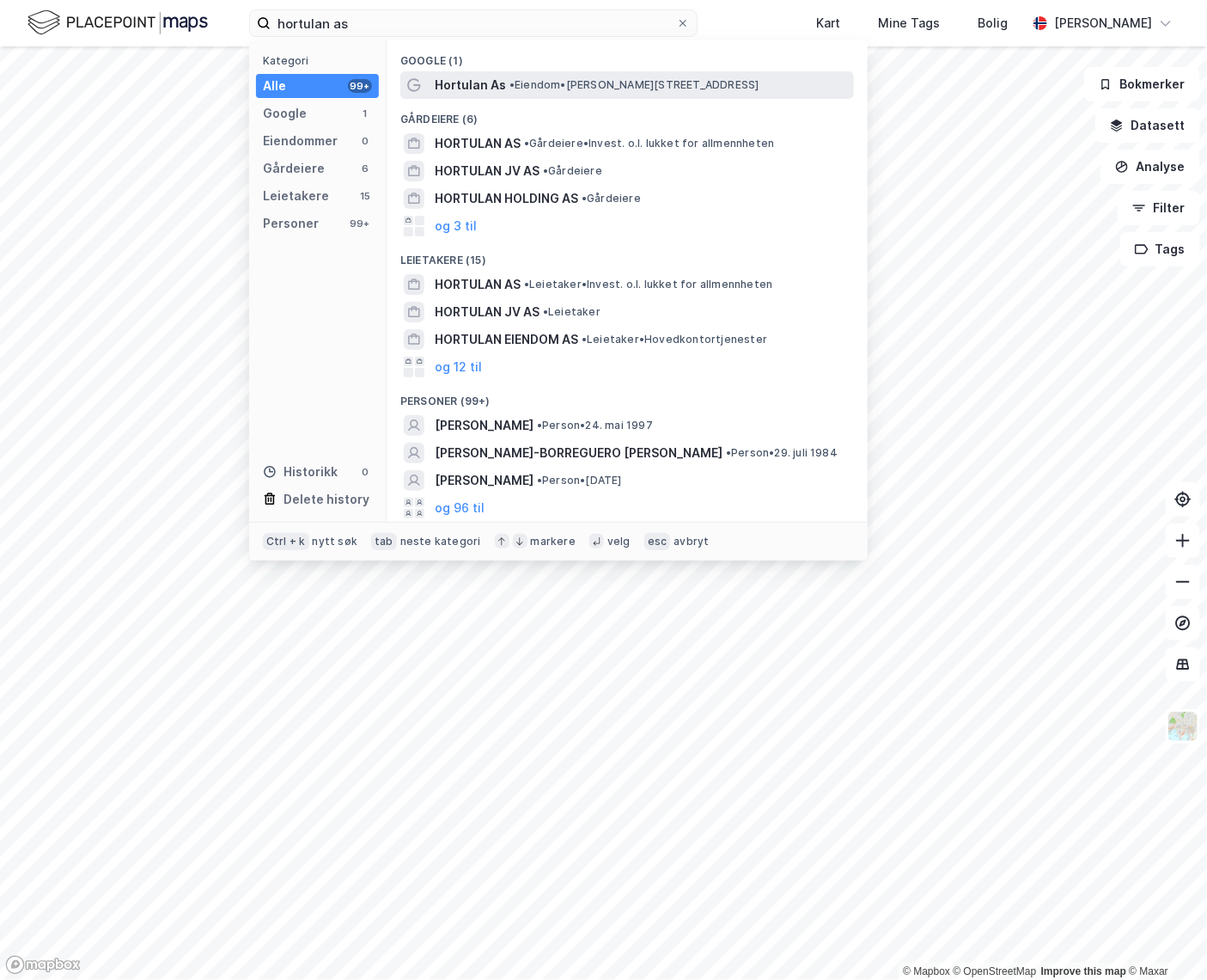
click at [513, 82] on span "•" at bounding box center [513, 84] width 6 height 13
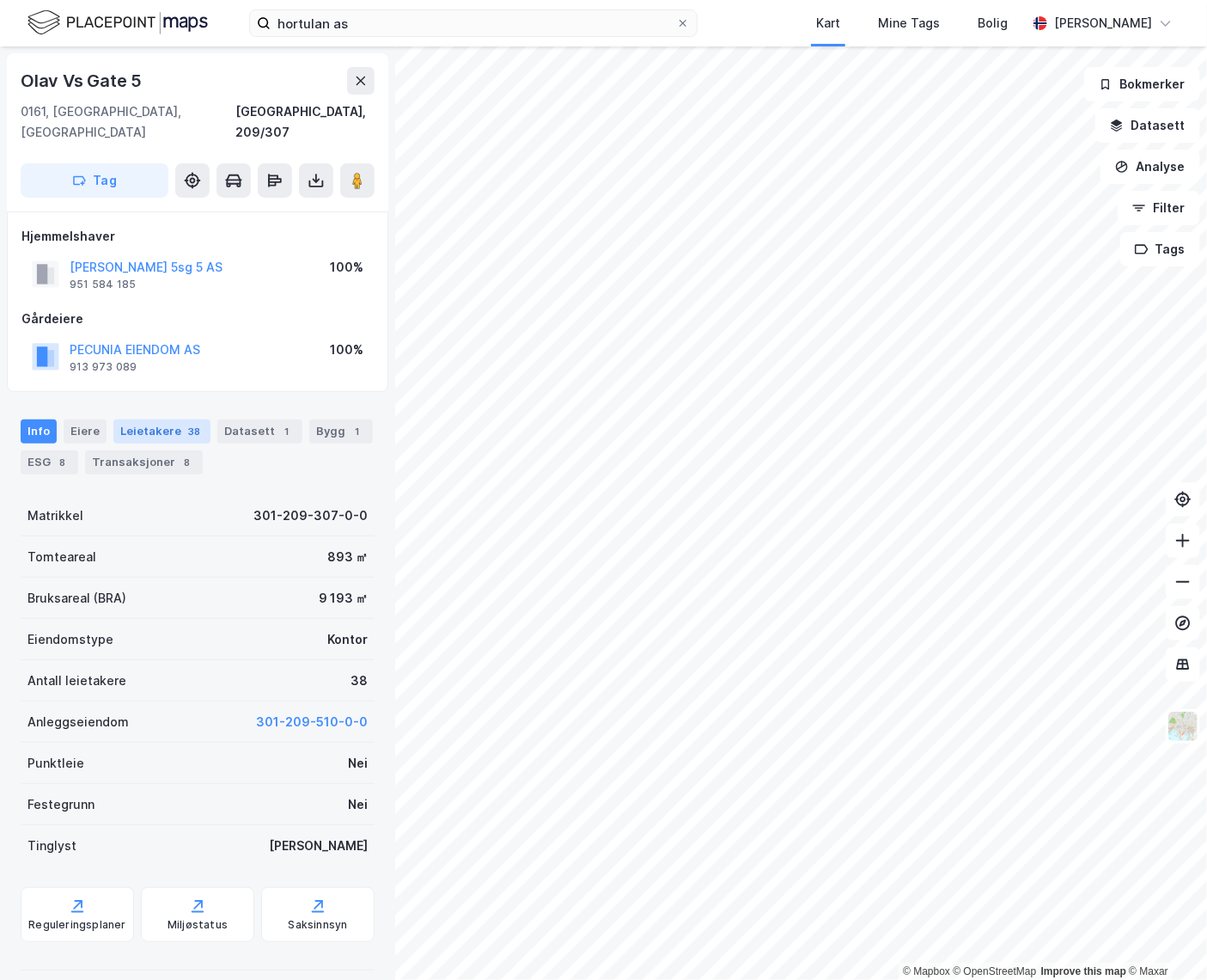
click at [150, 419] on div "Leietakere 38" at bounding box center [161, 431] width 97 height 24
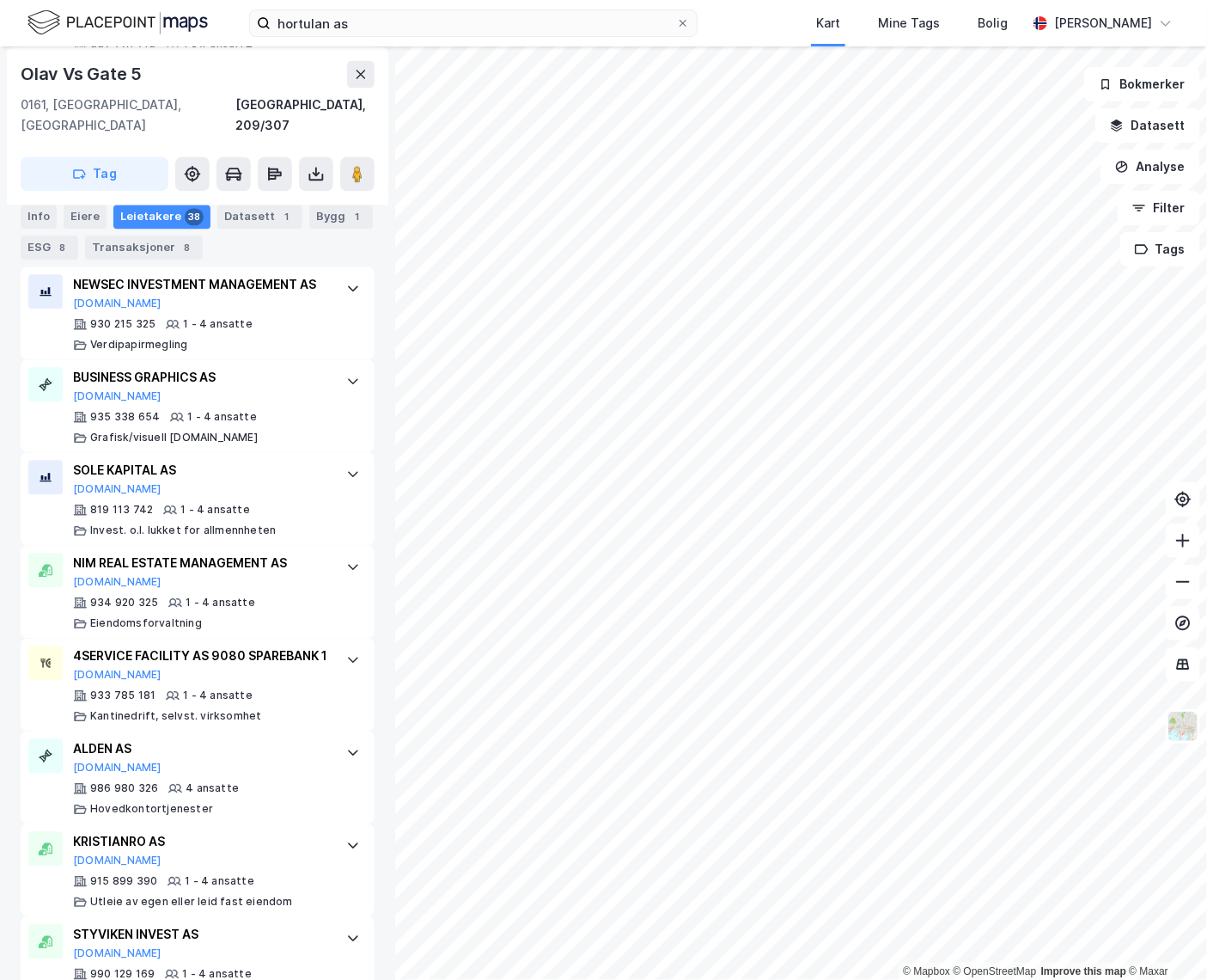
scroll to position [1381, 0]
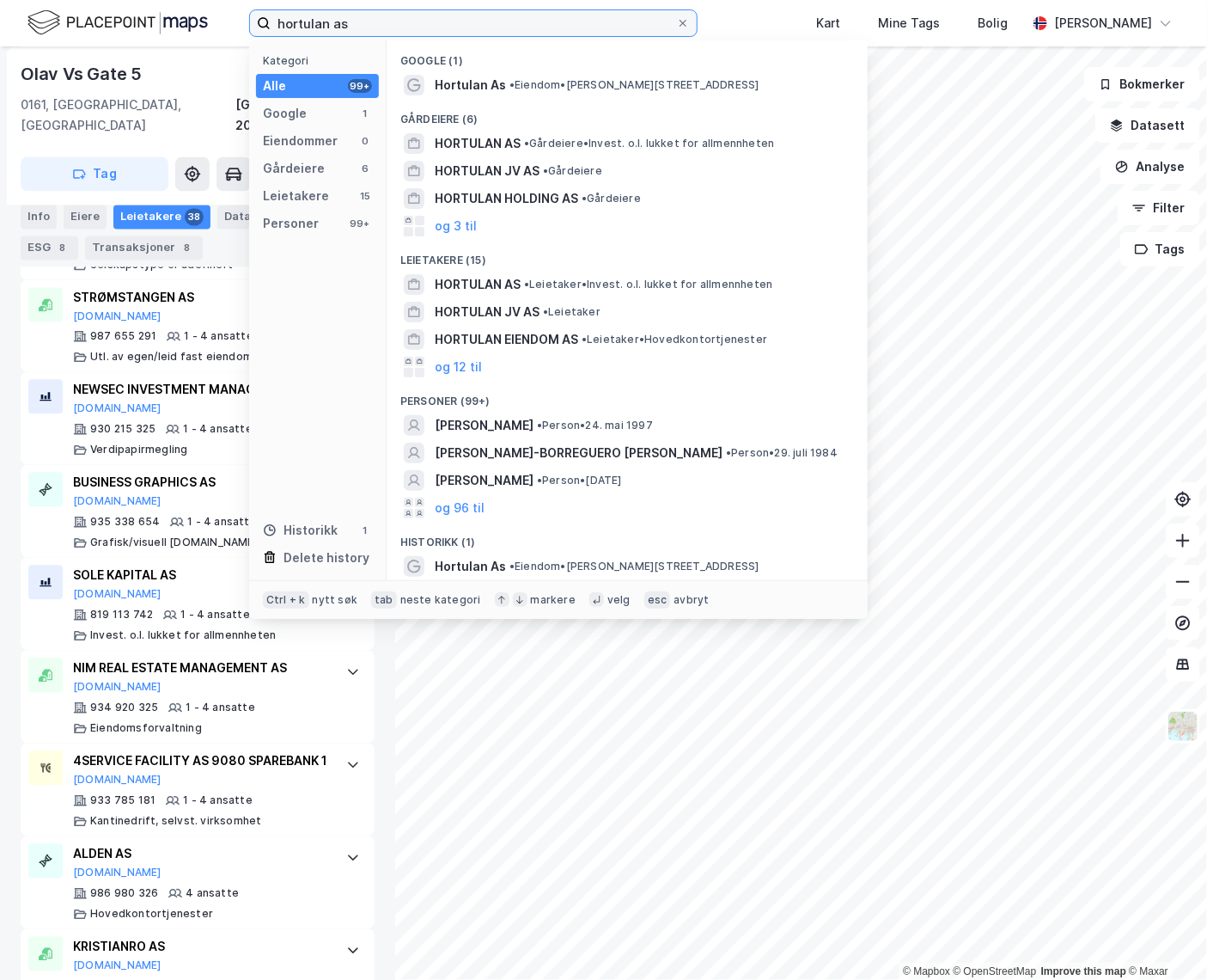
drag, startPoint x: 450, startPoint y: 20, endPoint x: 210, endPoint y: 25, distance: 240.1
click at [210, 25] on div "hortulan as Kategori Alle 99+ Google 1 Eiendommer 0 Gårdeiere 6 Leietakere 15 P…" at bounding box center [604, 23] width 1207 height 46
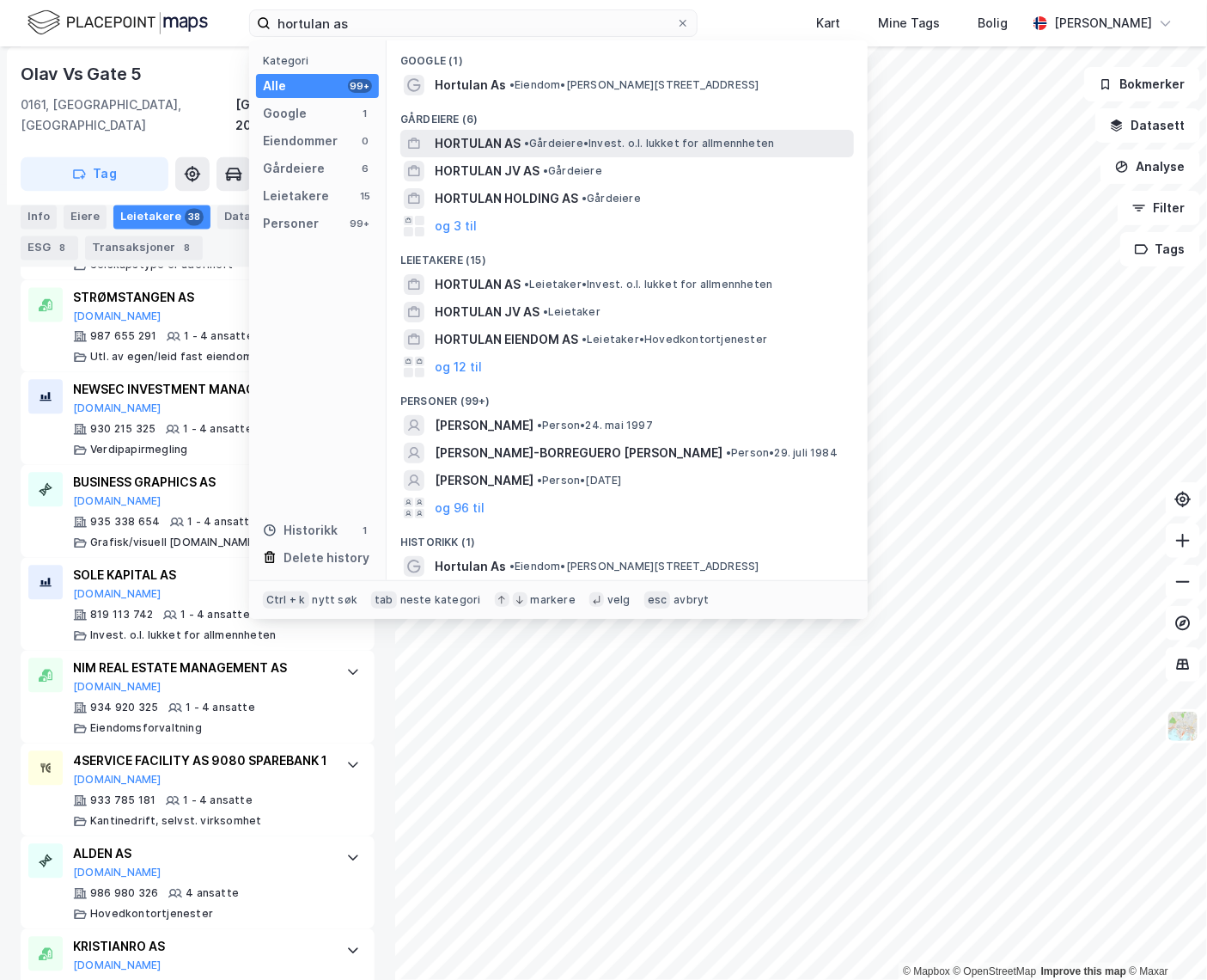
click at [467, 137] on span "HORTULAN AS" at bounding box center [477, 144] width 86 height 20
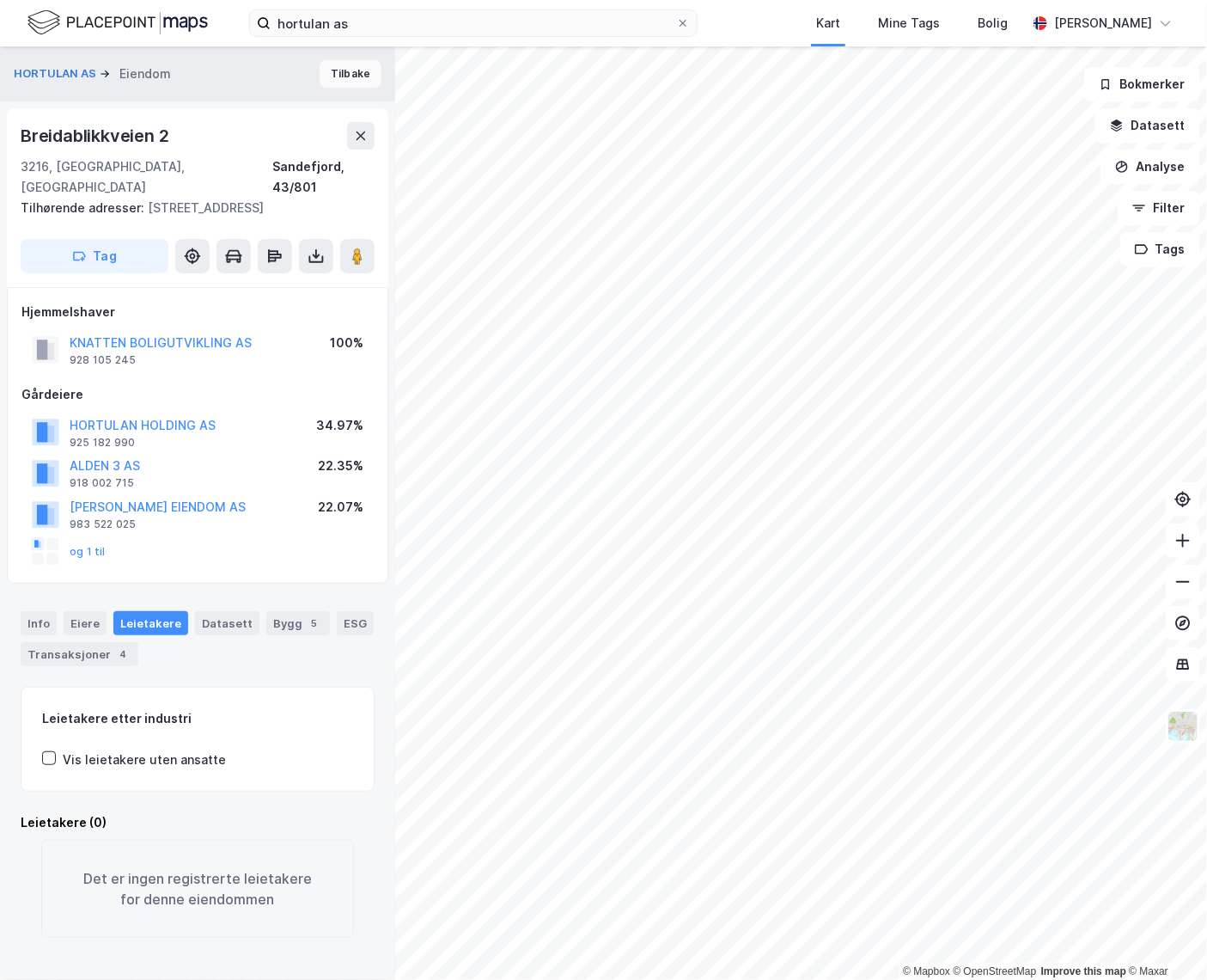
click at [334, 71] on button "Tilbake" at bounding box center [350, 74] width 62 height 28
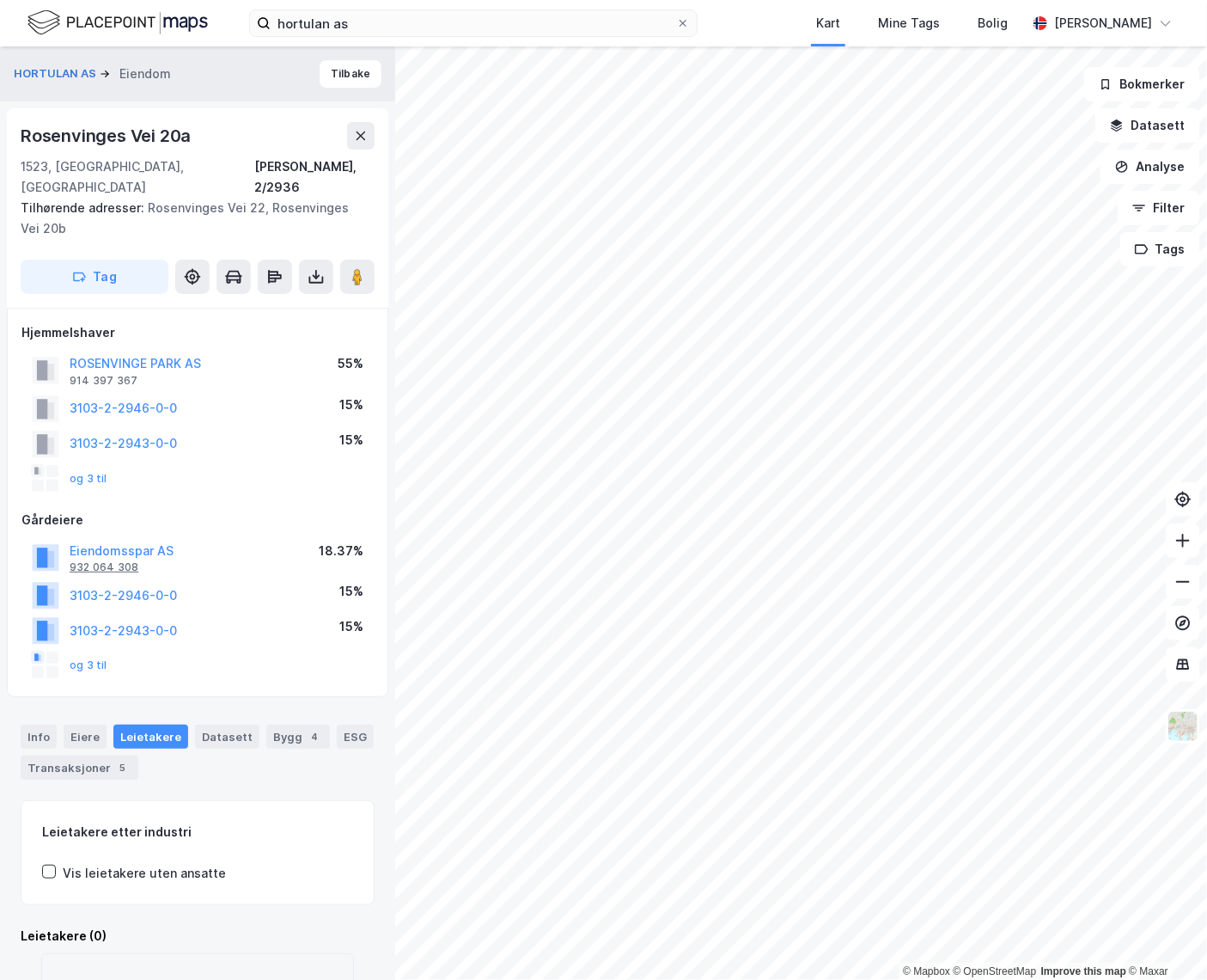
scroll to position [91, 0]
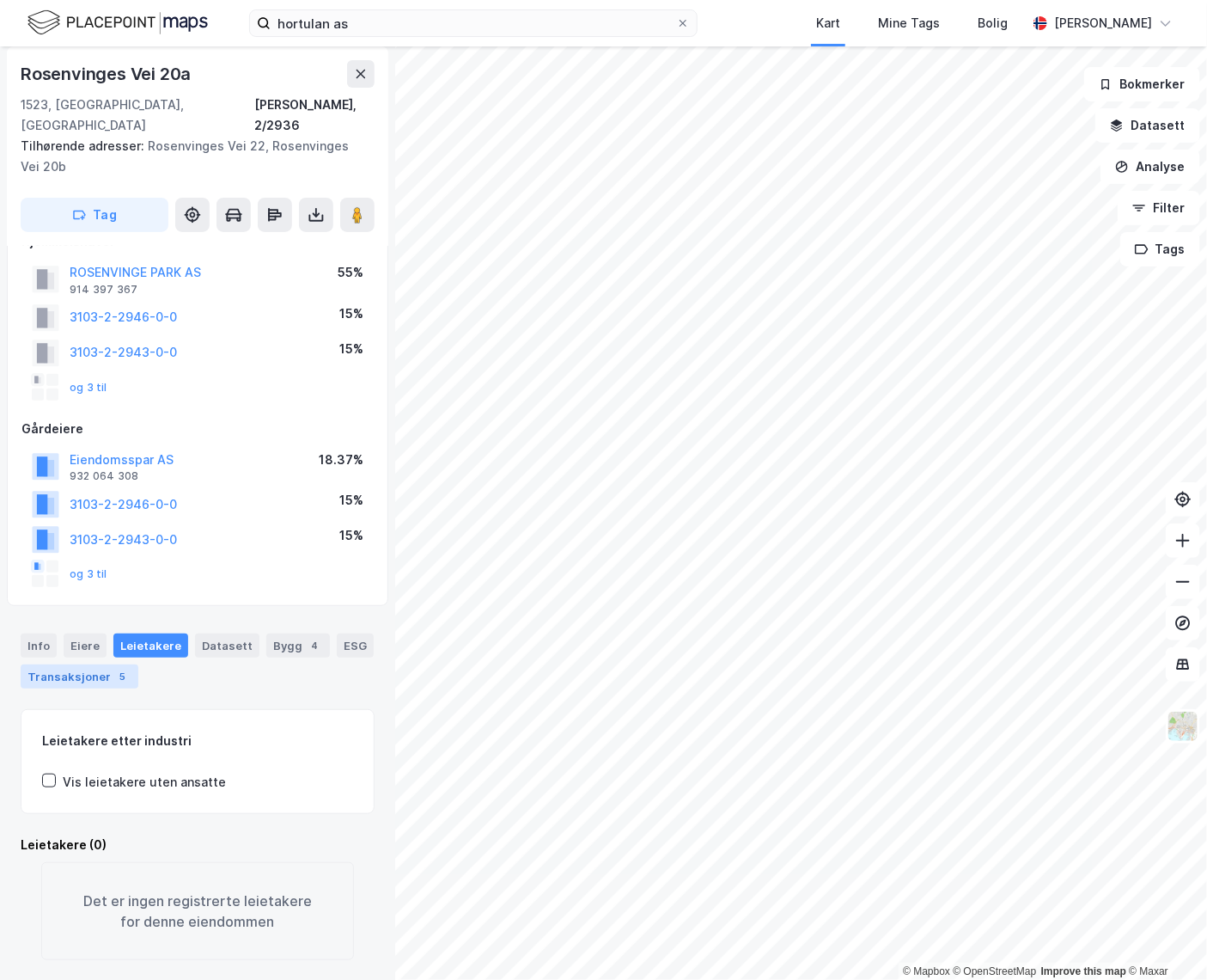
click at [97, 664] on div "Transaksjoner 5" at bounding box center [79, 676] width 118 height 24
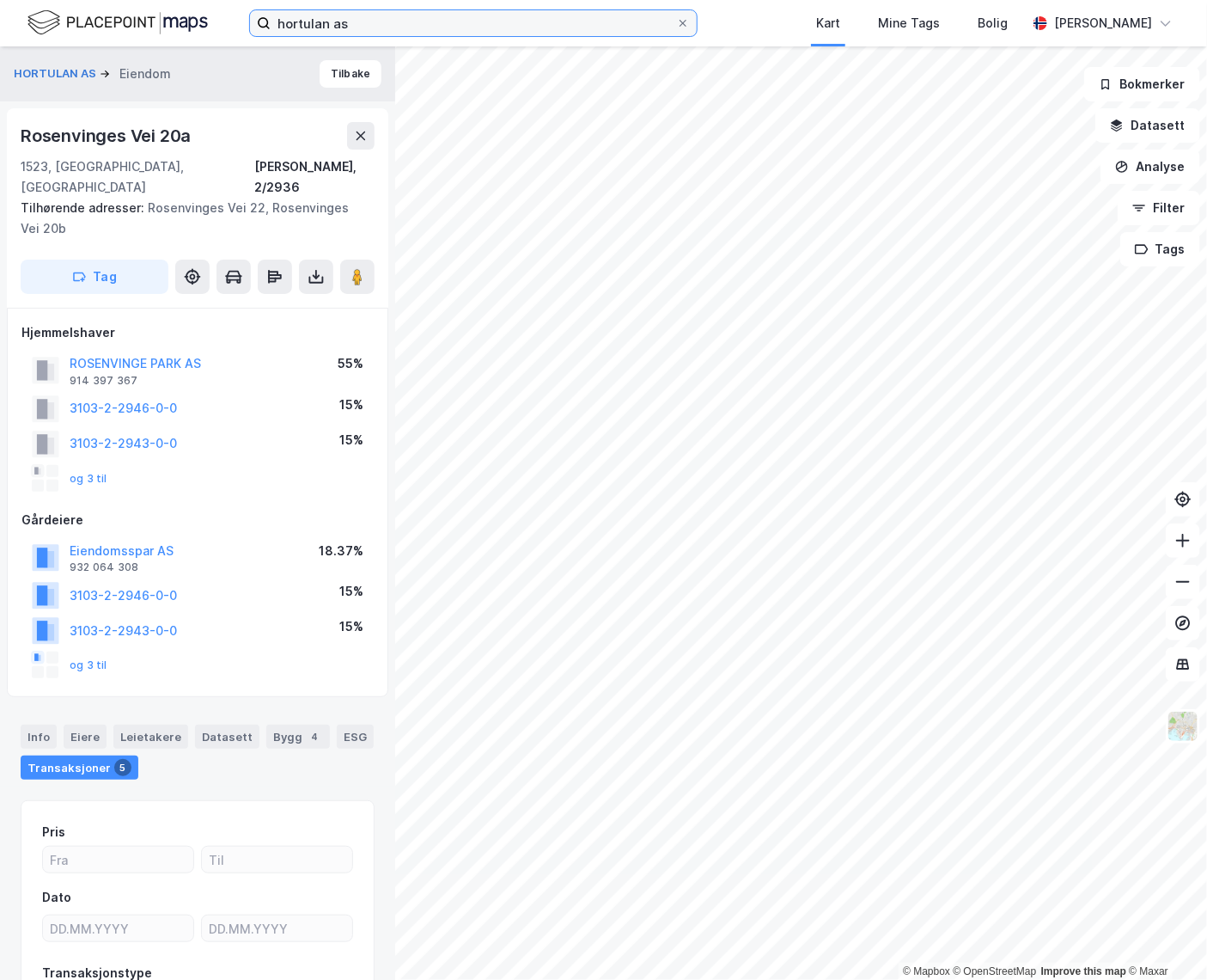
drag, startPoint x: 415, startPoint y: 29, endPoint x: 408, endPoint y: 18, distance: 13.0
click at [413, 26] on input "hortulan as" at bounding box center [473, 23] width 405 height 26
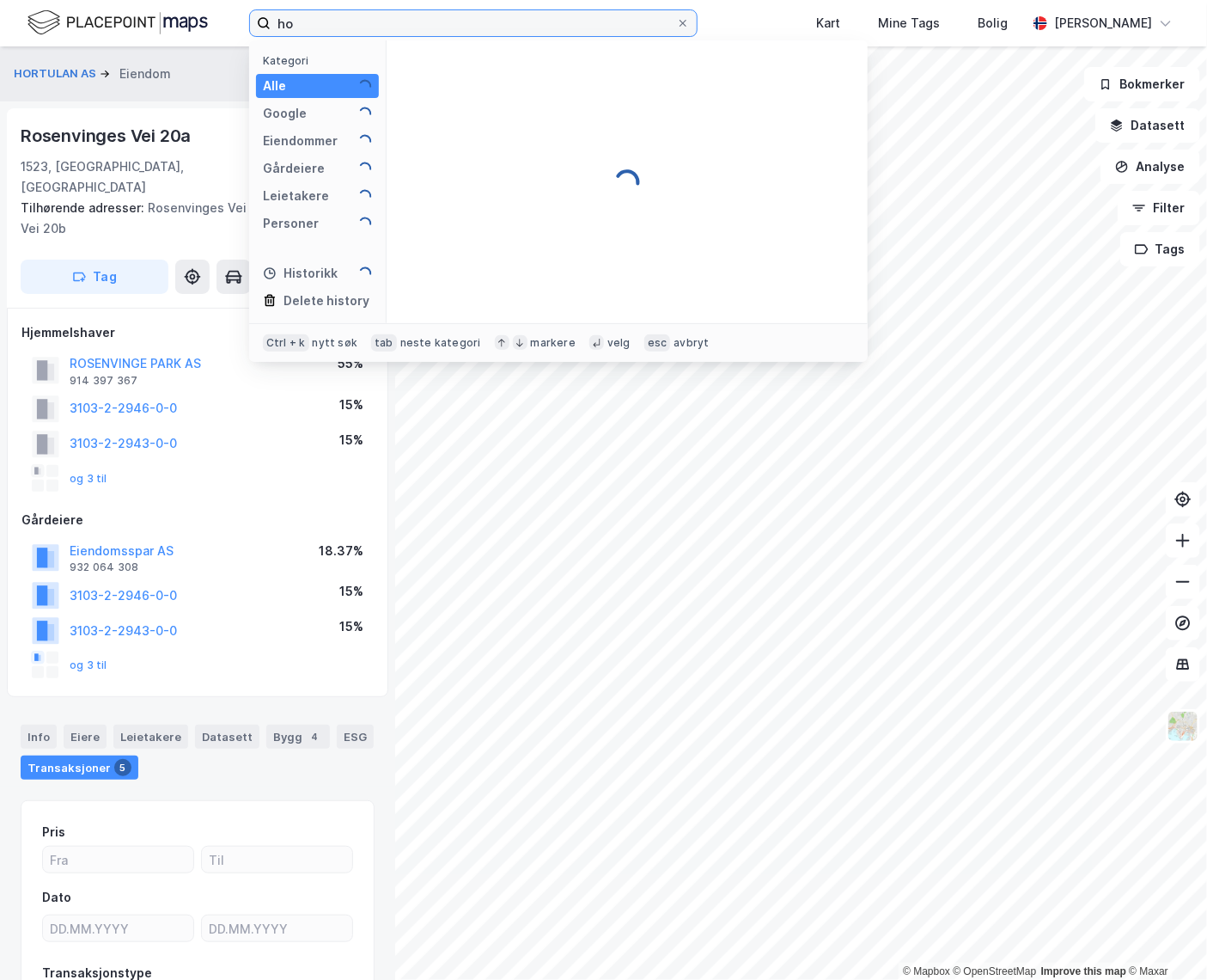
type input "h"
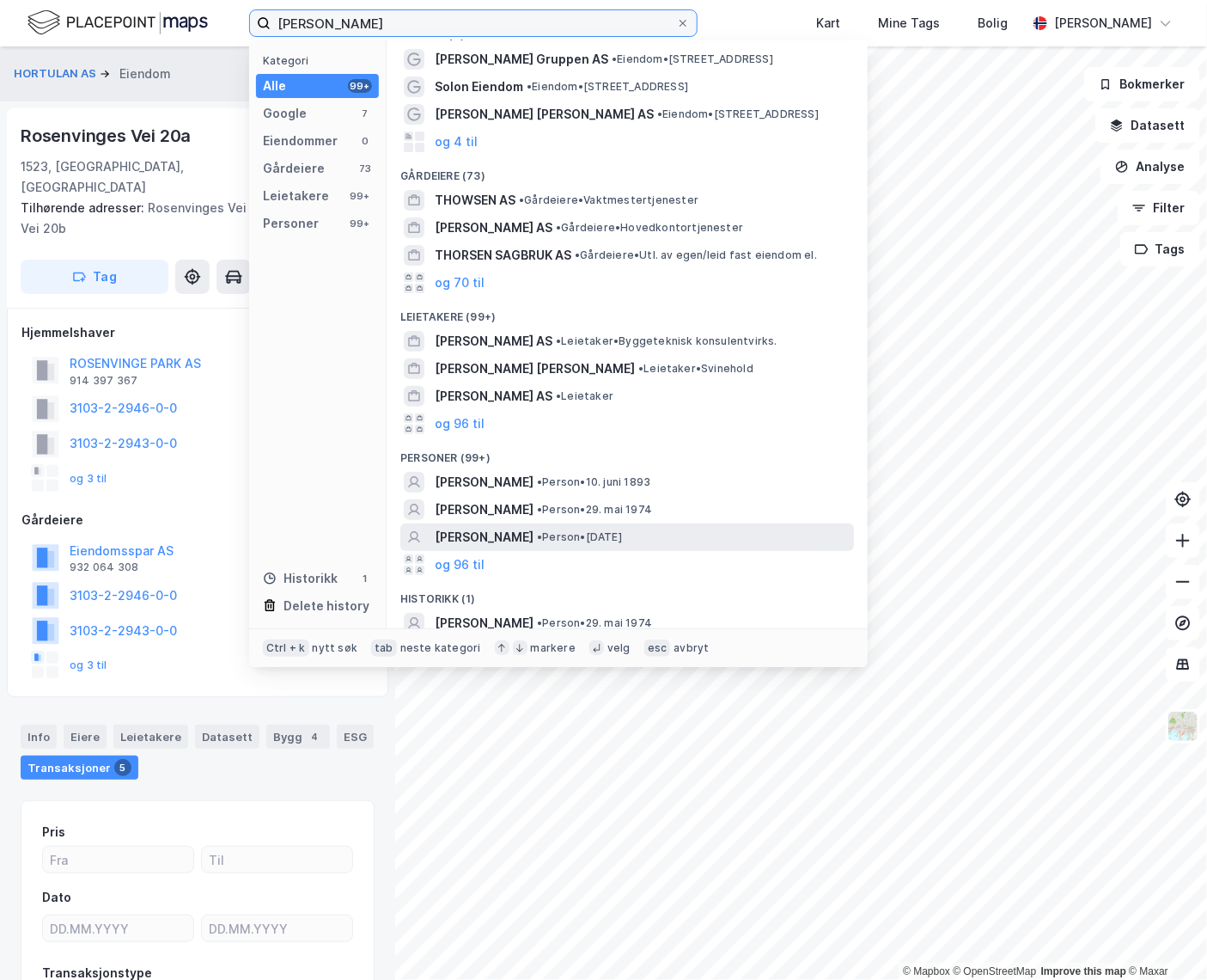
scroll to position [33, 0]
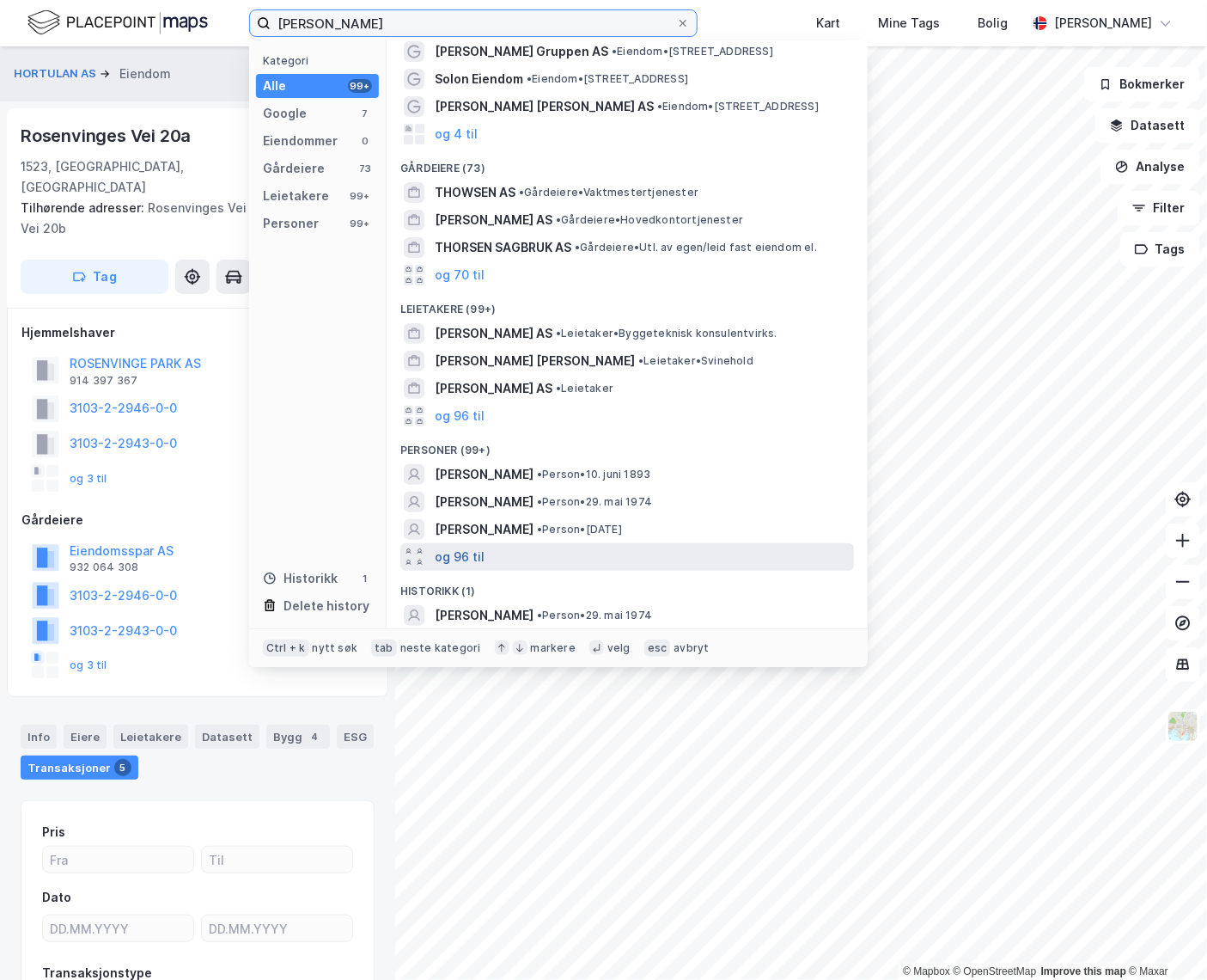
type input "[PERSON_NAME]"
click at [476, 551] on button "og 96 til" at bounding box center [460, 556] width 50 height 20
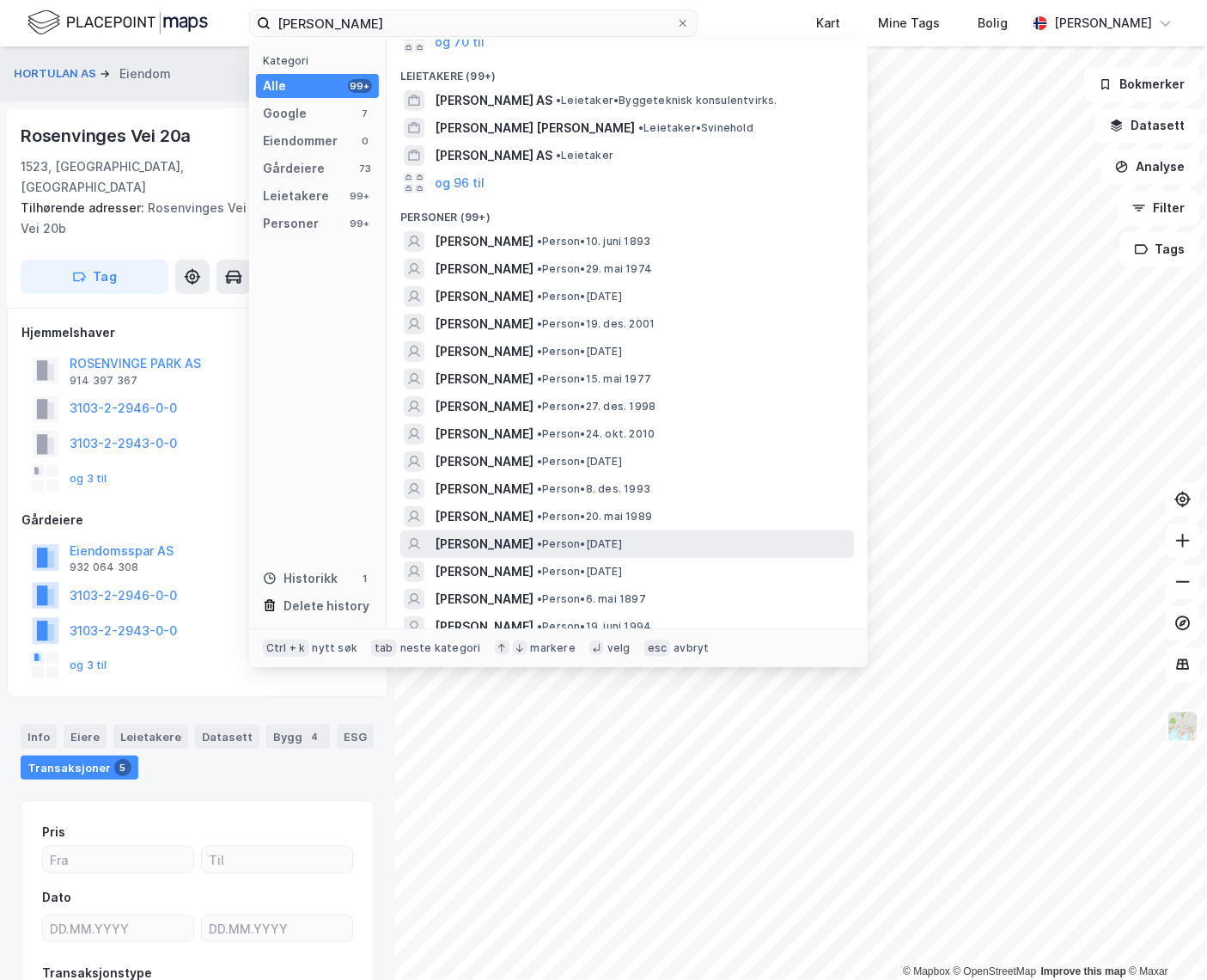
scroll to position [267, 0]
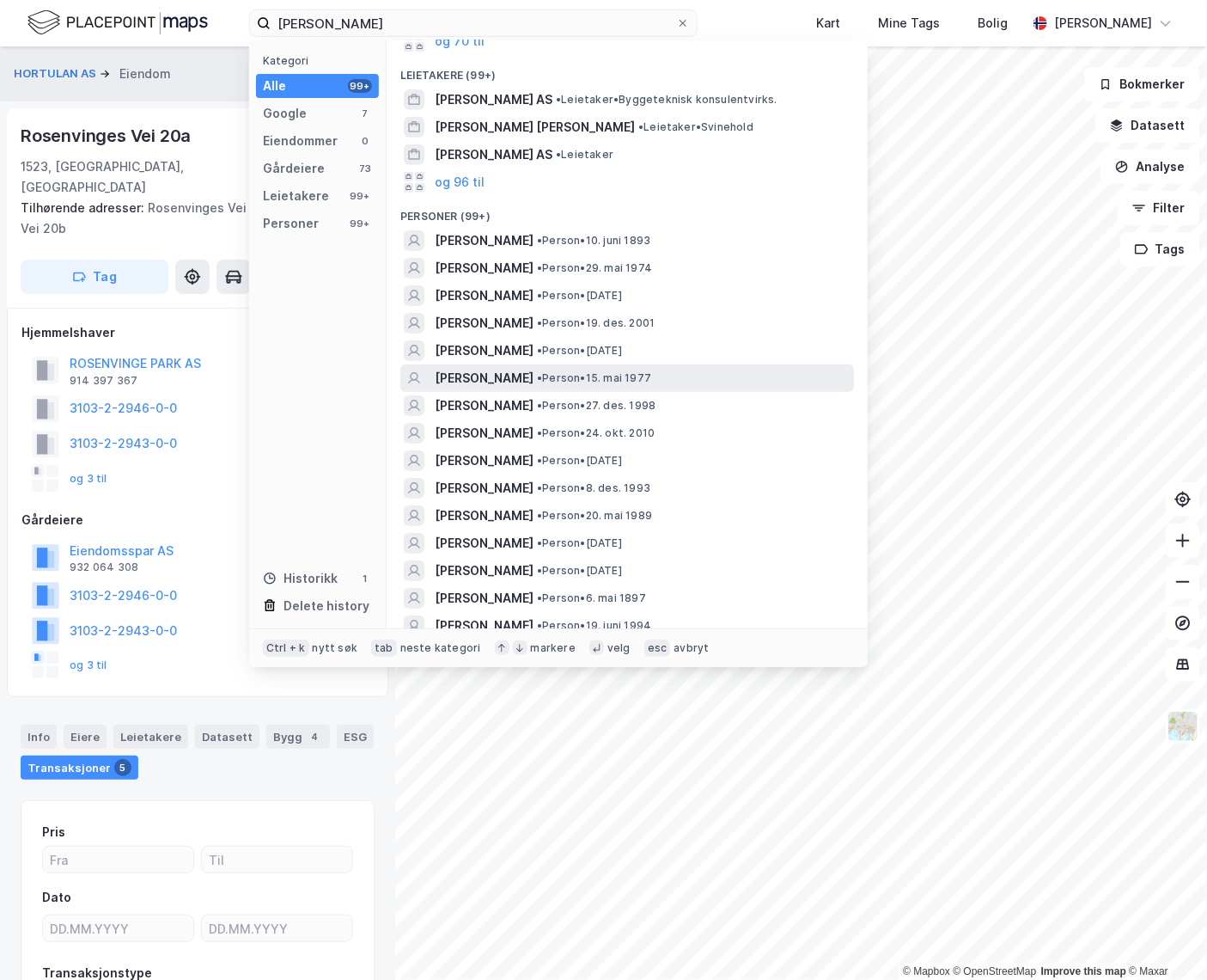
click at [545, 382] on span "• Person • 15. mai 1977" at bounding box center [593, 377] width 114 height 14
